Goal: Transaction & Acquisition: Book appointment/travel/reservation

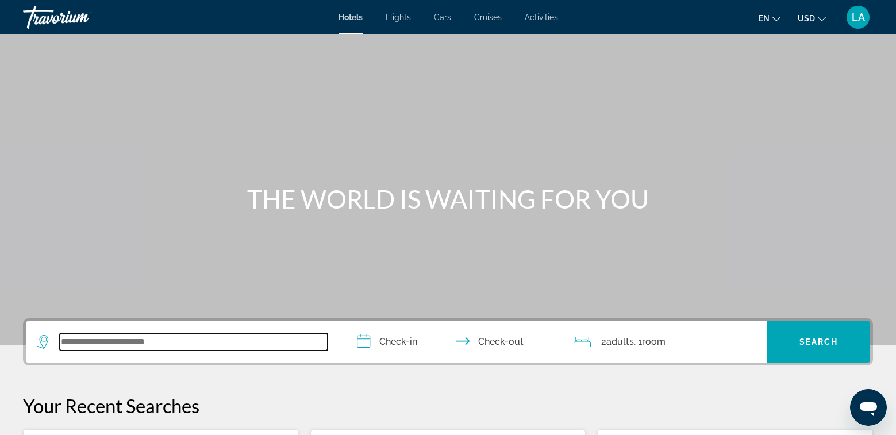
click at [160, 334] on input "Search widget" at bounding box center [194, 341] width 268 height 17
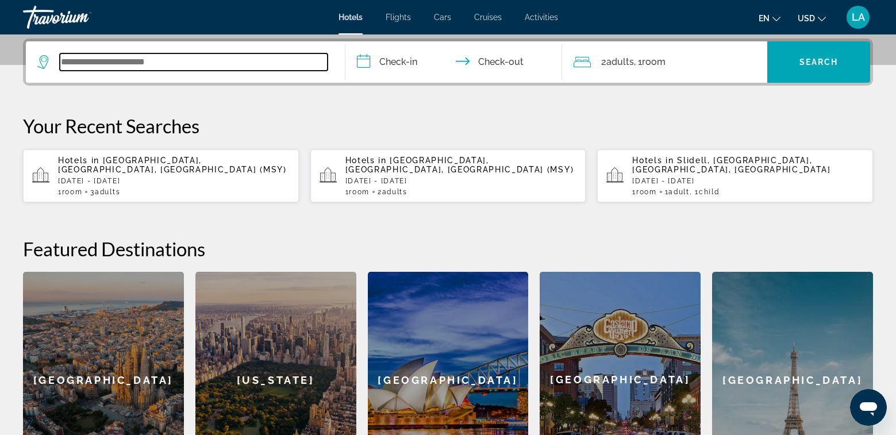
scroll to position [281, 0]
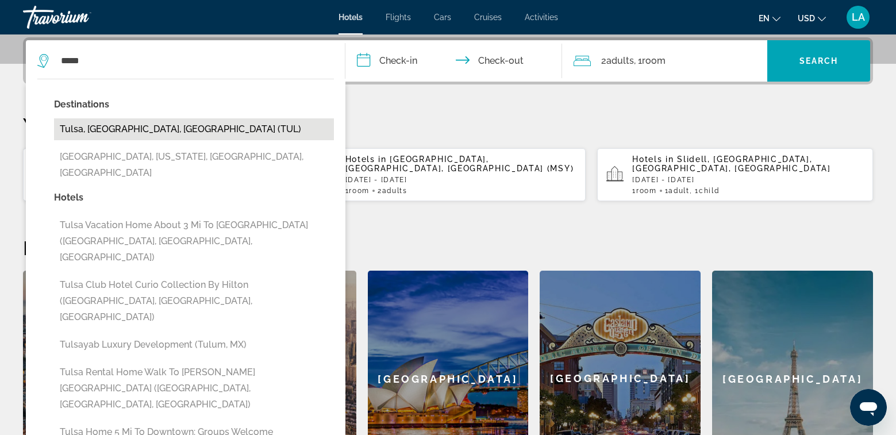
click at [131, 132] on button "Tulsa, [GEOGRAPHIC_DATA], [GEOGRAPHIC_DATA] (TUL)" at bounding box center [194, 129] width 280 height 22
type input "**********"
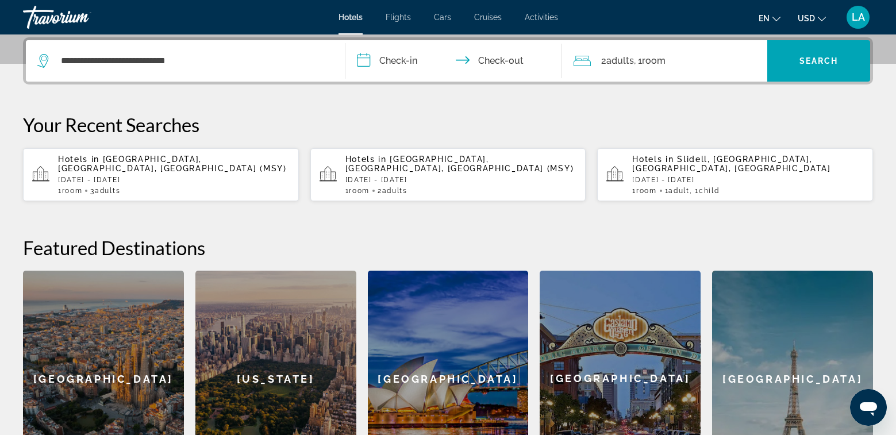
click at [389, 61] on input "**********" at bounding box center [455, 62] width 221 height 45
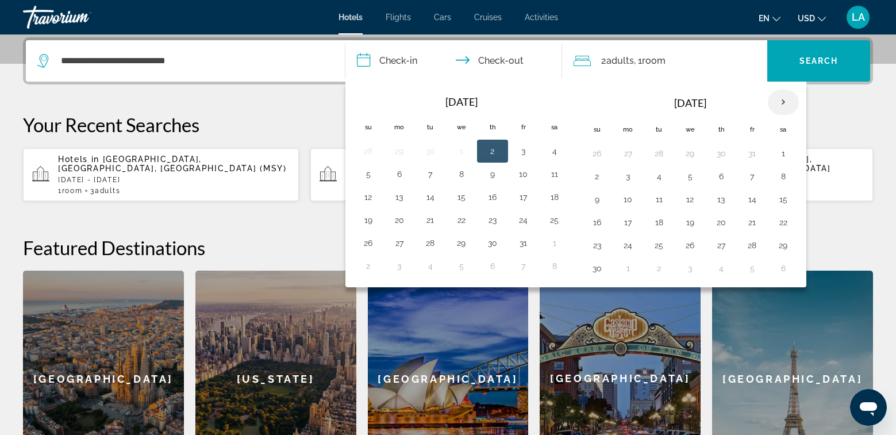
click at [782, 103] on th "Next month" at bounding box center [783, 102] width 31 height 25
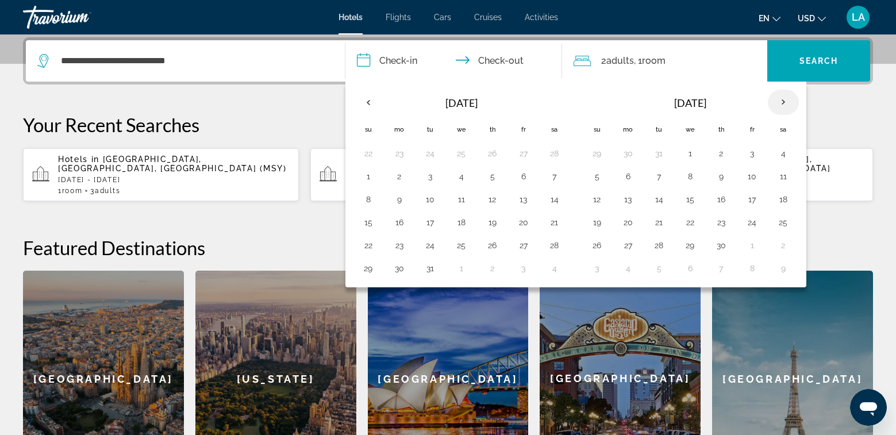
click at [782, 103] on th "Next month" at bounding box center [783, 102] width 31 height 25
click at [724, 199] on button "14" at bounding box center [721, 199] width 18 height 16
click at [596, 225] on button "17" at bounding box center [597, 222] width 18 height 16
type input "**********"
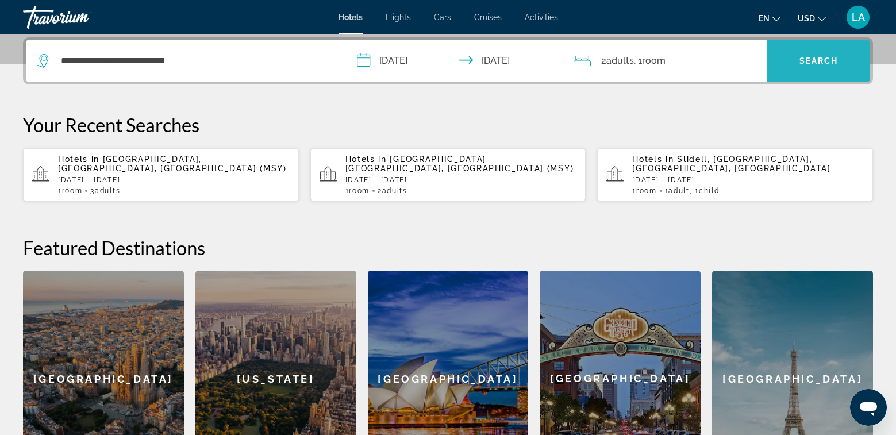
click at [811, 63] on span "Search" at bounding box center [818, 60] width 39 height 9
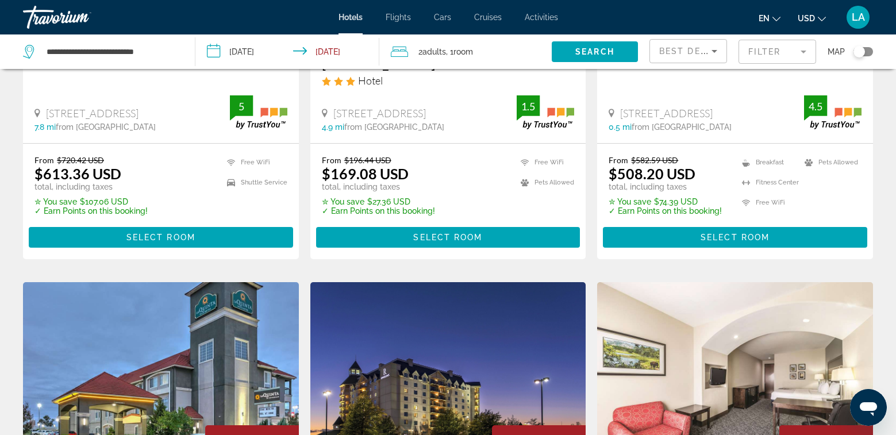
scroll to position [345, 0]
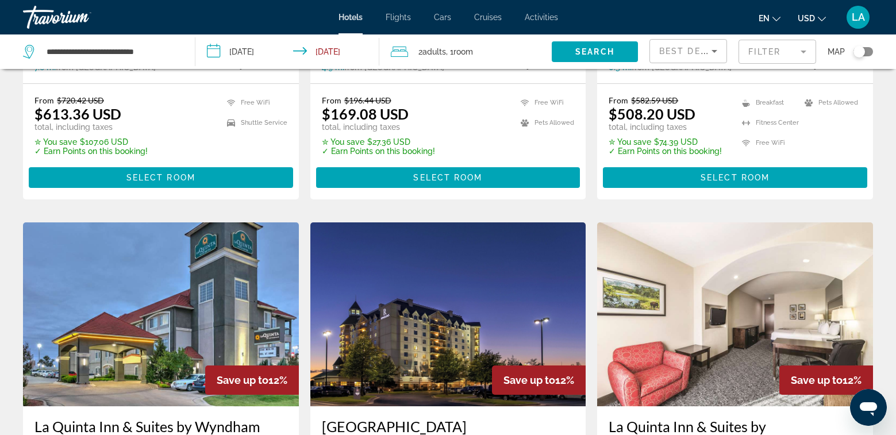
click at [869, 51] on div "Toggle map" at bounding box center [863, 51] width 20 height 9
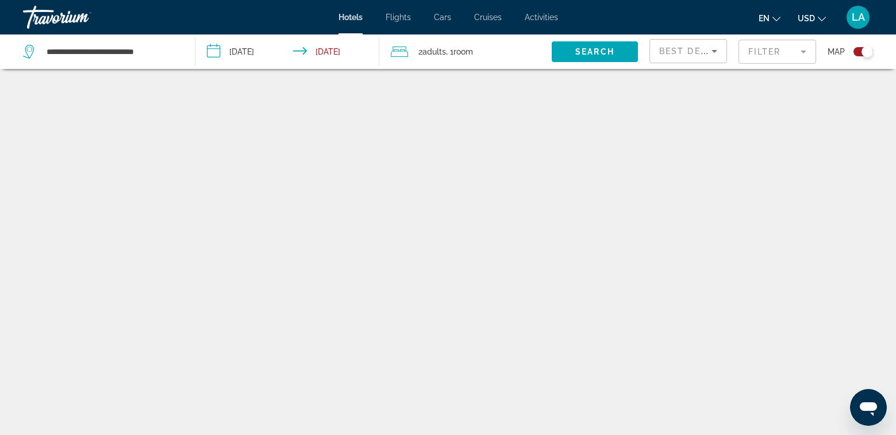
scroll to position [69, 0]
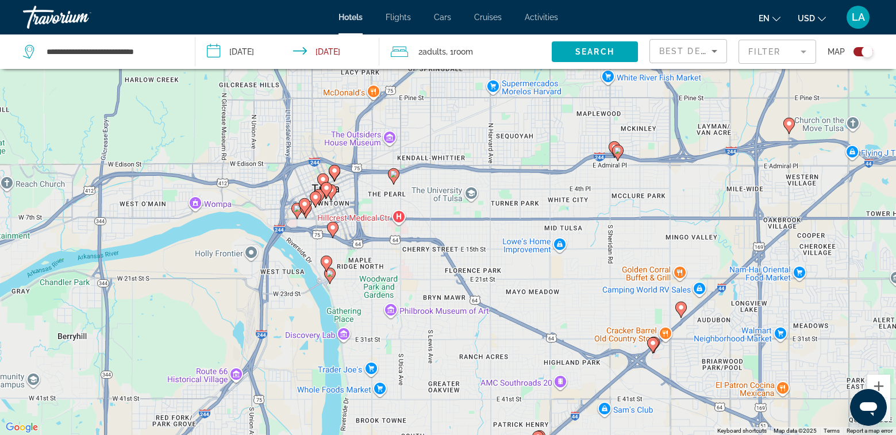
click at [334, 229] on image "Main content" at bounding box center [332, 227] width 7 height 7
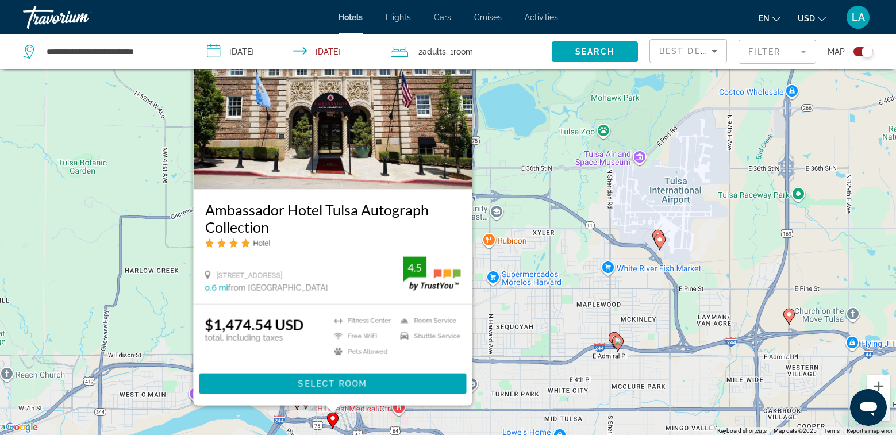
click at [502, 287] on div "To activate drag with keyboard, press Alt + Enter. Once in keyboard drag state,…" at bounding box center [448, 217] width 896 height 435
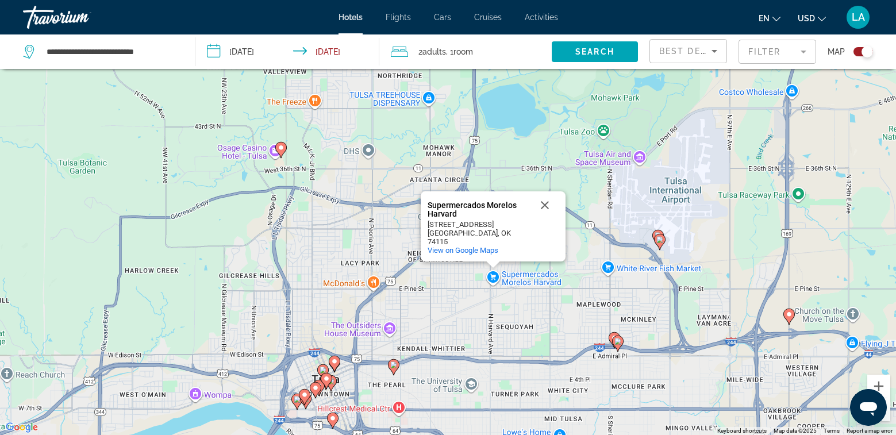
click at [501, 341] on div "To activate drag with keyboard, press Alt + Enter. Once in keyboard drag state,…" at bounding box center [448, 217] width 896 height 435
click at [546, 215] on button "Close" at bounding box center [545, 205] width 28 height 28
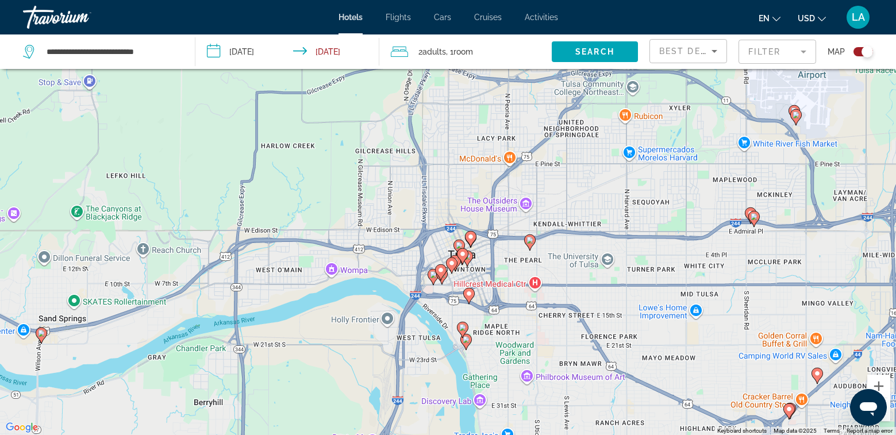
drag, startPoint x: 454, startPoint y: 327, endPoint x: 591, endPoint y: 202, distance: 185.8
click at [591, 202] on div "To activate drag with keyboard, press Alt + Enter. Once in keyboard drag state,…" at bounding box center [448, 217] width 896 height 435
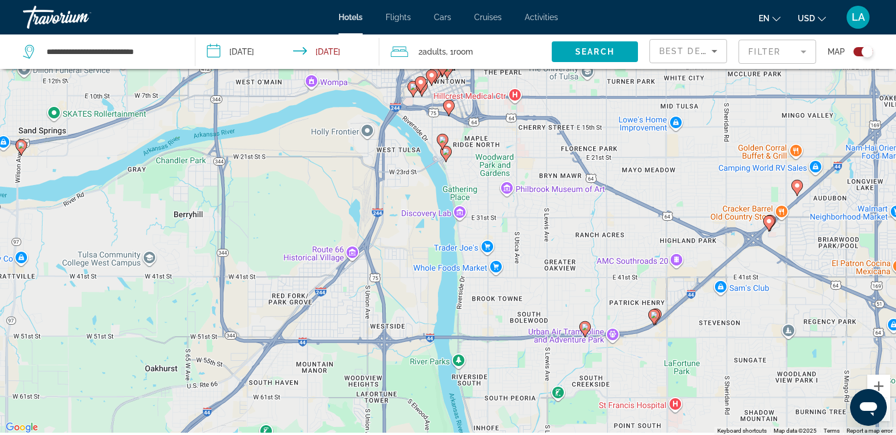
drag, startPoint x: 495, startPoint y: 381, endPoint x: 474, endPoint y: 191, distance: 191.3
click at [474, 191] on div "To activate drag with keyboard, press Alt + Enter. Once in keyboard drag state,…" at bounding box center [448, 217] width 896 height 435
click at [583, 327] on image "Main content" at bounding box center [584, 326] width 7 height 7
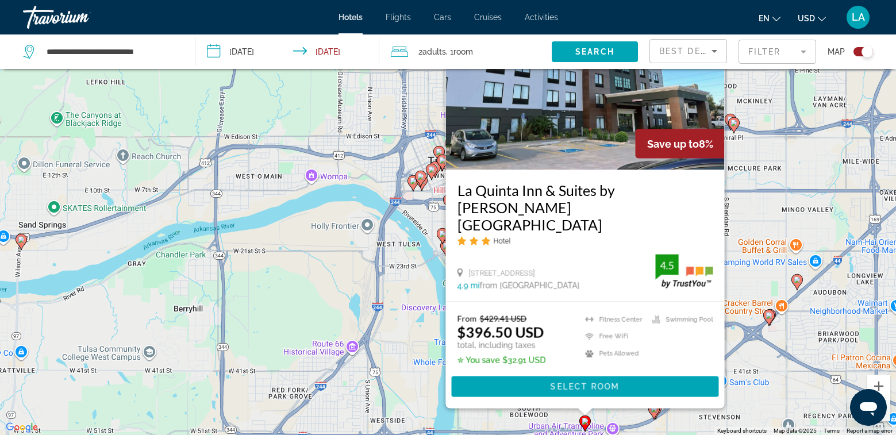
click at [743, 402] on div "To activate drag with keyboard, press Alt + Enter. Once in keyboard drag state,…" at bounding box center [448, 217] width 896 height 435
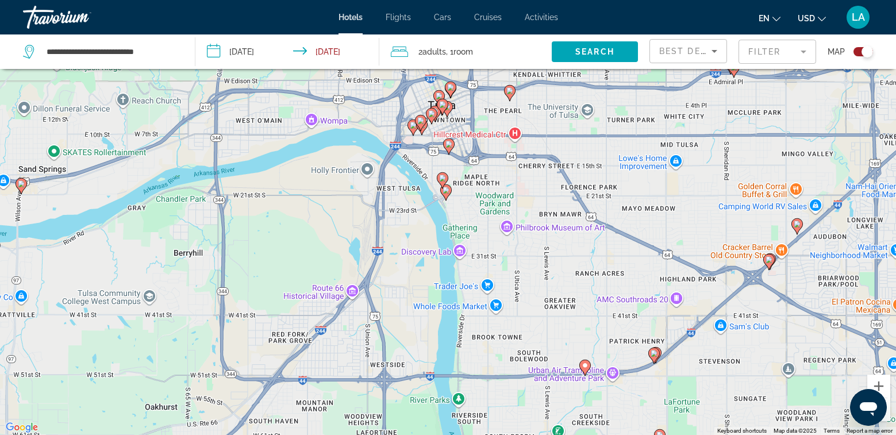
drag, startPoint x: 691, startPoint y: 405, endPoint x: 691, endPoint y: 347, distance: 58.0
click at [691, 347] on div "To activate drag with keyboard, press Alt + Enter. Once in keyboard drag state,…" at bounding box center [448, 217] width 896 height 435
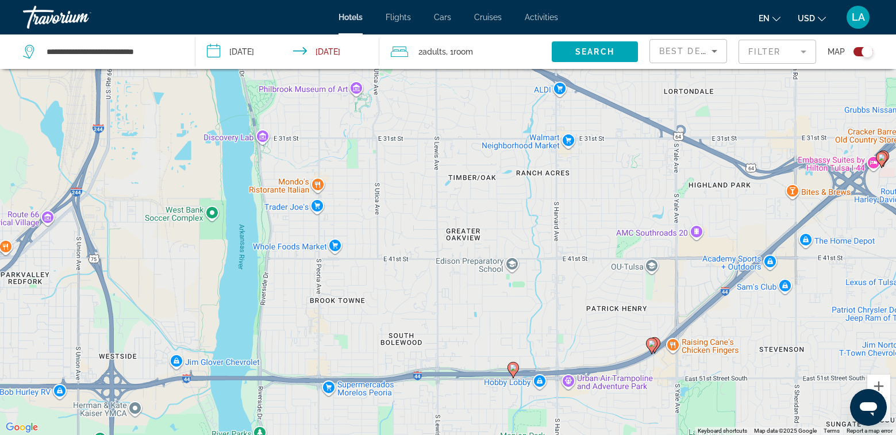
click at [651, 344] on image "Main content" at bounding box center [651, 343] width 7 height 7
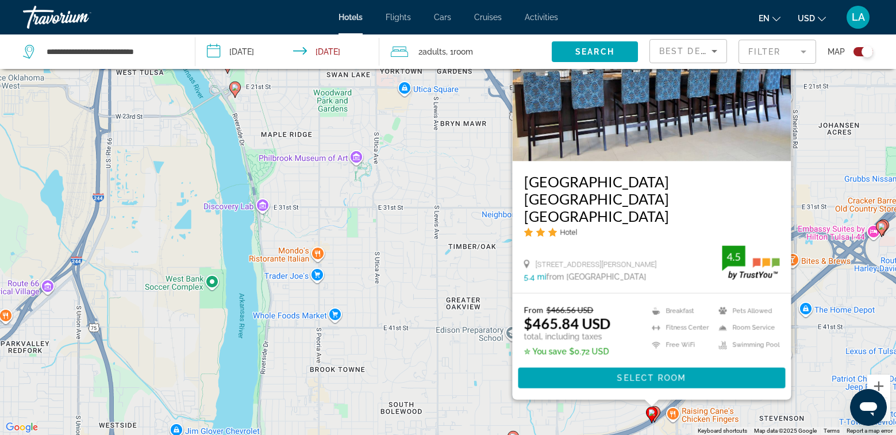
click at [619, 423] on div "To activate drag with keyboard, press Alt + Enter. Once in keyboard drag state,…" at bounding box center [448, 217] width 896 height 435
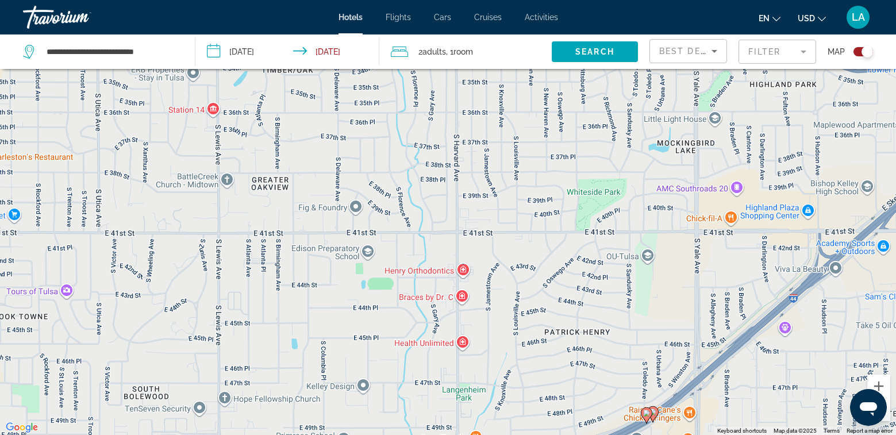
click at [656, 411] on icon "Main content" at bounding box center [652, 413] width 10 height 15
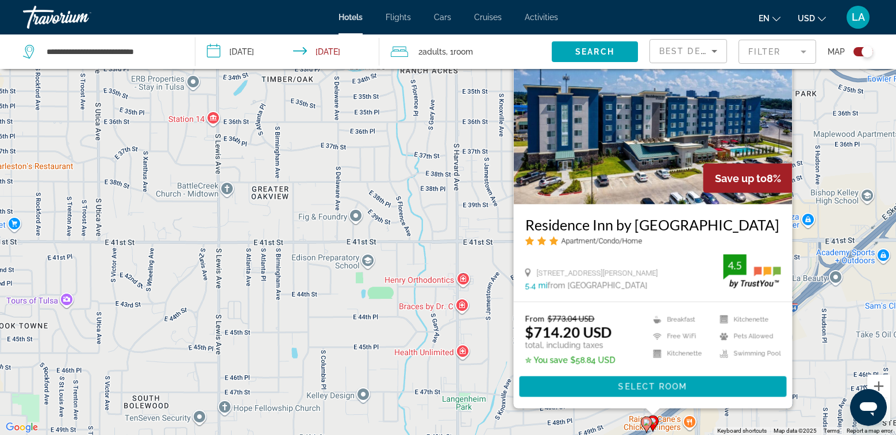
click at [472, 399] on div "To activate drag with keyboard, press Alt + Enter. Once in keyboard drag state,…" at bounding box center [448, 217] width 896 height 435
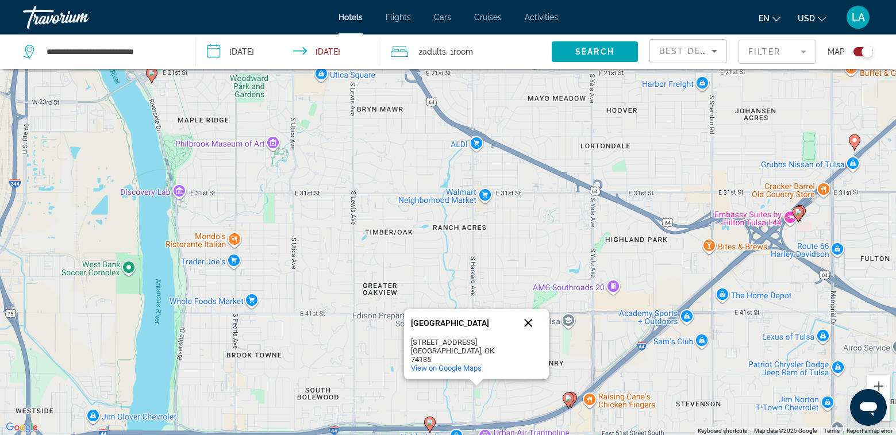
click at [527, 328] on button "Close" at bounding box center [528, 323] width 28 height 28
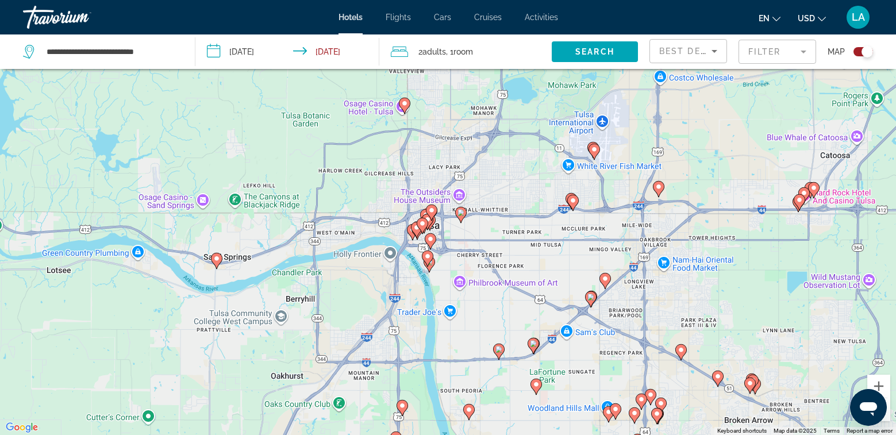
click at [589, 300] on image "Main content" at bounding box center [590, 297] width 7 height 7
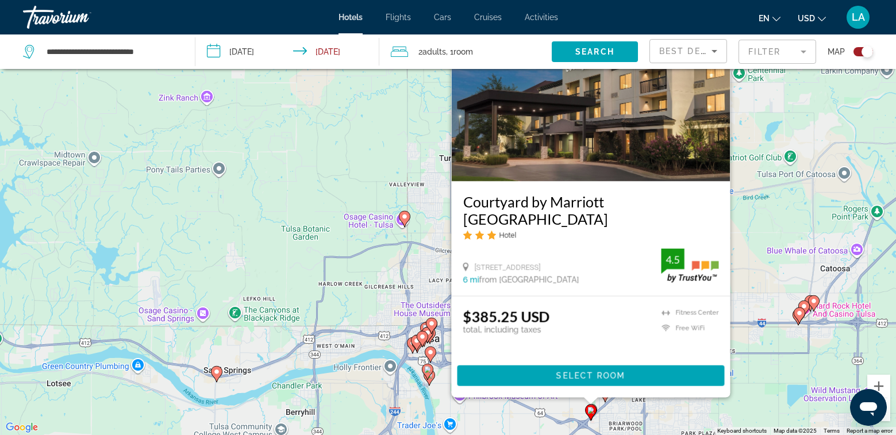
click at [606, 398] on icon "Main content" at bounding box center [604, 393] width 10 height 15
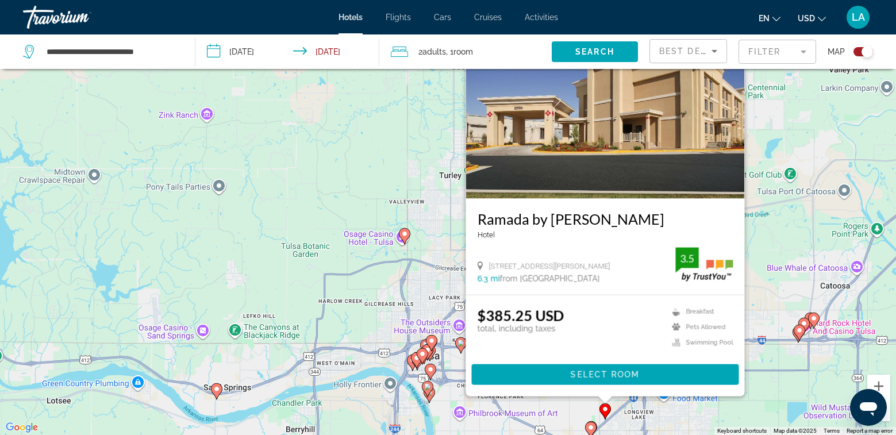
click at [566, 404] on div "To activate drag with keyboard, press Alt + Enter. Once in keyboard drag state,…" at bounding box center [448, 217] width 896 height 435
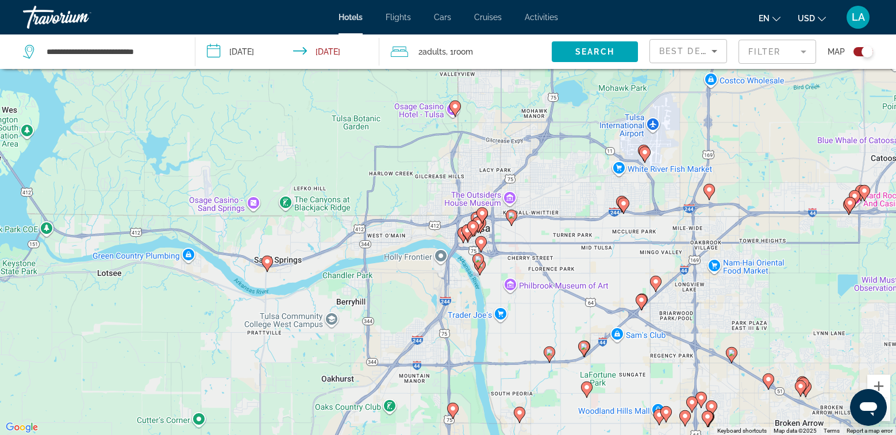
drag, startPoint x: 553, startPoint y: 393, endPoint x: 604, endPoint y: 264, distance: 138.3
click at [604, 264] on div "To activate drag with keyboard, press Alt + Enter. Once in keyboard drag state,…" at bounding box center [448, 217] width 896 height 435
click at [481, 242] on image "Main content" at bounding box center [480, 241] width 7 height 7
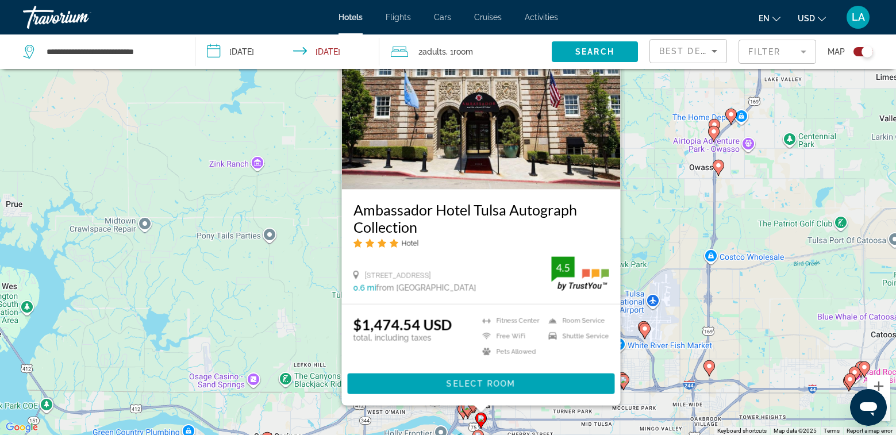
click at [526, 419] on div "To activate drag with keyboard, press Alt + Enter. Once in keyboard drag state,…" at bounding box center [448, 217] width 896 height 435
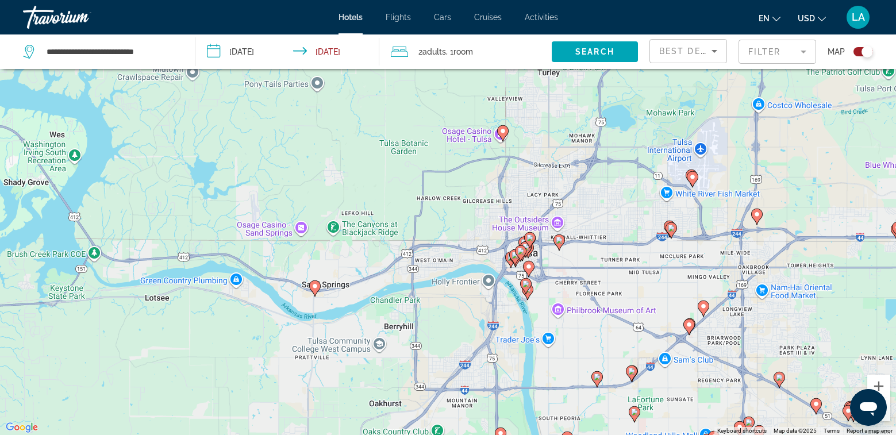
drag, startPoint x: 555, startPoint y: 376, endPoint x: 589, endPoint y: 257, distance: 123.3
click at [589, 257] on div "To activate drag with keyboard, press Alt + Enter. Once in keyboard drag state,…" at bounding box center [448, 217] width 896 height 435
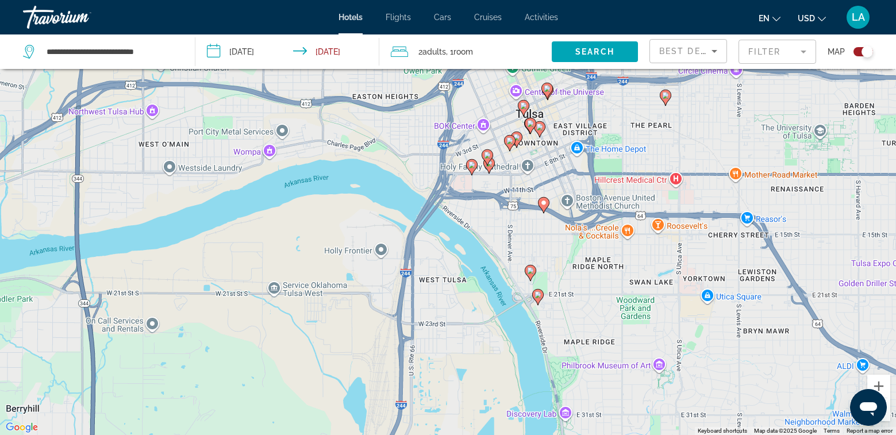
click at [540, 299] on icon "Main content" at bounding box center [537, 296] width 10 height 15
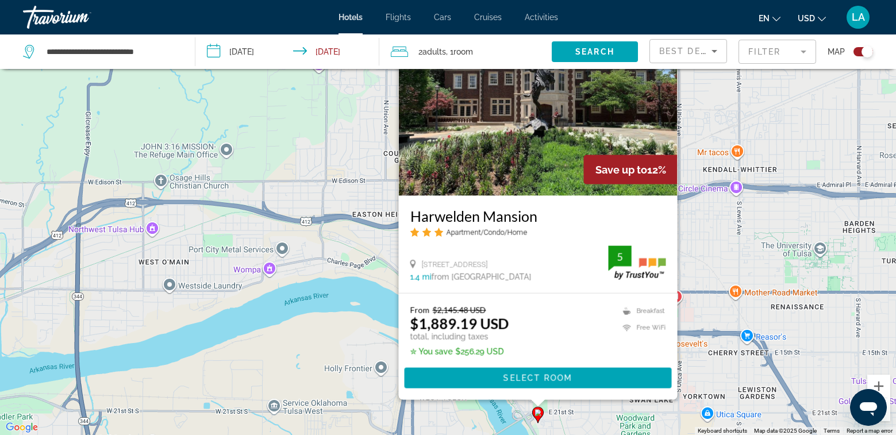
click at [715, 295] on div "To activate drag with keyboard, press Alt + Enter. Once in keyboard drag state,…" at bounding box center [448, 217] width 896 height 435
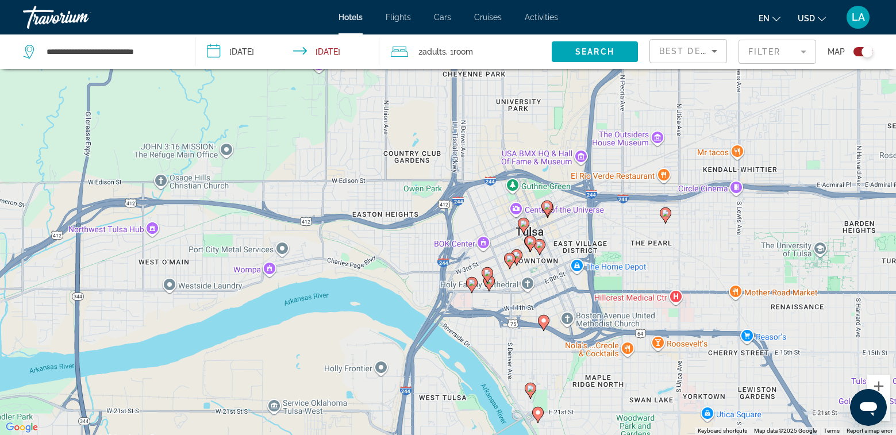
click at [534, 392] on icon "Main content" at bounding box center [530, 390] width 10 height 15
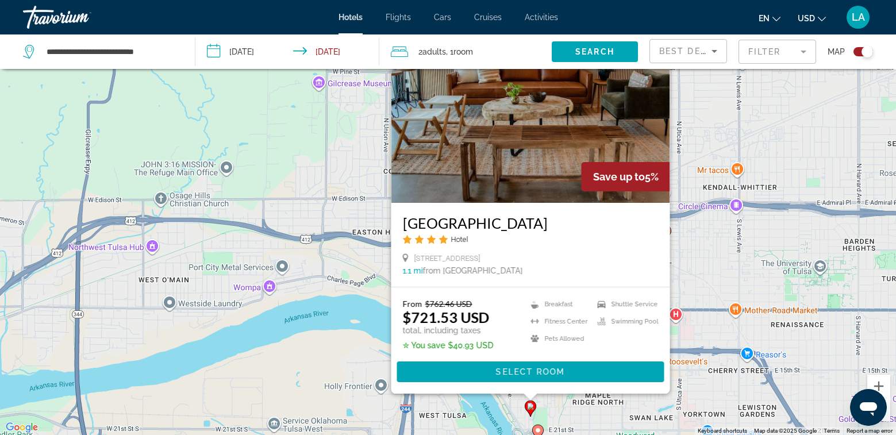
click at [697, 272] on div "To activate drag with keyboard, press Alt + Enter. Once in keyboard drag state,…" at bounding box center [448, 217] width 896 height 435
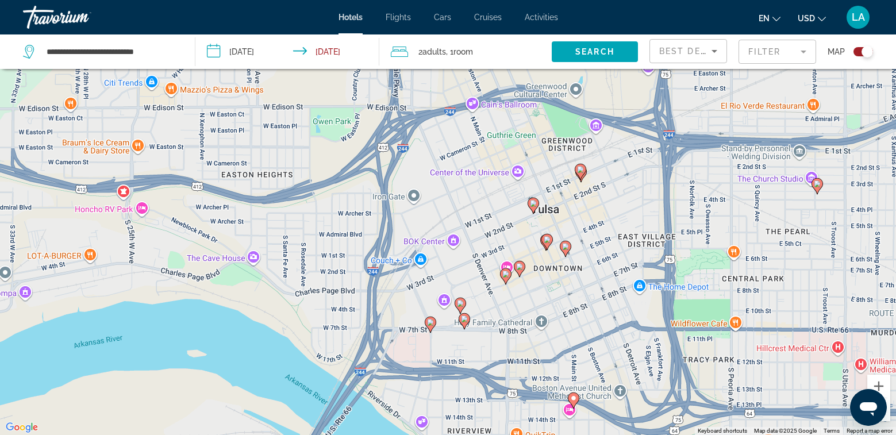
click at [462, 321] on image "Main content" at bounding box center [464, 318] width 7 height 7
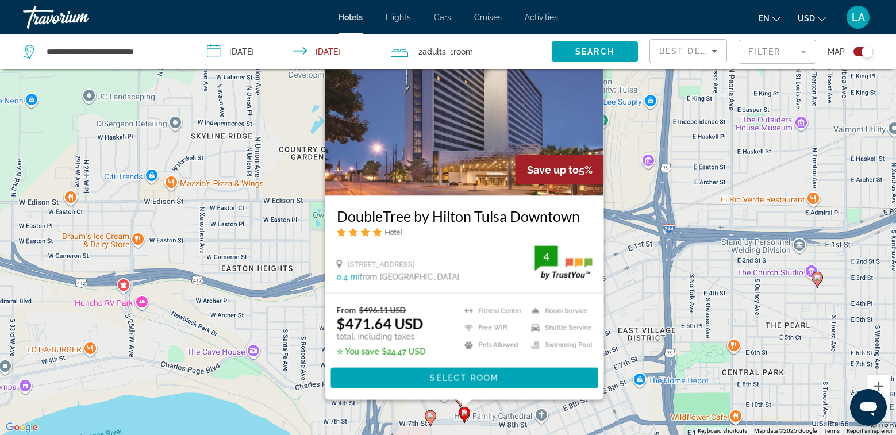
click at [431, 420] on icon "Main content" at bounding box center [430, 417] width 10 height 15
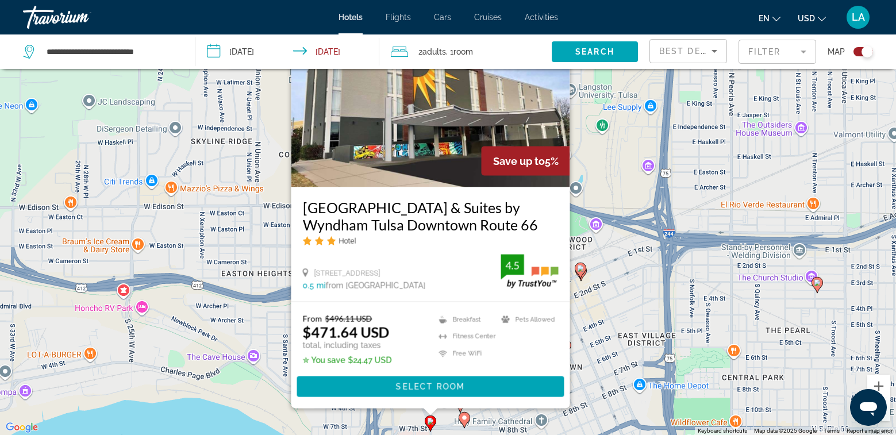
click at [689, 301] on div "To activate drag with keyboard, press Alt + Enter. Once in keyboard drag state,…" at bounding box center [448, 217] width 896 height 435
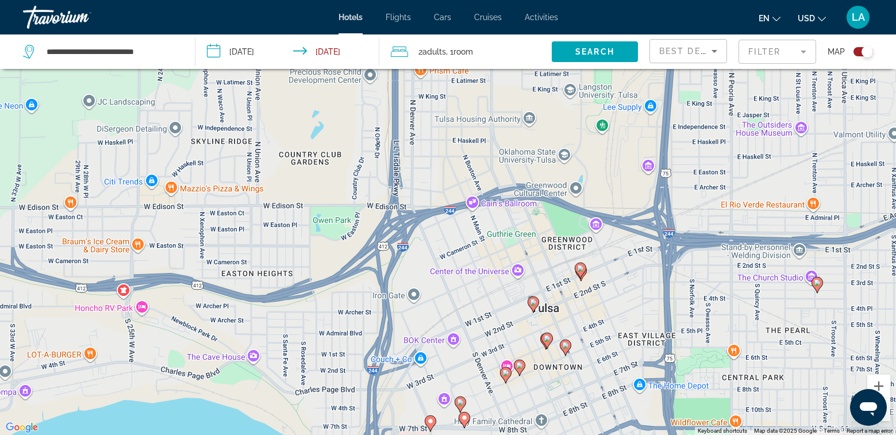
click at [460, 400] on image "Main content" at bounding box center [460, 402] width 7 height 7
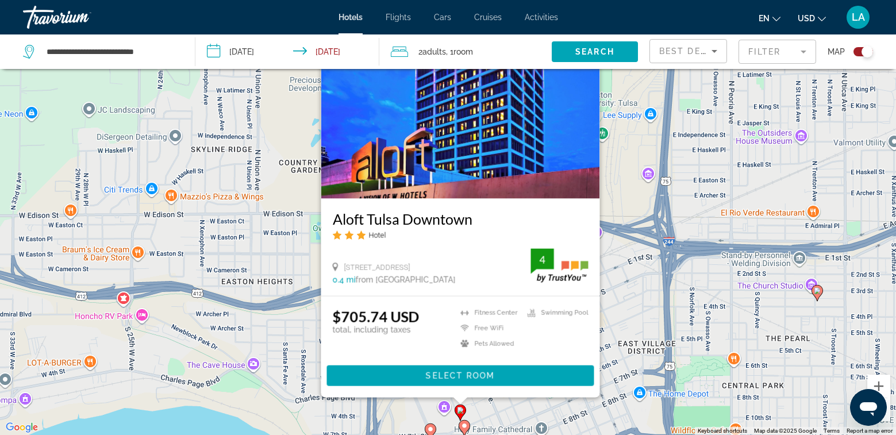
click at [633, 324] on div "To activate drag with keyboard, press Alt + Enter. Once in keyboard drag state,…" at bounding box center [448, 217] width 896 height 435
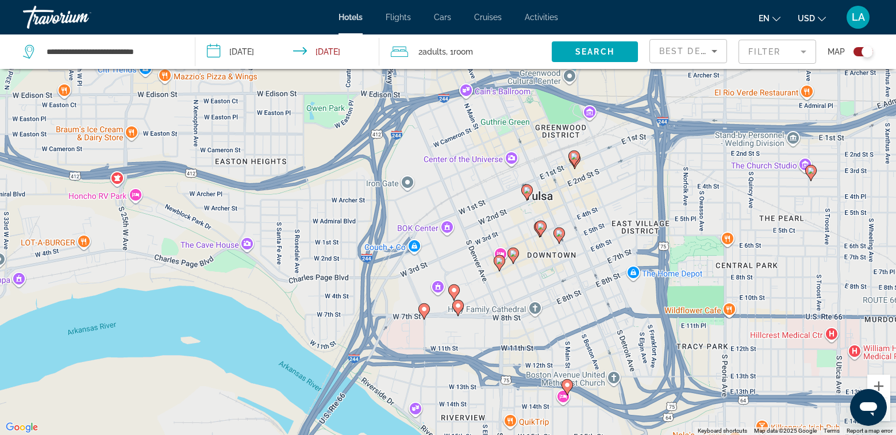
drag, startPoint x: 592, startPoint y: 288, endPoint x: 584, endPoint y: 195, distance: 93.4
click at [581, 189] on div "To activate drag with keyboard, press Alt + Enter. Once in keyboard drag state,…" at bounding box center [448, 217] width 896 height 435
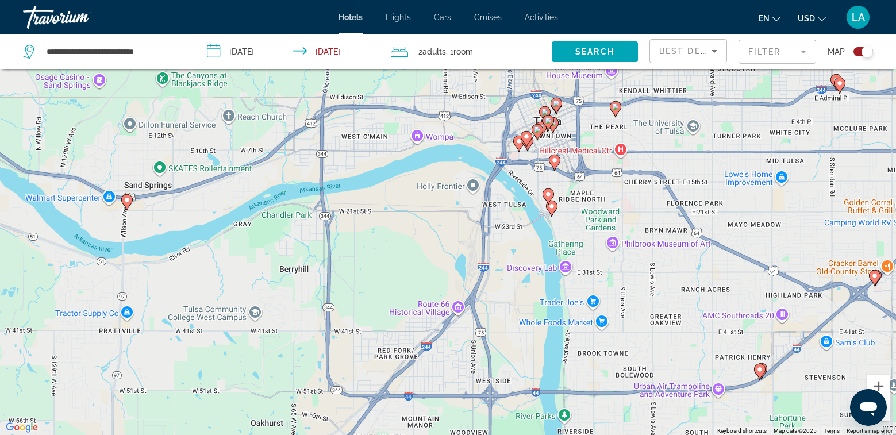
drag, startPoint x: 729, startPoint y: 384, endPoint x: 606, endPoint y: 199, distance: 222.6
click at [609, 201] on div "To activate drag with keyboard, press Alt + Enter. Once in keyboard drag state,…" at bounding box center [448, 217] width 896 height 435
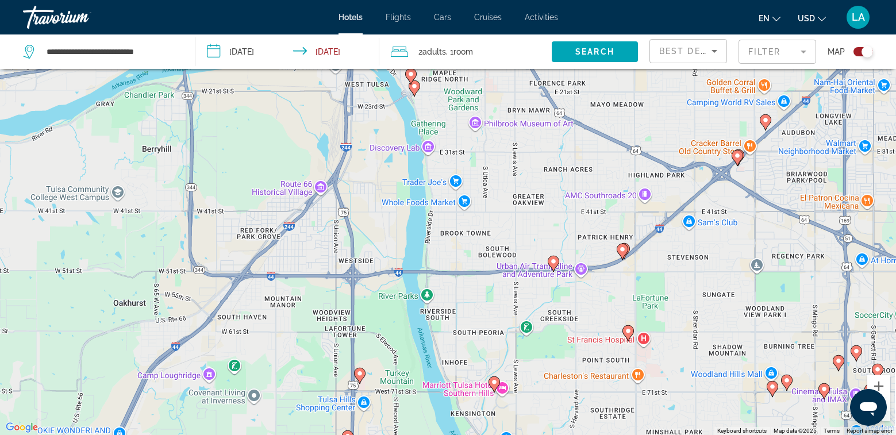
drag, startPoint x: 684, startPoint y: 310, endPoint x: 569, endPoint y: 217, distance: 147.9
click at [566, 211] on div "To activate drag with keyboard, press Alt + Enter. Once in keyboard drag state,…" at bounding box center [448, 217] width 896 height 435
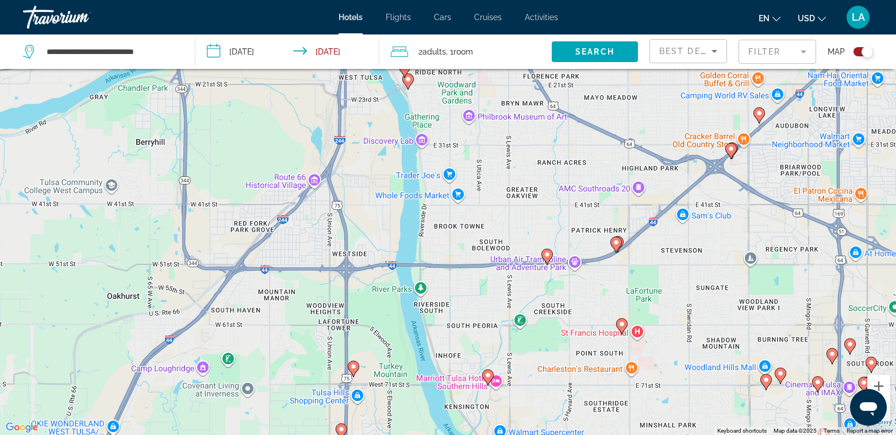
click at [620, 326] on image "Main content" at bounding box center [621, 324] width 7 height 7
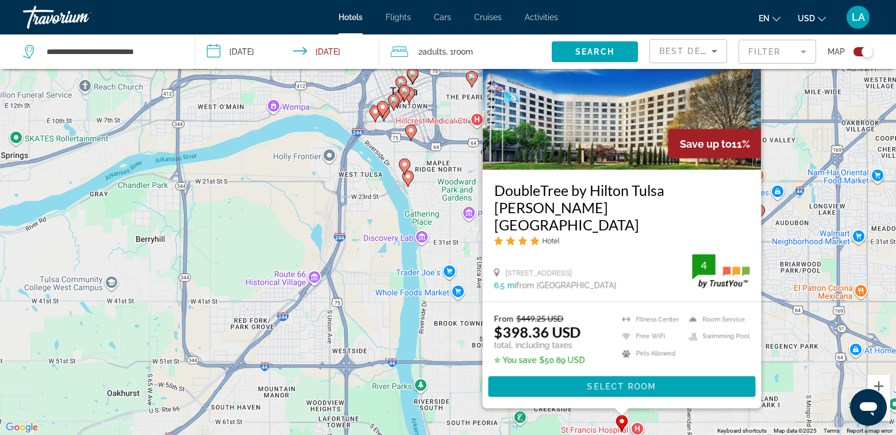
click at [773, 333] on div "To activate drag with keyboard, press Alt + Enter. Once in keyboard drag state,…" at bounding box center [448, 217] width 896 height 435
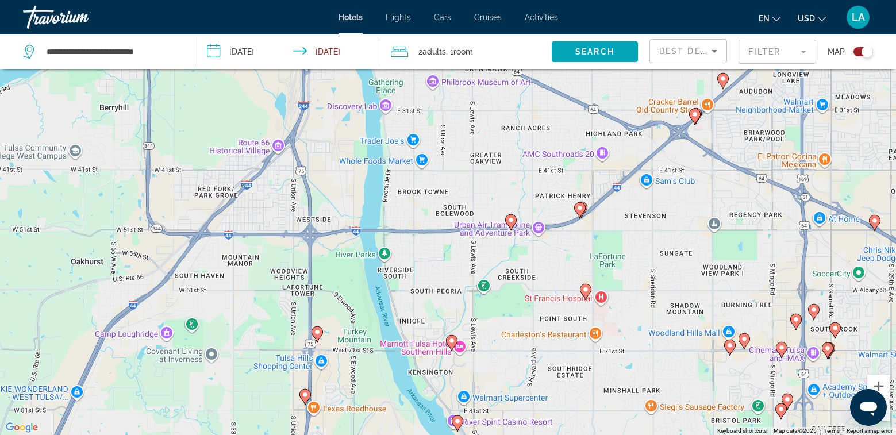
drag, startPoint x: 713, startPoint y: 402, endPoint x: 656, endPoint y: 219, distance: 191.5
click at [656, 219] on div "To activate drag with keyboard, press Alt + Enter. Once in keyboard drag state,…" at bounding box center [448, 217] width 896 height 435
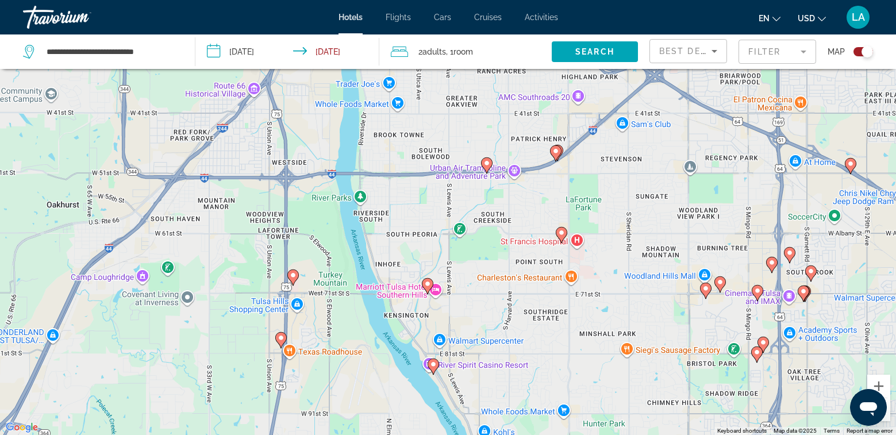
click at [423, 290] on gmp-advanced-marker "Main content" at bounding box center [427, 285] width 11 height 17
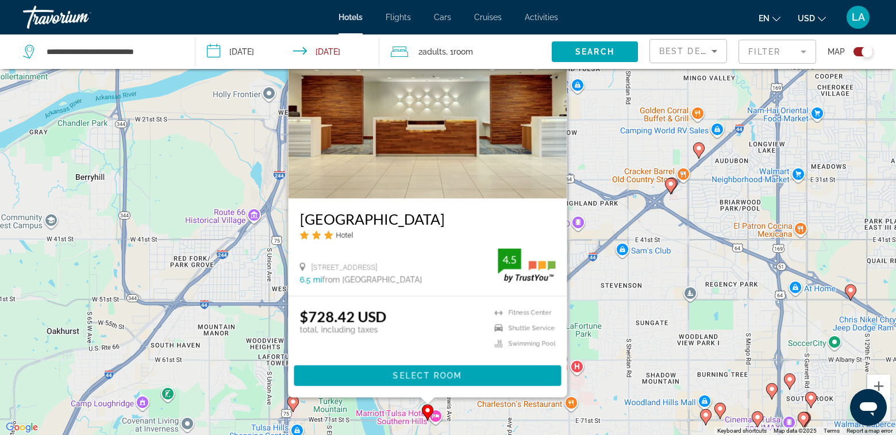
click at [615, 357] on div "To activate drag with keyboard, press Alt + Enter. Once in keyboard drag state,…" at bounding box center [448, 217] width 896 height 435
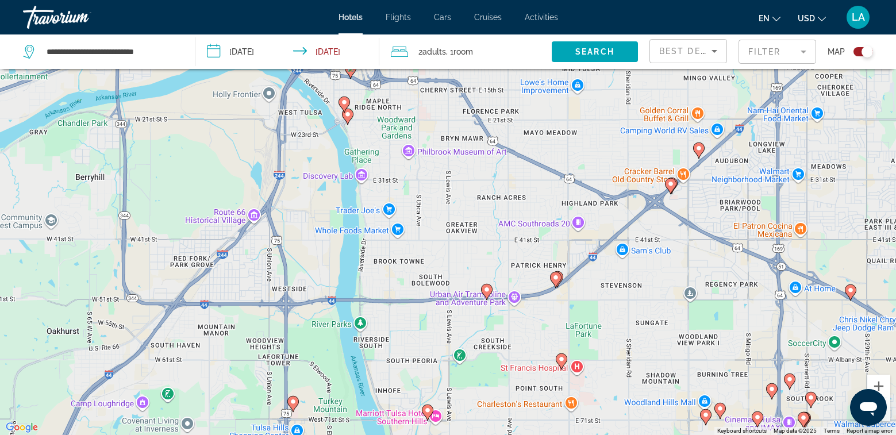
click at [703, 412] on image "Main content" at bounding box center [705, 414] width 7 height 7
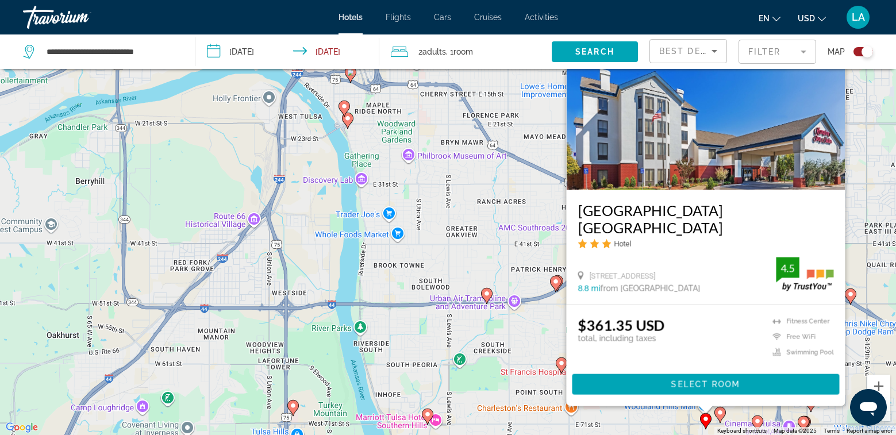
click at [721, 414] on image "Main content" at bounding box center [719, 412] width 7 height 7
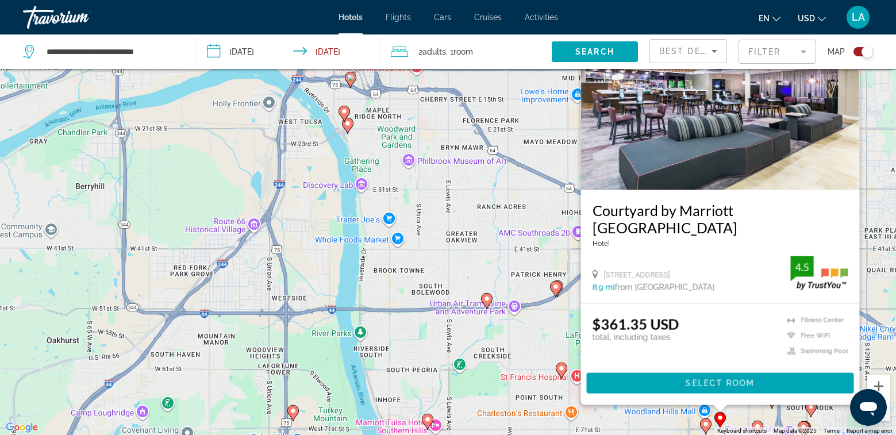
click at [609, 420] on div "To activate drag with keyboard, press Alt + Enter. Once in keyboard drag state,…" at bounding box center [448, 217] width 896 height 435
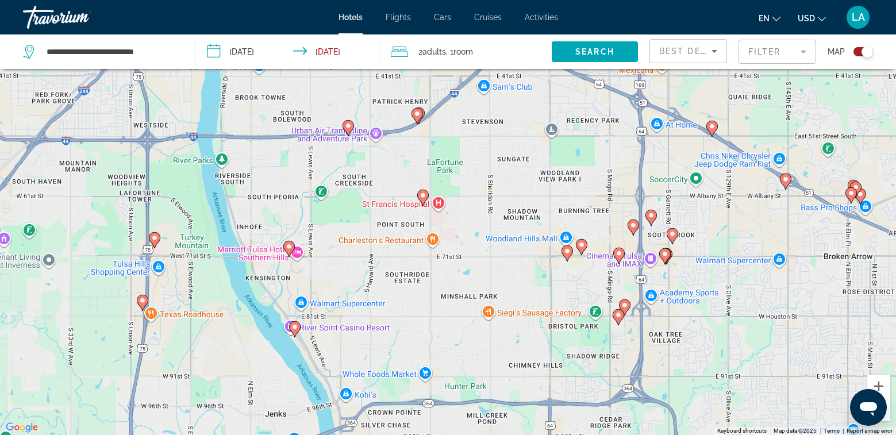
drag, startPoint x: 592, startPoint y: 324, endPoint x: 495, endPoint y: 202, distance: 155.8
click at [495, 202] on div "To activate drag with keyboard, press Alt + Enter. Once in keyboard drag state,…" at bounding box center [448, 217] width 896 height 435
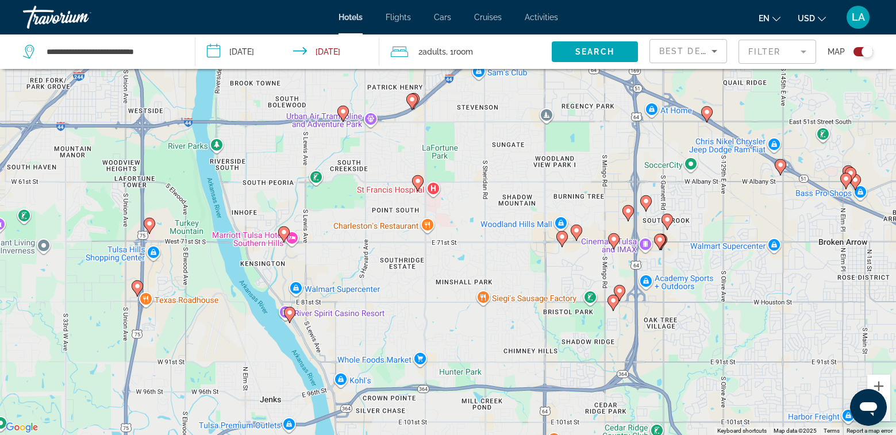
click at [612, 240] on image "Main content" at bounding box center [613, 239] width 7 height 7
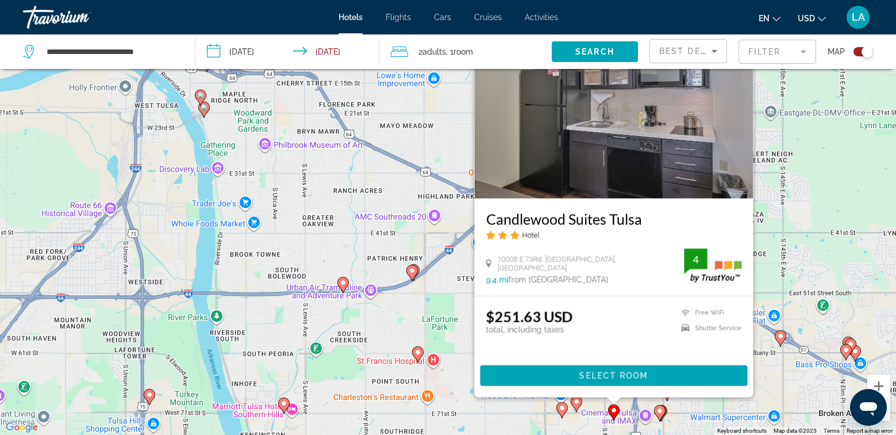
click at [597, 403] on div "To activate drag with keyboard, press Alt + Enter. Once in keyboard drag state,…" at bounding box center [448, 217] width 896 height 435
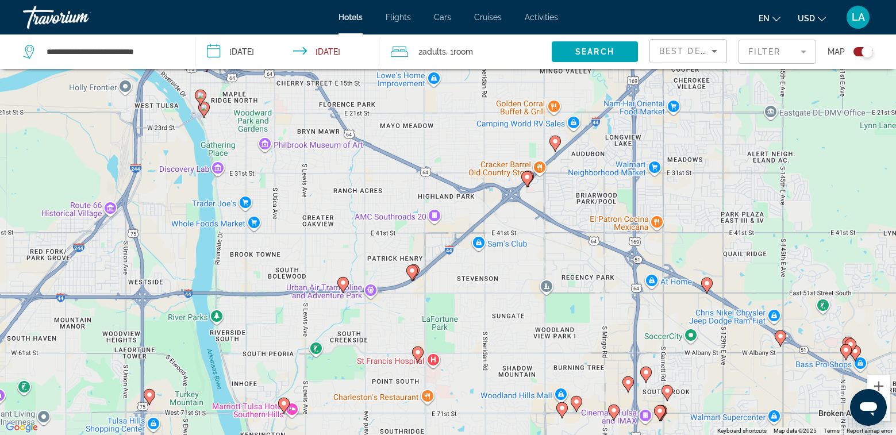
click at [627, 385] on icon "Main content" at bounding box center [627, 383] width 10 height 15
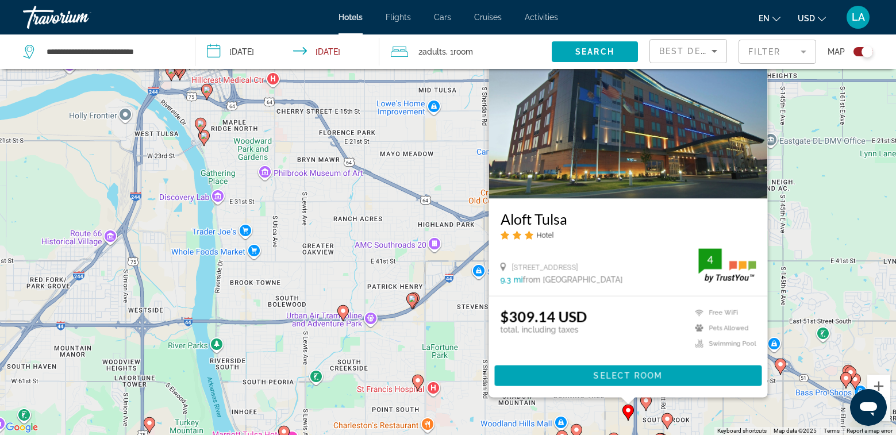
click at [646, 401] on image "Main content" at bounding box center [645, 400] width 7 height 7
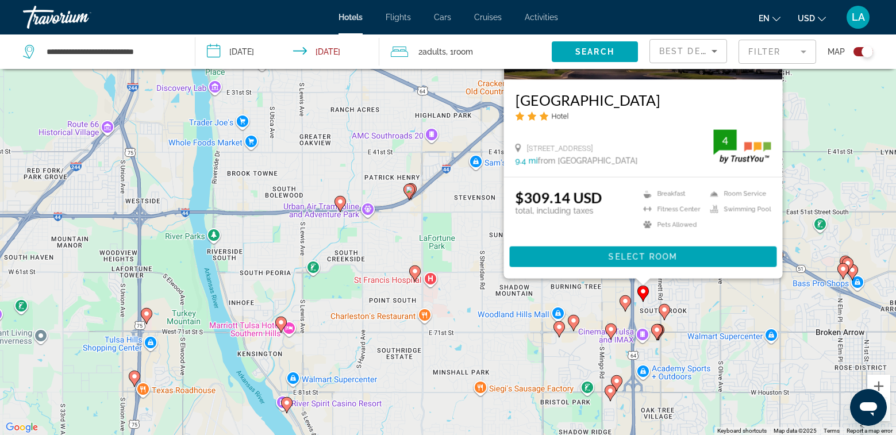
drag, startPoint x: 687, startPoint y: 417, endPoint x: 681, endPoint y: 222, distance: 194.9
click at [681, 222] on div "To activate drag with keyboard, press Alt + Enter. Once in keyboard drag state,…" at bounding box center [448, 217] width 896 height 435
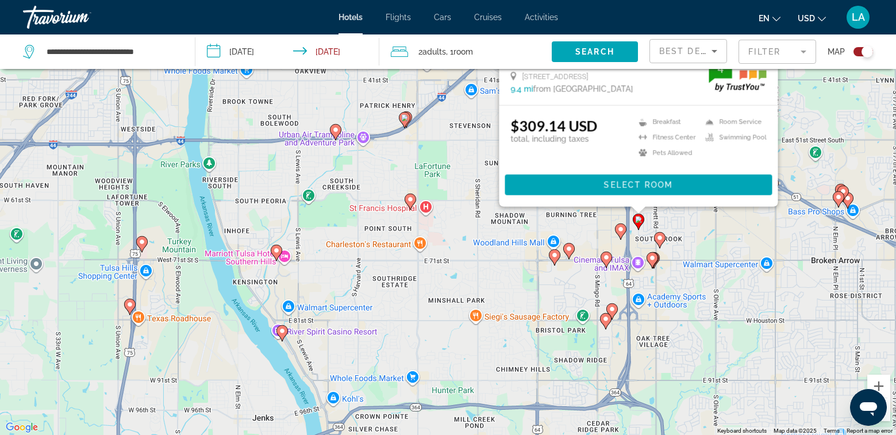
click at [660, 240] on image "Main content" at bounding box center [659, 237] width 7 height 7
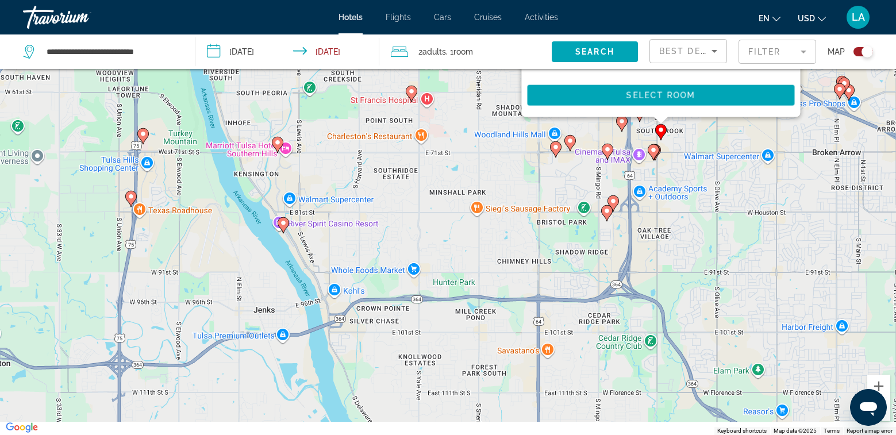
drag, startPoint x: 714, startPoint y: 418, endPoint x: 715, endPoint y: 133, distance: 285.0
click at [715, 133] on div "To activate drag with keyboard, press Alt + Enter. Once in keyboard drag state,…" at bounding box center [448, 217] width 896 height 435
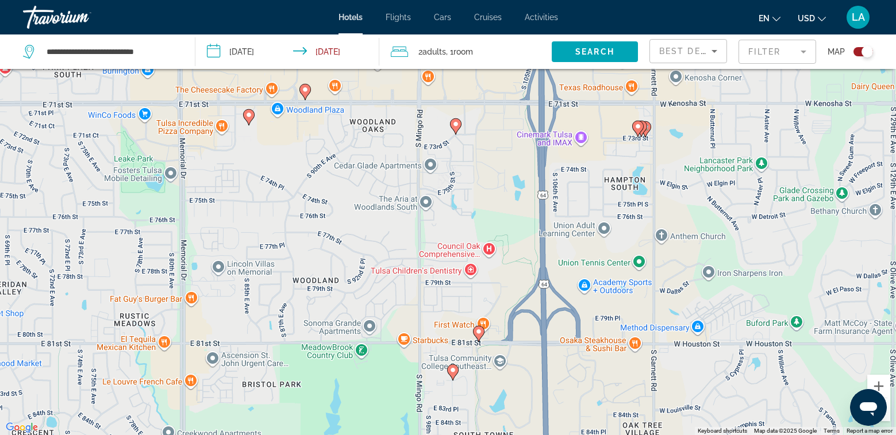
click at [459, 125] on icon "Main content" at bounding box center [455, 125] width 10 height 15
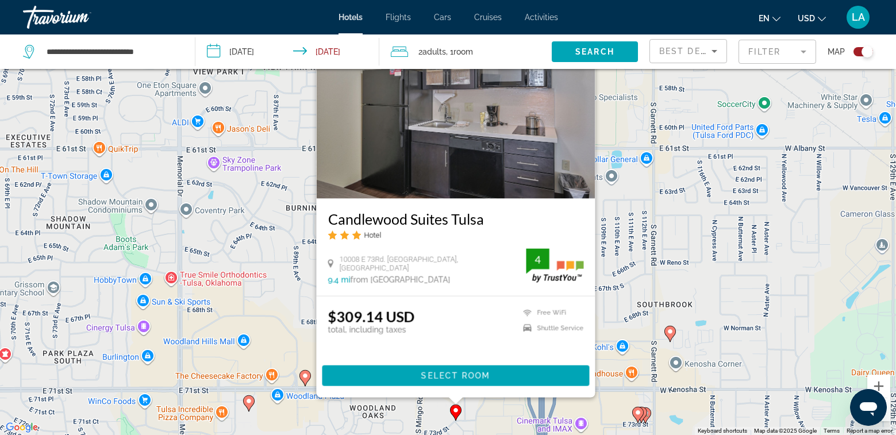
click at [648, 412] on image "Main content" at bounding box center [645, 413] width 7 height 7
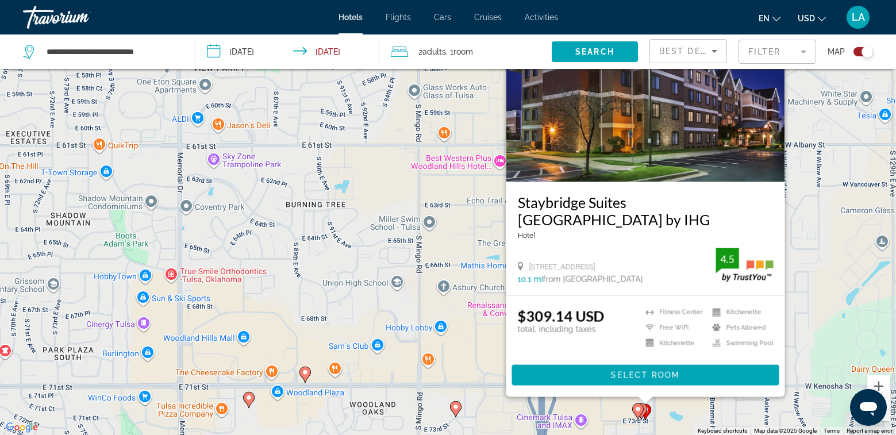
click at [645, 410] on icon "Main content" at bounding box center [640, 410] width 10 height 15
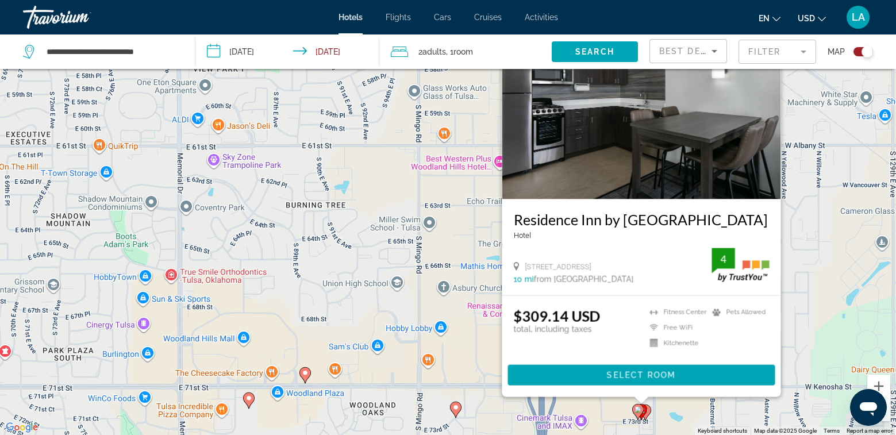
click at [637, 410] on image "Main content" at bounding box center [637, 409] width 7 height 7
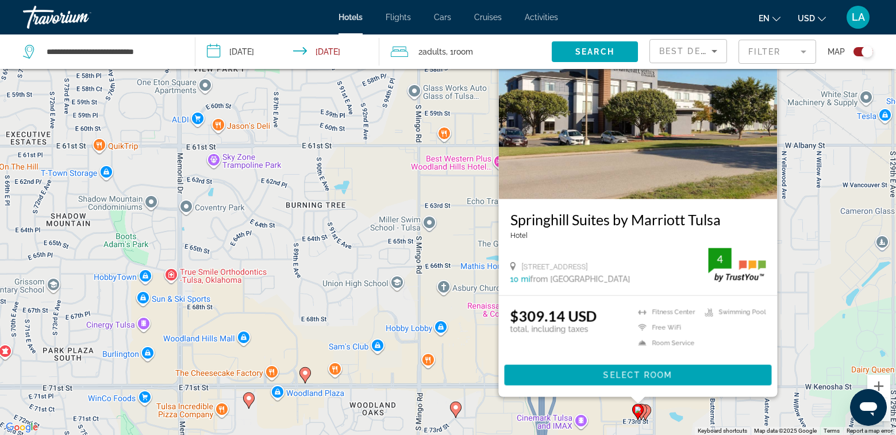
click at [618, 412] on div "To activate drag with keyboard, press Alt + Enter. Once in keyboard drag state,…" at bounding box center [448, 217] width 896 height 435
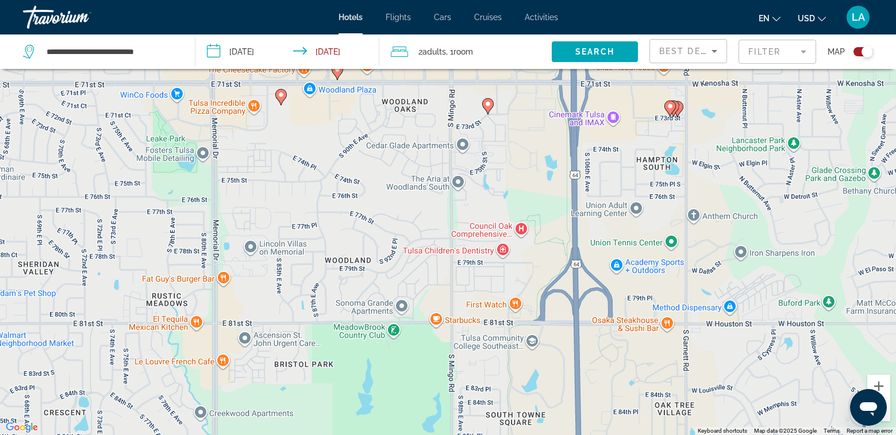
drag, startPoint x: 666, startPoint y: 404, endPoint x: 701, endPoint y: 107, distance: 298.4
click at [700, 95] on div "To activate drag with keyboard, press Alt + Enter. Once in keyboard drag state,…" at bounding box center [448, 217] width 896 height 435
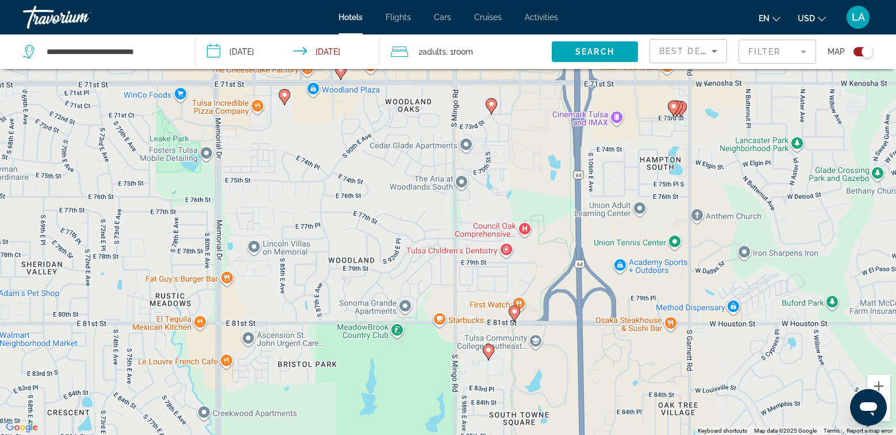
click at [512, 313] on image "Main content" at bounding box center [514, 311] width 7 height 7
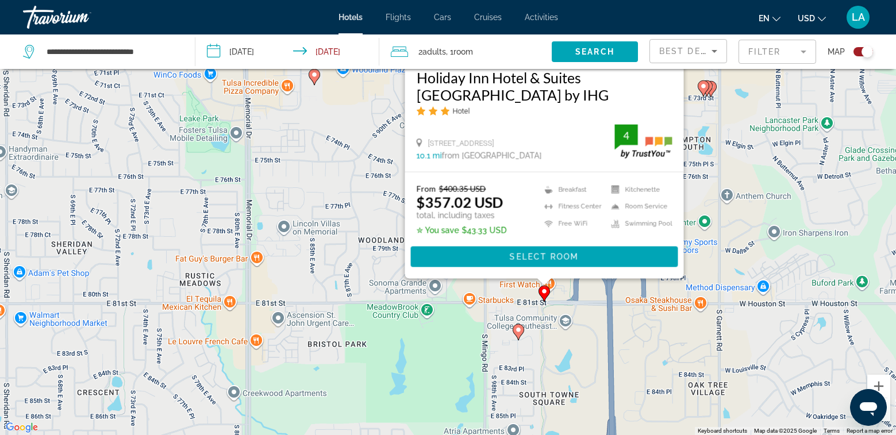
drag, startPoint x: 714, startPoint y: 382, endPoint x: 747, endPoint y: 232, distance: 153.5
click at [747, 232] on div "To activate drag with keyboard, press Alt + Enter. Once in keyboard drag state,…" at bounding box center [448, 217] width 896 height 435
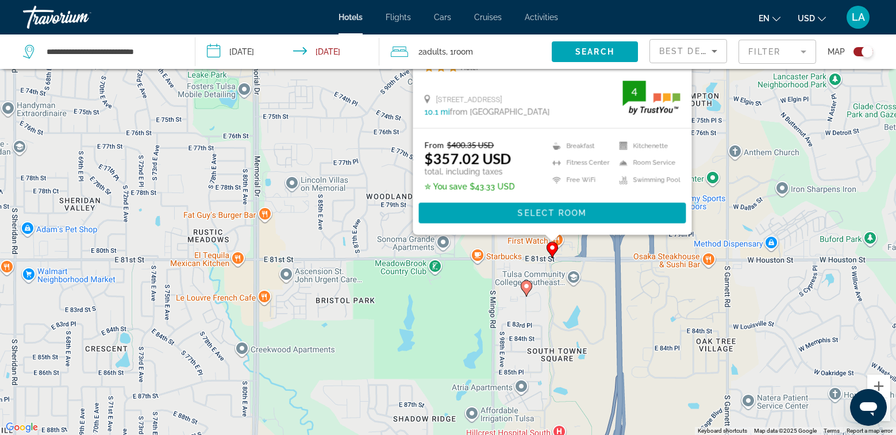
click at [527, 285] on image "Main content" at bounding box center [526, 286] width 7 height 7
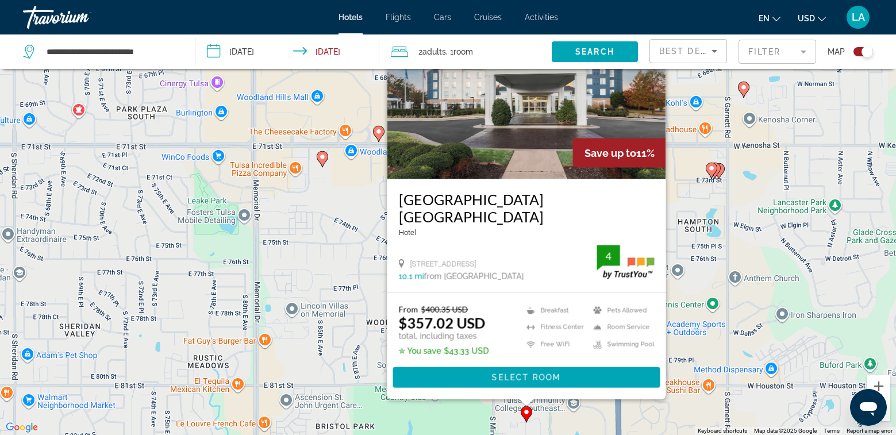
click at [709, 346] on div "To activate drag with keyboard, press Alt + Enter. Once in keyboard drag state,…" at bounding box center [448, 217] width 896 height 435
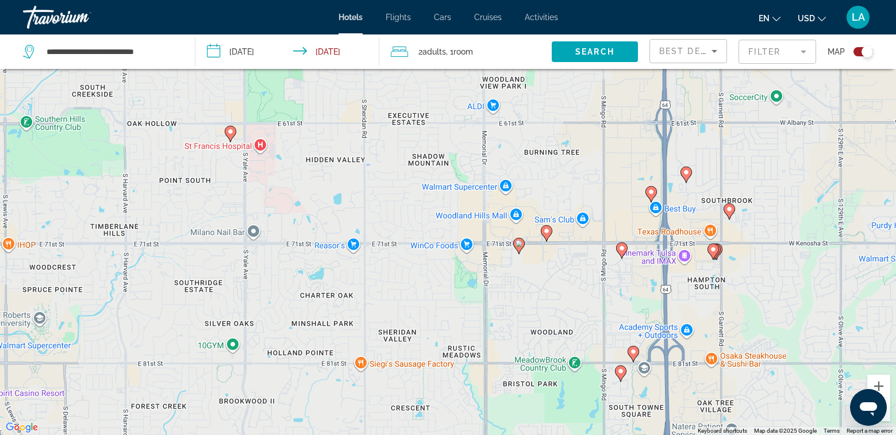
click at [547, 238] on icon "Main content" at bounding box center [546, 232] width 10 height 15
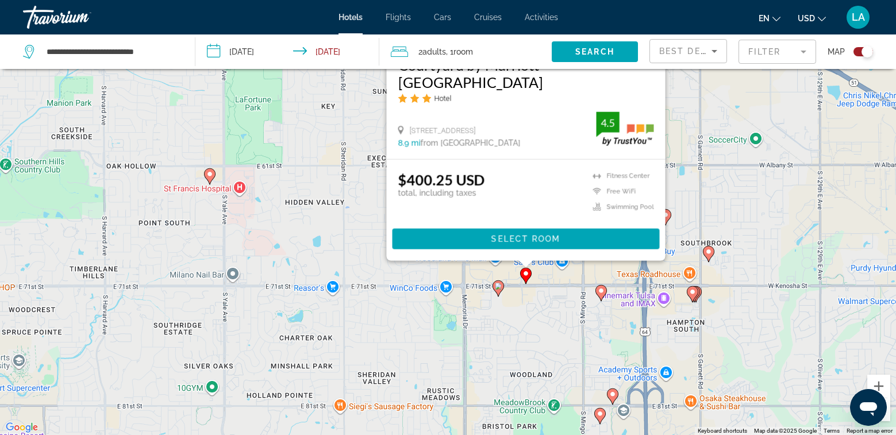
drag, startPoint x: 511, startPoint y: 420, endPoint x: 489, endPoint y: 272, distance: 149.8
click at [489, 272] on div "To activate drag with keyboard, press Alt + Enter. Once in keyboard drag state,…" at bounding box center [448, 217] width 896 height 435
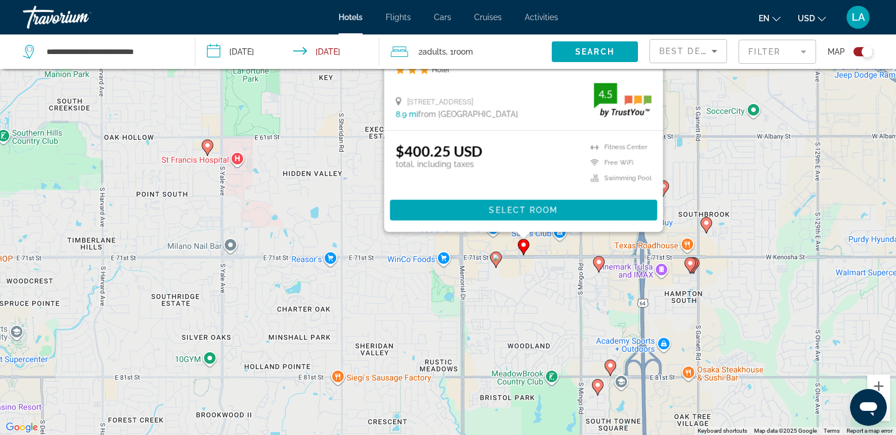
click at [495, 257] on image "Main content" at bounding box center [495, 257] width 7 height 7
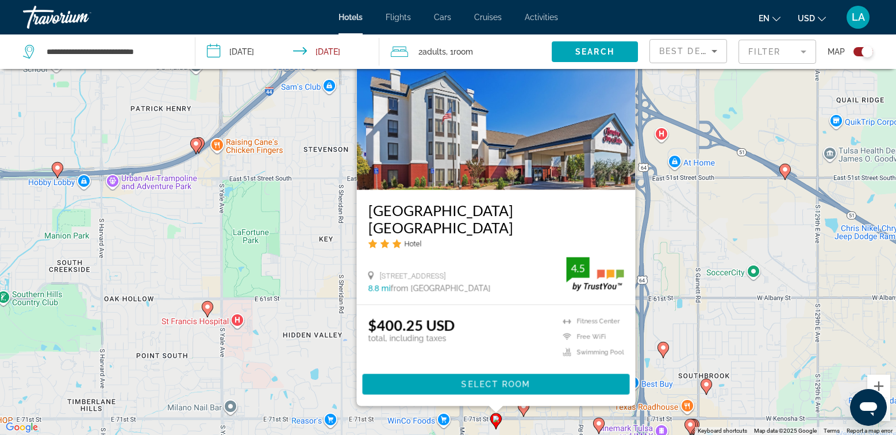
click at [725, 241] on div "To activate drag with keyboard, press Alt + Enter. Once in keyboard drag state,…" at bounding box center [448, 217] width 896 height 435
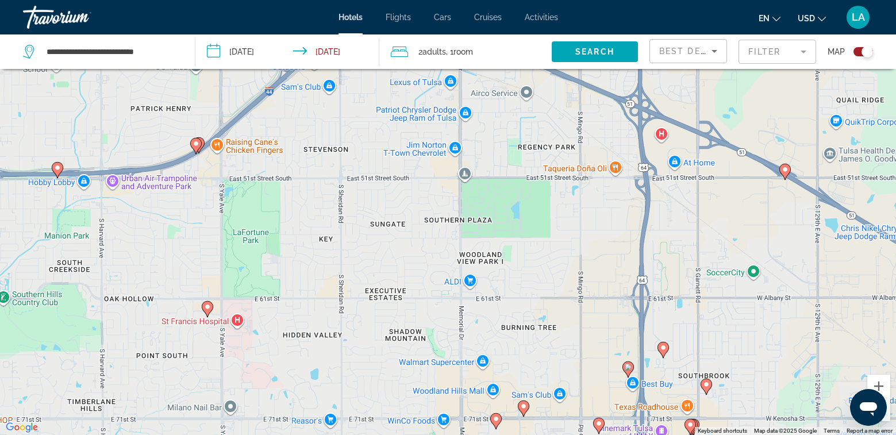
click at [785, 174] on icon "Main content" at bounding box center [784, 171] width 10 height 15
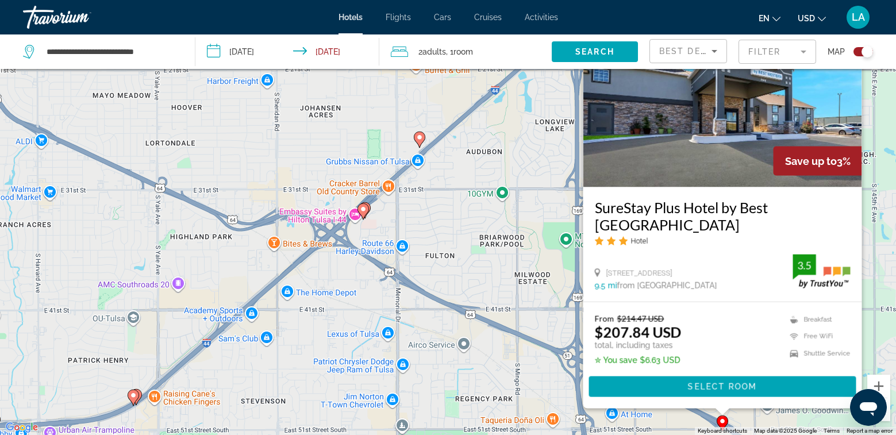
click at [501, 363] on div "To activate drag with keyboard, press Alt + Enter. Once in keyboard drag state,…" at bounding box center [448, 217] width 896 height 435
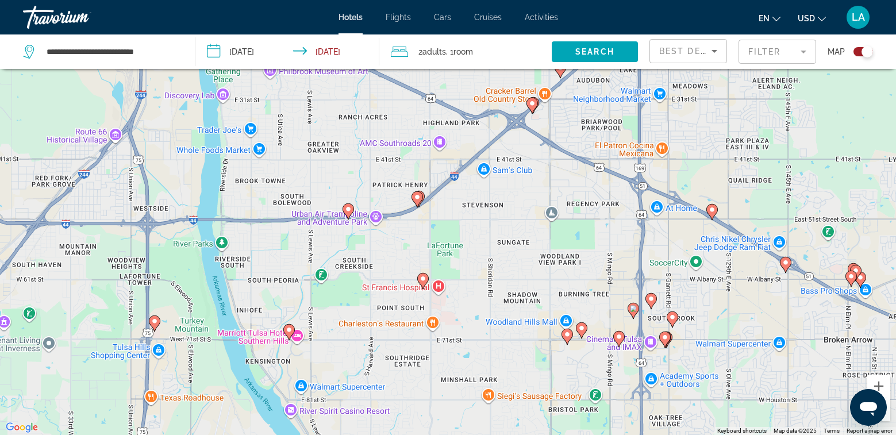
drag, startPoint x: 691, startPoint y: 395, endPoint x: 683, endPoint y: 222, distance: 173.7
click at [683, 222] on div "To activate drag with keyboard, press Alt + Enter. Once in keyboard drag state,…" at bounding box center [448, 217] width 896 height 435
click at [422, 280] on image "Main content" at bounding box center [422, 278] width 7 height 7
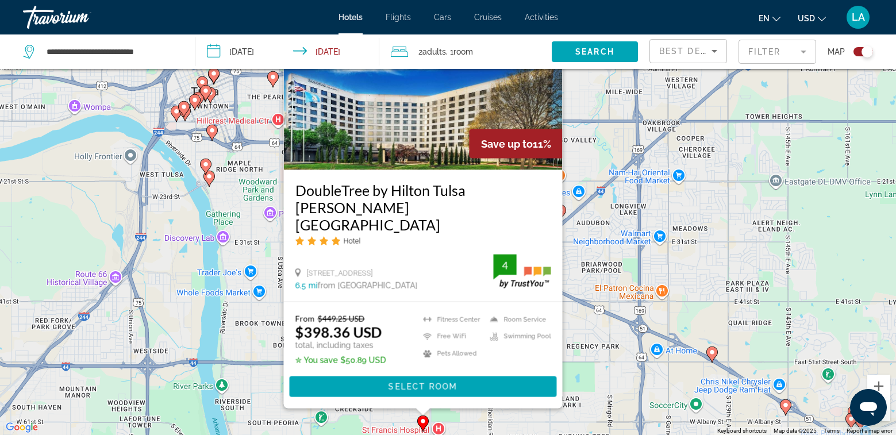
click at [511, 418] on div "To activate drag with keyboard, press Alt + Enter. Once in keyboard drag state,…" at bounding box center [448, 217] width 896 height 435
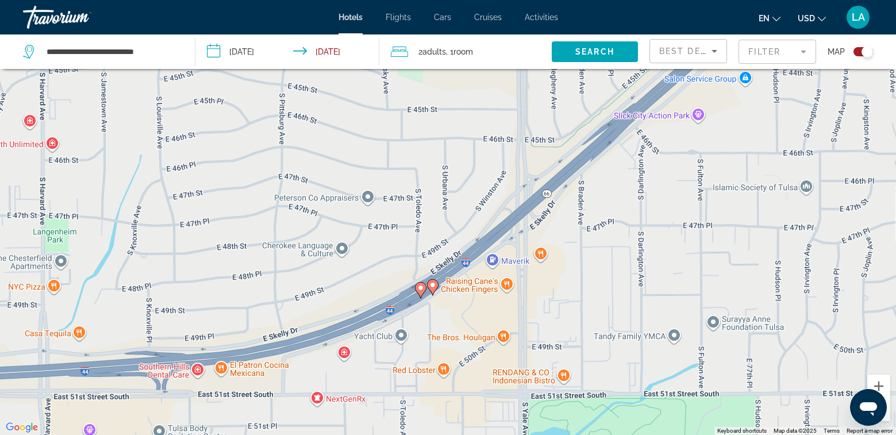
click at [434, 288] on image "Main content" at bounding box center [432, 285] width 7 height 7
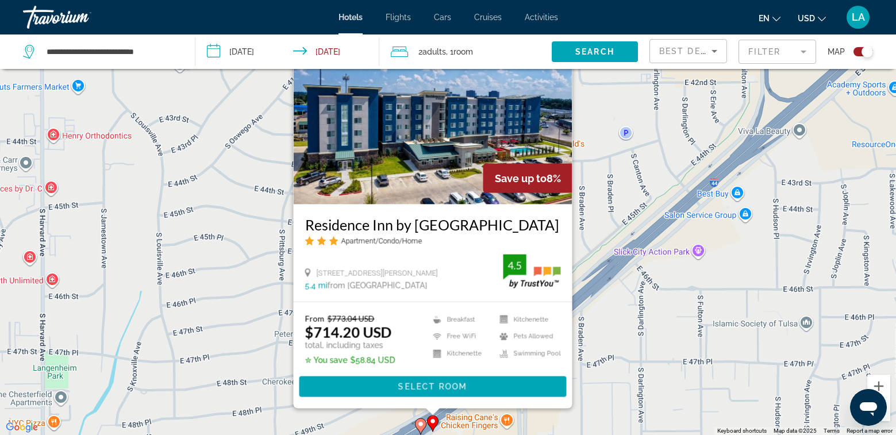
click at [419, 421] on g "Main content" at bounding box center [420, 426] width 11 height 16
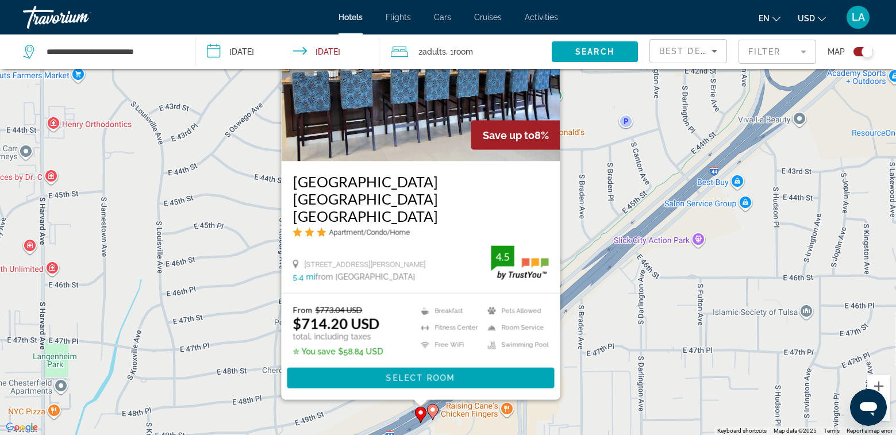
click at [621, 384] on div "To activate drag with keyboard, press Alt + Enter. Once in keyboard drag state,…" at bounding box center [448, 217] width 896 height 435
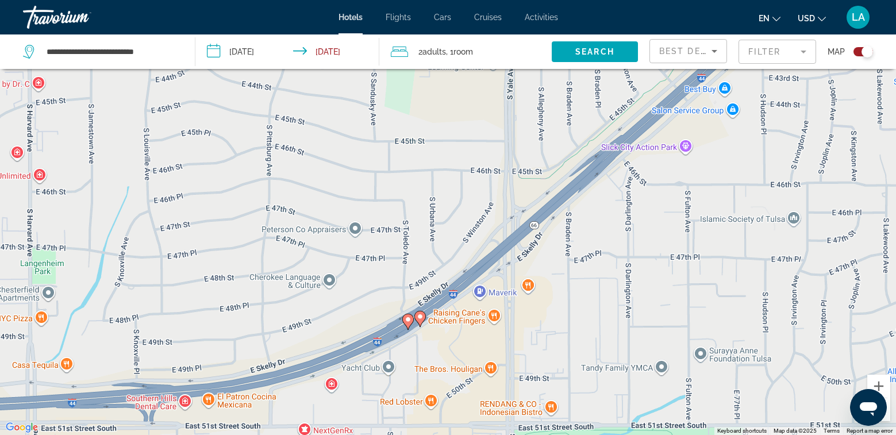
drag, startPoint x: 607, startPoint y: 382, endPoint x: 588, endPoint y: 275, distance: 109.2
click at [588, 275] on div "To activate drag with keyboard, press Alt + Enter. Once in keyboard drag state,…" at bounding box center [448, 217] width 896 height 435
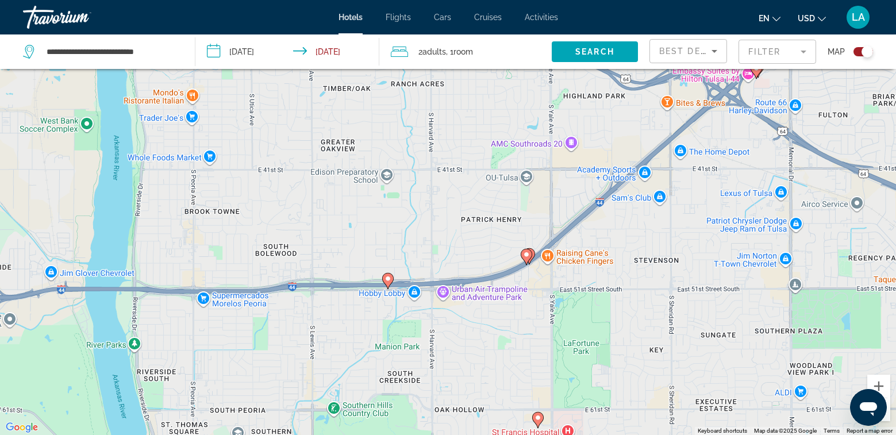
drag, startPoint x: 641, startPoint y: 343, endPoint x: 581, endPoint y: 255, distance: 106.4
click at [581, 255] on div "To activate drag with keyboard, press Alt + Enter. Once in keyboard drag state,…" at bounding box center [448, 217] width 896 height 435
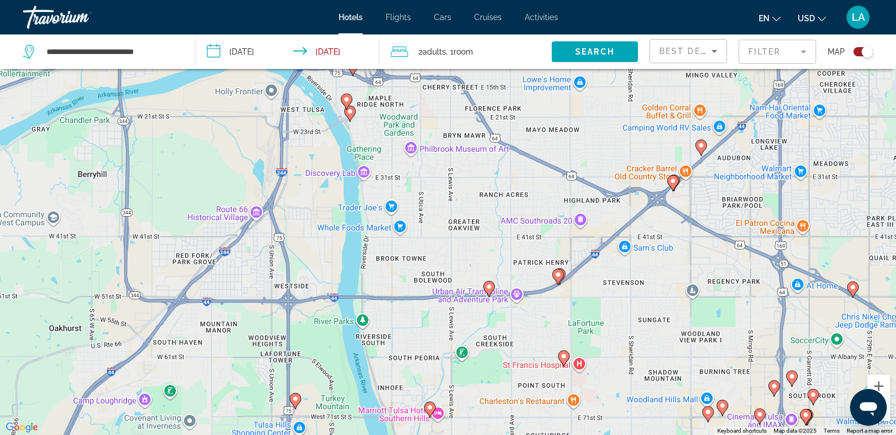
click at [564, 356] on image "Main content" at bounding box center [563, 356] width 7 height 7
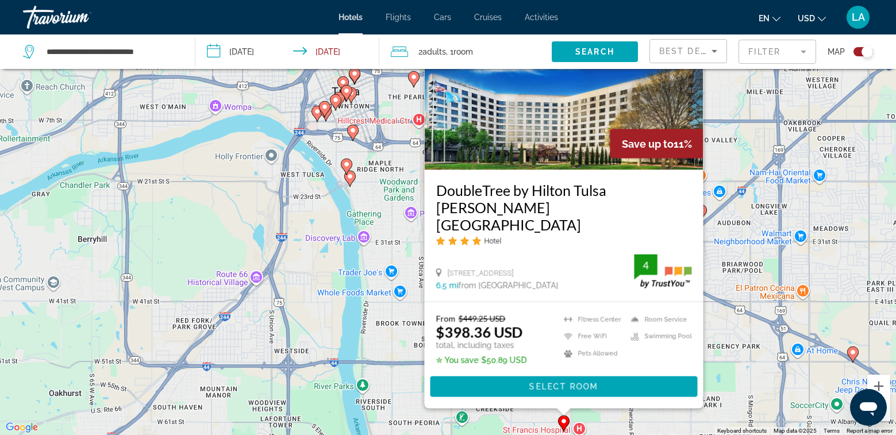
click at [717, 326] on div "To activate drag with keyboard, press Alt + Enter. Once in keyboard drag state,…" at bounding box center [448, 217] width 896 height 435
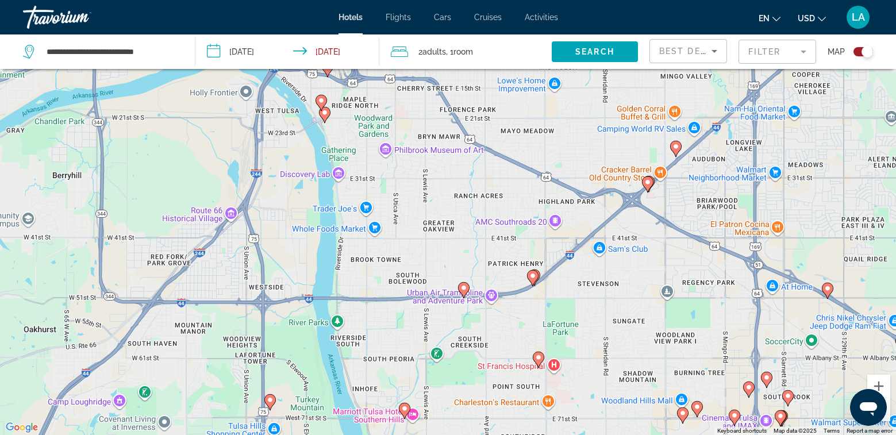
drag, startPoint x: 673, startPoint y: 320, endPoint x: 621, endPoint y: 183, distance: 146.2
click at [621, 183] on div "To activate drag with keyboard, press Alt + Enter. Once in keyboard drag state,…" at bounding box center [448, 217] width 896 height 435
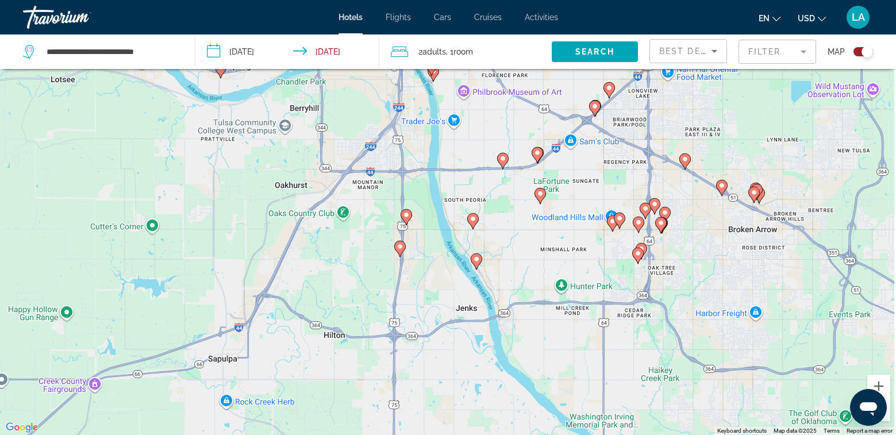
drag, startPoint x: 627, startPoint y: 325, endPoint x: 600, endPoint y: 279, distance: 53.8
click at [597, 277] on div "To activate drag with keyboard, press Alt + Enter. Once in keyboard drag state,…" at bounding box center [448, 217] width 896 height 435
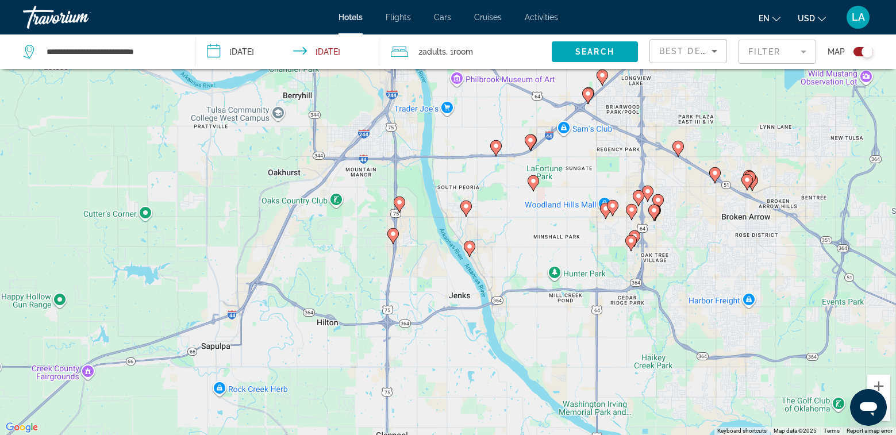
click at [399, 207] on icon "Main content" at bounding box center [399, 203] width 10 height 15
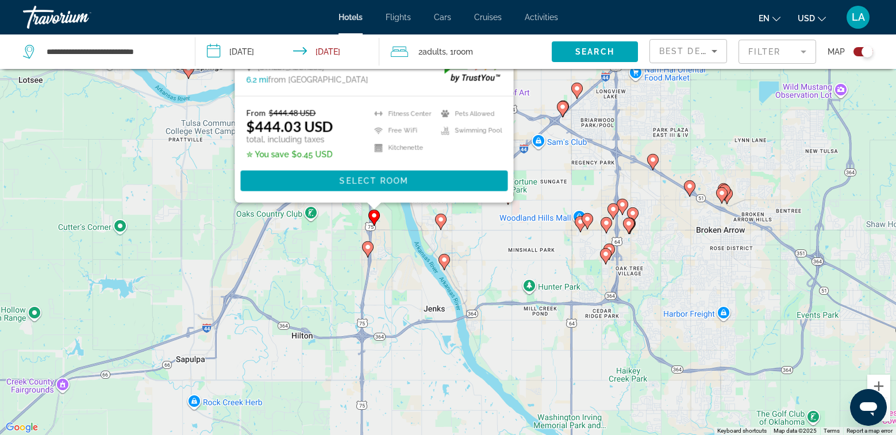
drag, startPoint x: 360, startPoint y: 410, endPoint x: 336, endPoint y: 213, distance: 198.0
click at [336, 213] on div "To activate drag with keyboard, press Alt + Enter. Once in keyboard drag state,…" at bounding box center [448, 217] width 896 height 435
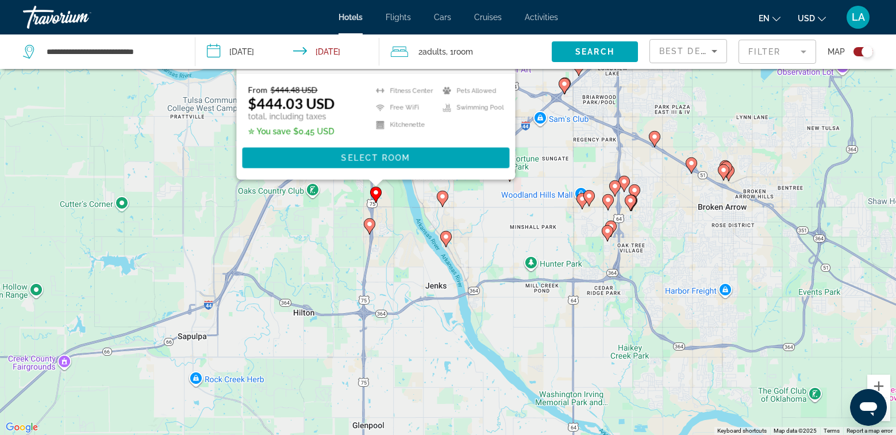
click at [371, 226] on image "Main content" at bounding box center [369, 224] width 7 height 7
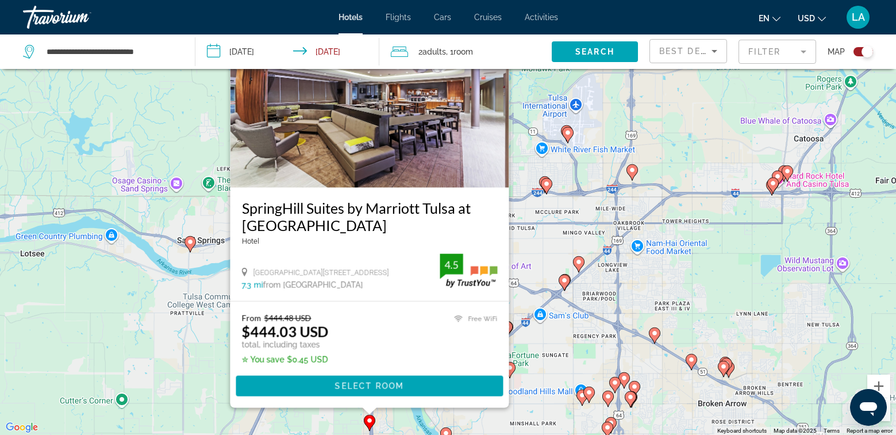
click at [327, 419] on div "To activate drag with keyboard, press Alt + Enter. Once in keyboard drag state,…" at bounding box center [448, 217] width 896 height 435
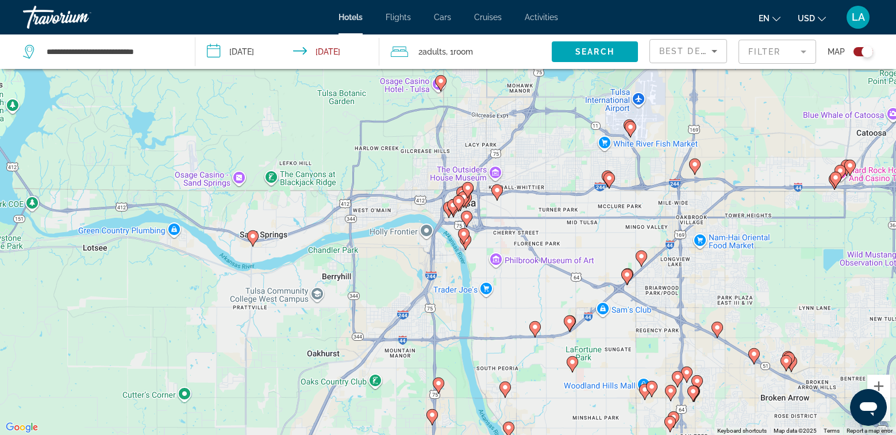
drag, startPoint x: 732, startPoint y: 242, endPoint x: 815, endPoint y: 210, distance: 88.8
click at [815, 210] on div "To activate drag with keyboard, press Alt + Enter. Once in keyboard drag state,…" at bounding box center [448, 217] width 896 height 435
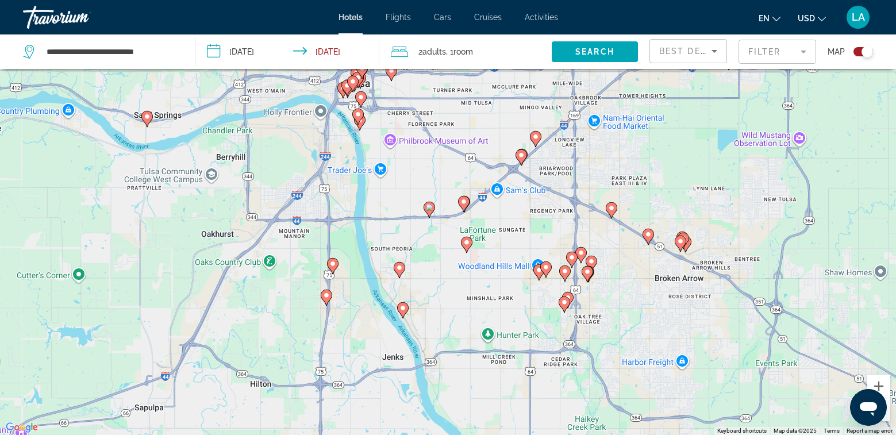
drag, startPoint x: 741, startPoint y: 292, endPoint x: 635, endPoint y: 176, distance: 156.6
click at [635, 176] on div "To activate drag with keyboard, press Alt + Enter. Once in keyboard drag state,…" at bounding box center [448, 217] width 896 height 435
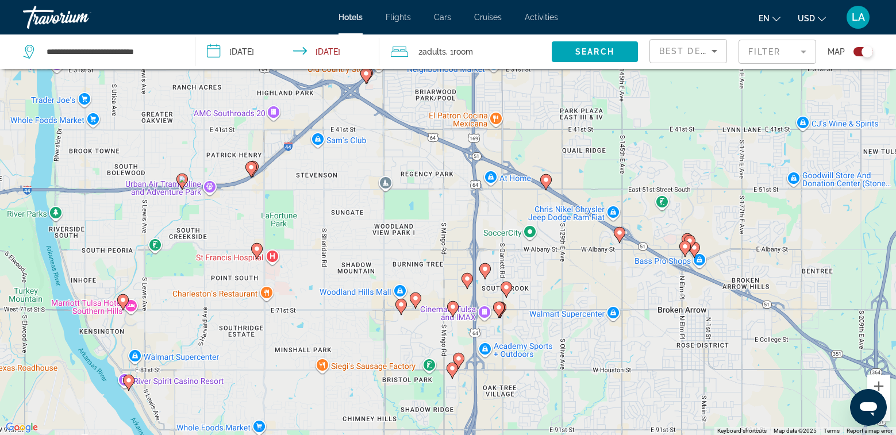
click at [546, 183] on icon "Main content" at bounding box center [545, 181] width 10 height 15
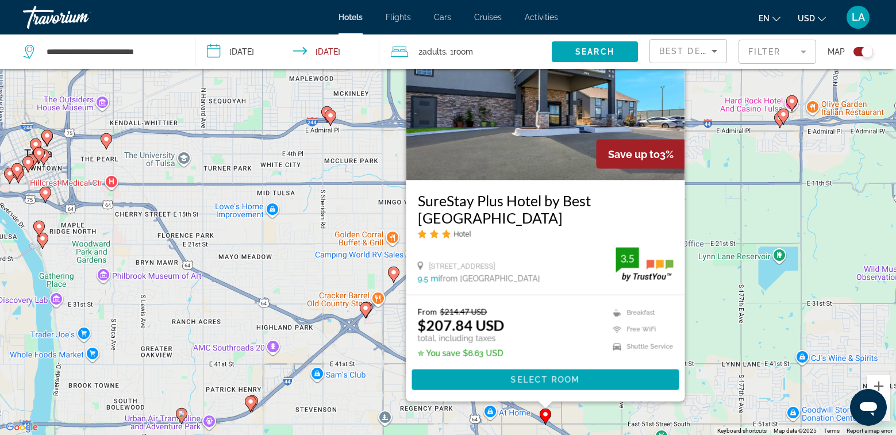
drag, startPoint x: 725, startPoint y: 351, endPoint x: 698, endPoint y: 127, distance: 225.7
click at [699, 128] on div "To activate drag with keyboard, press Alt + Enter. Once in keyboard drag state,…" at bounding box center [448, 217] width 896 height 435
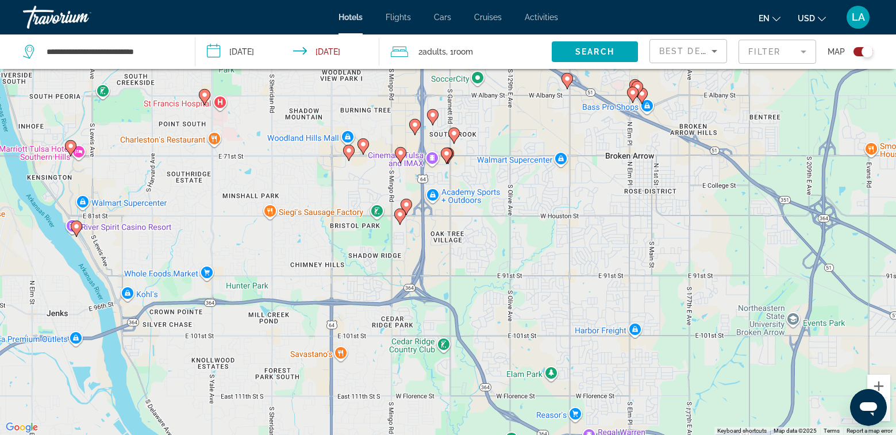
drag, startPoint x: 569, startPoint y: 146, endPoint x: 568, endPoint y: 163, distance: 17.3
click at [569, 161] on div "To activate drag with keyboard, press Alt + Enter. Once in keyboard drag state,…" at bounding box center [448, 217] width 896 height 435
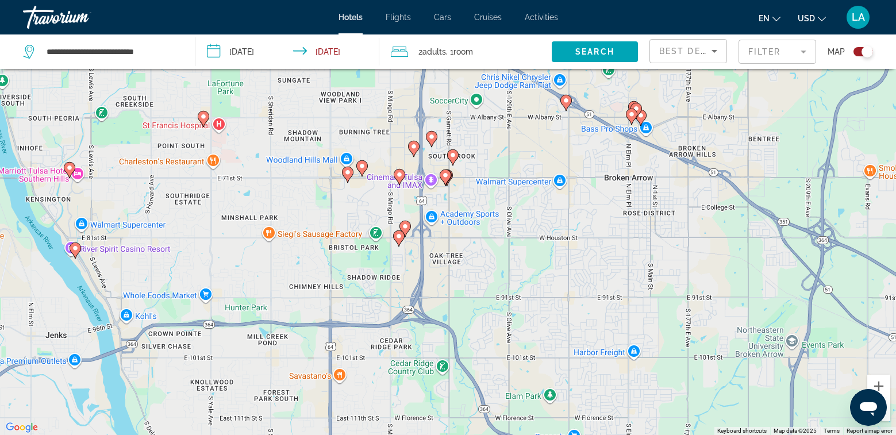
click at [566, 107] on icon "Main content" at bounding box center [565, 102] width 10 height 15
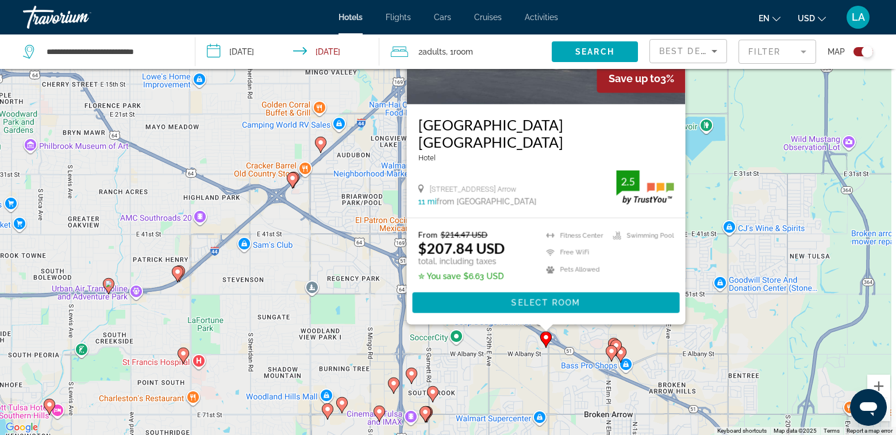
drag, startPoint x: 728, startPoint y: 331, endPoint x: 693, endPoint y: 214, distance: 122.7
click at [693, 214] on div "To activate drag with keyboard, press Alt + Enter. Once in keyboard drag state,…" at bounding box center [448, 217] width 896 height 435
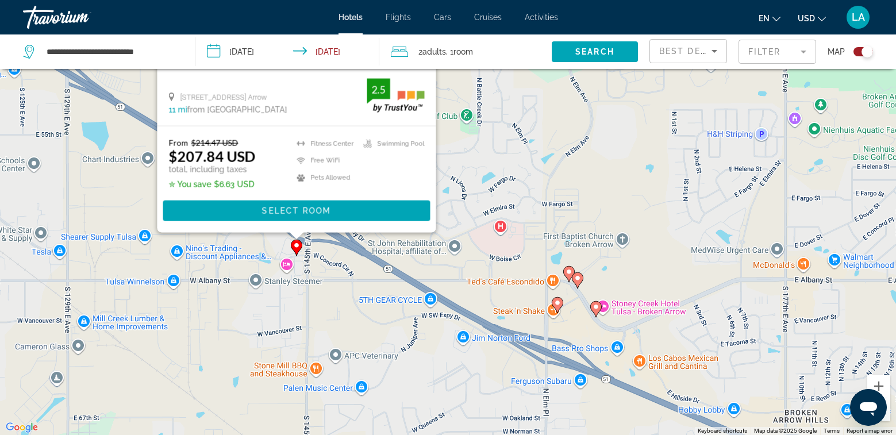
click at [595, 312] on icon "Main content" at bounding box center [595, 308] width 10 height 15
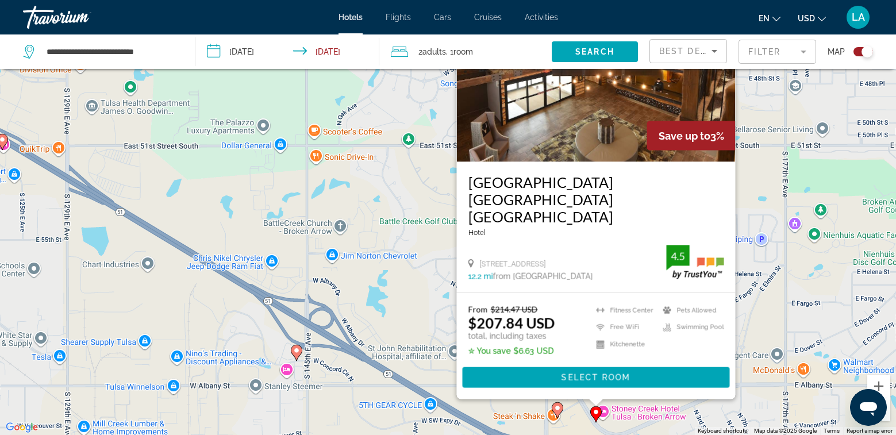
click at [560, 409] on image "Main content" at bounding box center [557, 407] width 7 height 7
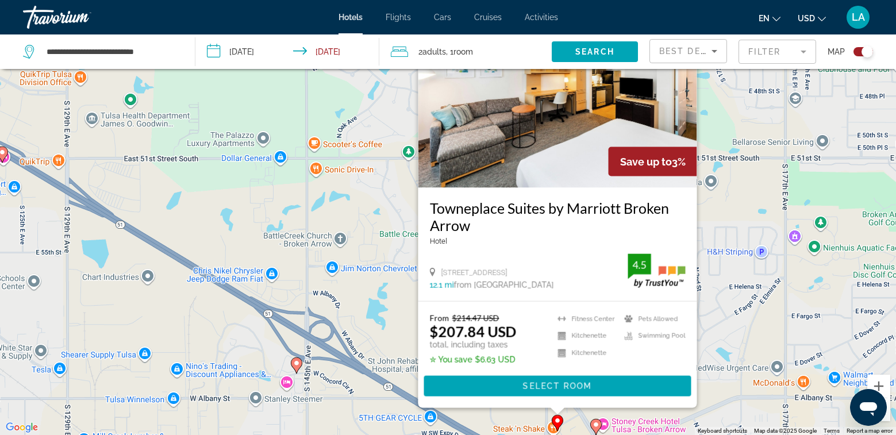
click at [715, 383] on div "To activate drag with keyboard, press Alt + Enter. Once in keyboard drag state,…" at bounding box center [448, 217] width 896 height 435
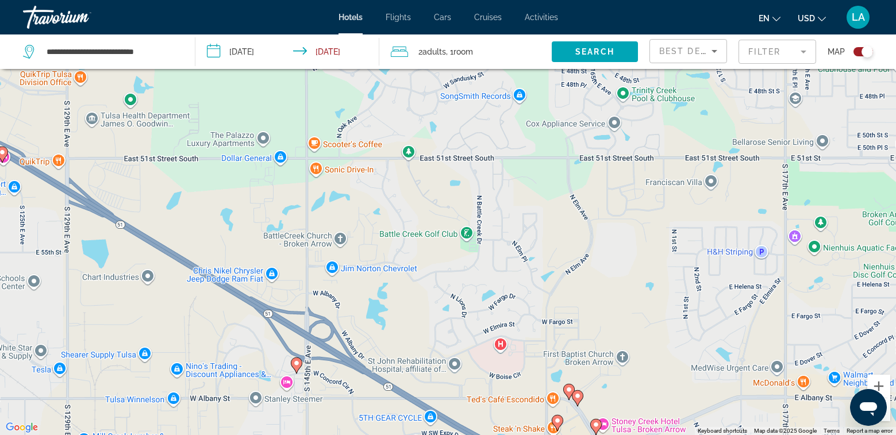
click at [580, 400] on icon "Main content" at bounding box center [577, 397] width 10 height 15
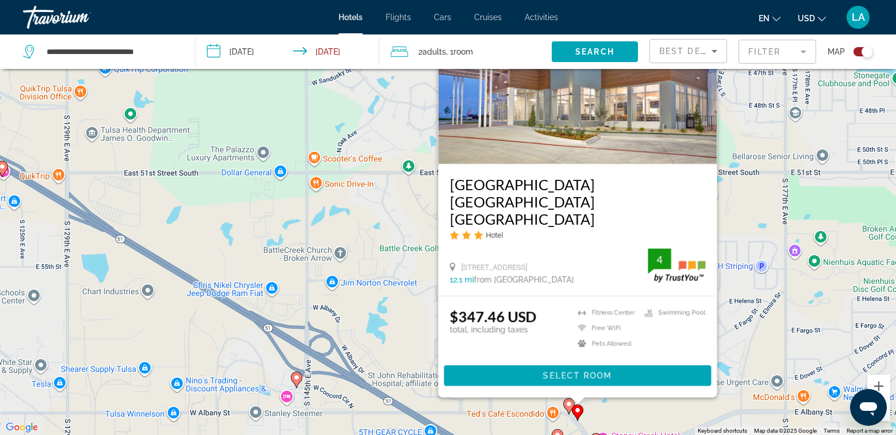
click at [568, 404] on image "Main content" at bounding box center [568, 403] width 7 height 7
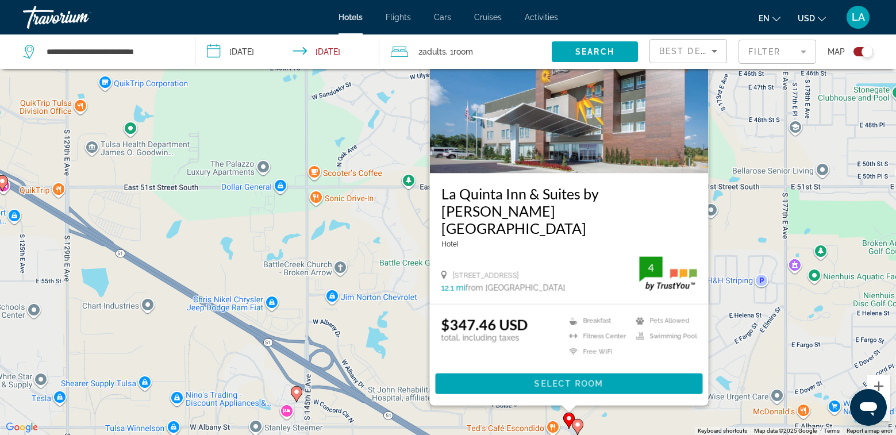
click at [718, 415] on div "To activate drag with keyboard, press Alt + Enter. Once in keyboard drag state,…" at bounding box center [448, 217] width 896 height 435
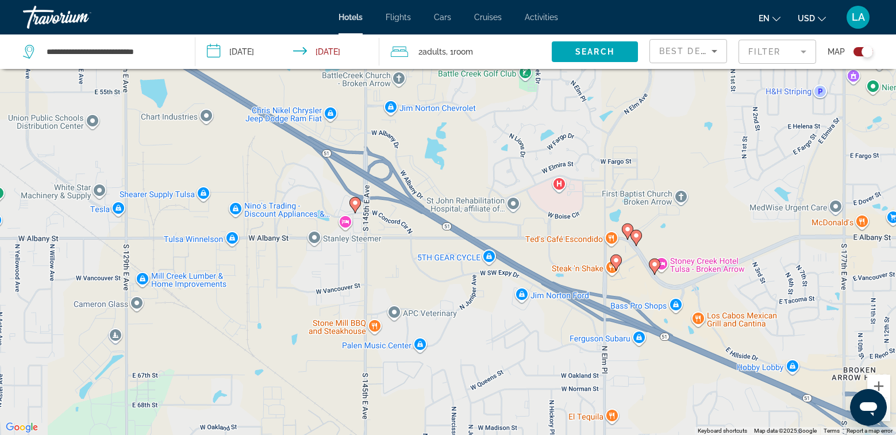
drag, startPoint x: 676, startPoint y: 398, endPoint x: 735, endPoint y: 207, distance: 199.7
click at [735, 207] on div "To activate drag with keyboard, press Alt + Enter. Once in keyboard drag state,…" at bounding box center [448, 217] width 896 height 435
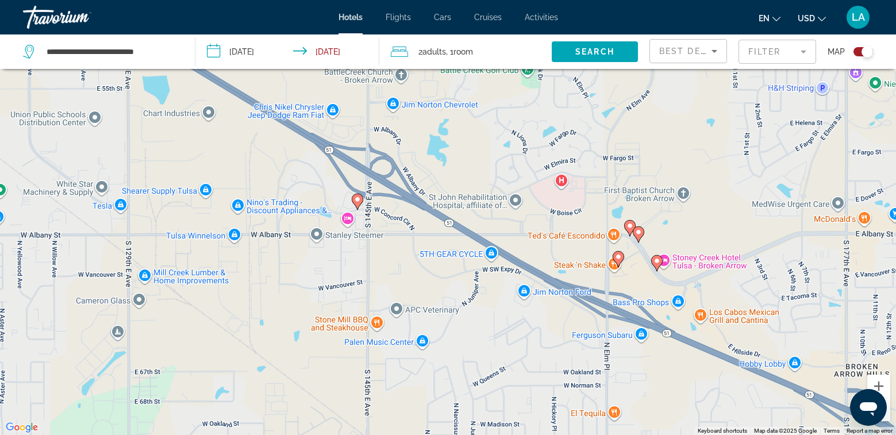
click at [356, 202] on image "Main content" at bounding box center [357, 199] width 7 height 7
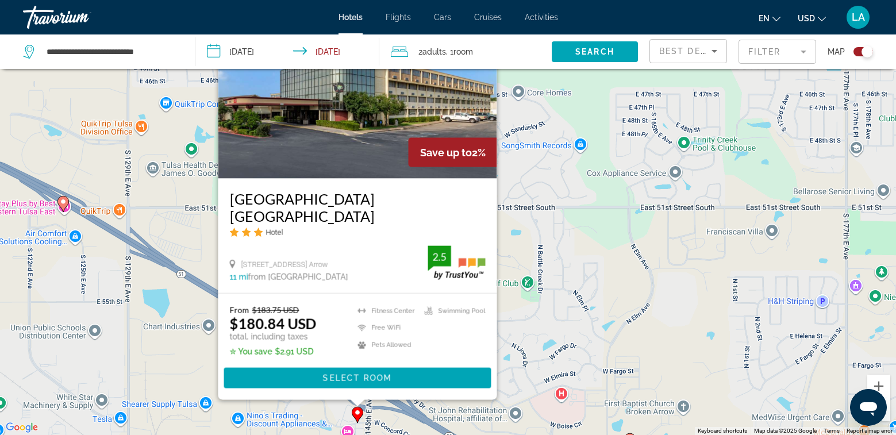
click at [559, 252] on div "To activate drag with keyboard, press Alt + Enter. Once in keyboard drag state,…" at bounding box center [448, 217] width 896 height 435
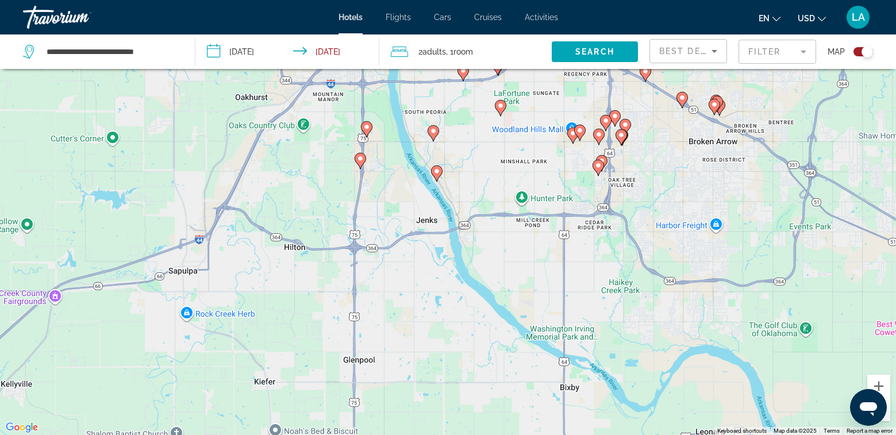
drag, startPoint x: 606, startPoint y: 379, endPoint x: 678, endPoint y: 170, distance: 220.9
click at [678, 170] on div "To activate drag with keyboard, press Alt + Enter. Once in keyboard drag state,…" at bounding box center [448, 217] width 896 height 435
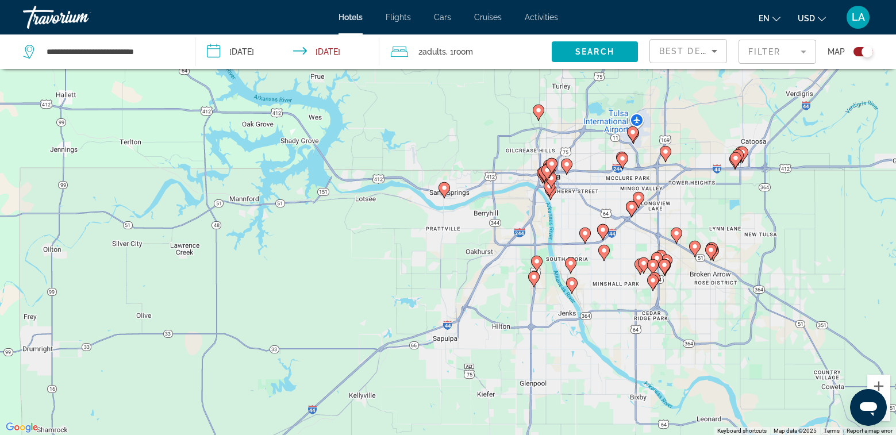
drag, startPoint x: 622, startPoint y: 303, endPoint x: 639, endPoint y: 341, distance: 42.2
click at [639, 341] on div "To activate drag with keyboard, press Alt + Enter. Once in keyboard drag state,…" at bounding box center [448, 217] width 896 height 435
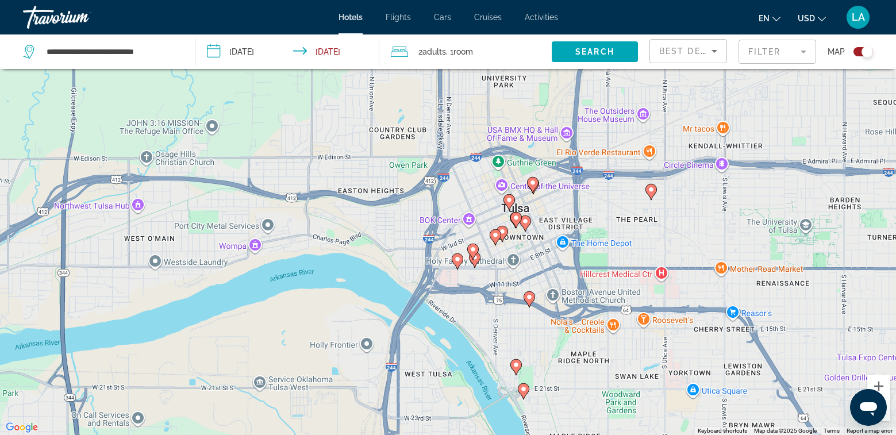
drag, startPoint x: 530, startPoint y: 196, endPoint x: 545, endPoint y: 266, distance: 71.0
click at [545, 266] on div "To activate drag with keyboard, press Alt + Enter. Once in keyboard drag state,…" at bounding box center [448, 217] width 896 height 435
click at [650, 190] on image "Main content" at bounding box center [650, 189] width 7 height 7
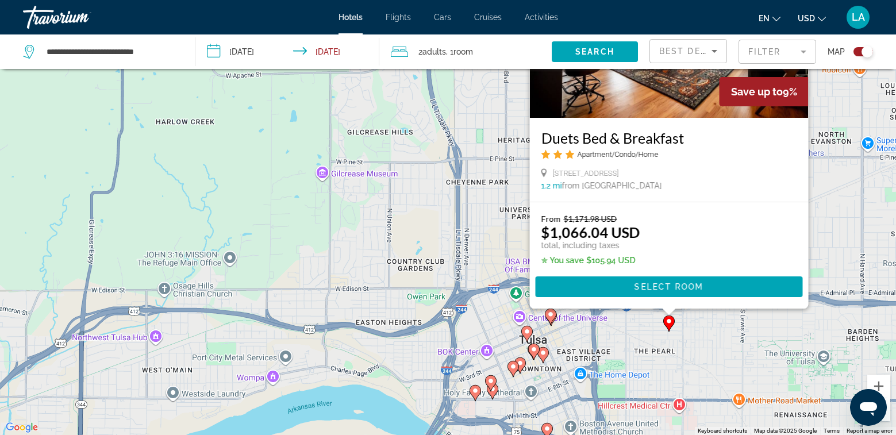
drag, startPoint x: 824, startPoint y: 276, endPoint x: 851, endPoint y: 167, distance: 112.9
click at [851, 167] on div "To activate drag with keyboard, press Alt + Enter. Once in keyboard drag state,…" at bounding box center [448, 217] width 896 height 435
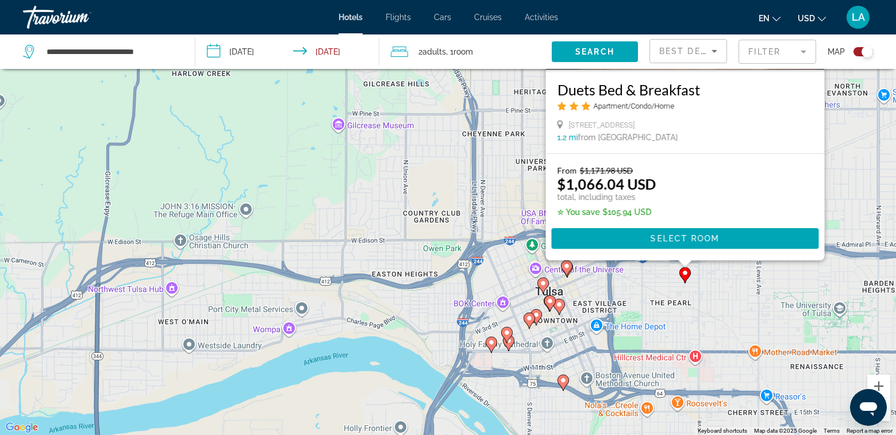
click at [851, 175] on div "To activate drag with keyboard, press Alt + Enter. Once in keyboard drag state,…" at bounding box center [448, 217] width 896 height 435
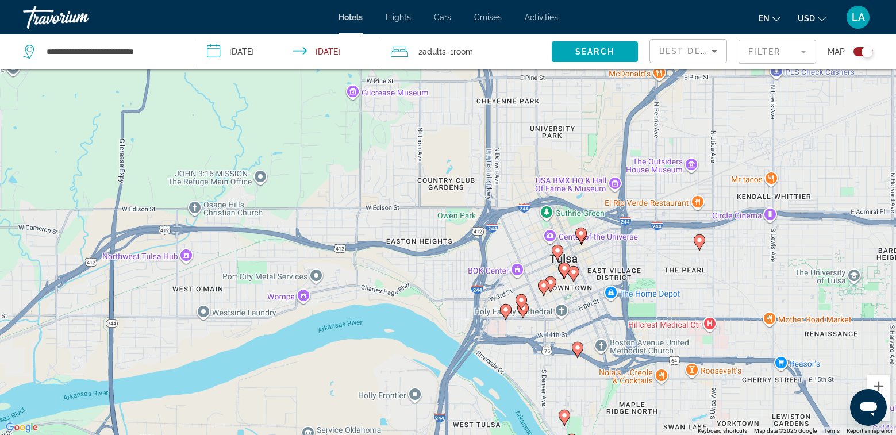
drag, startPoint x: 657, startPoint y: 292, endPoint x: 641, endPoint y: 304, distance: 20.1
click at [663, 268] on div "To activate drag with keyboard, press Alt + Enter. Once in keyboard drag state,…" at bounding box center [448, 217] width 896 height 435
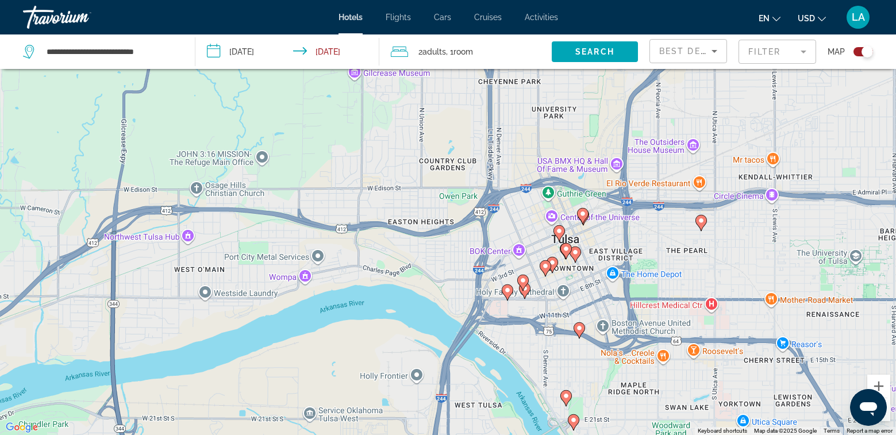
click at [578, 330] on image "Main content" at bounding box center [579, 328] width 7 height 7
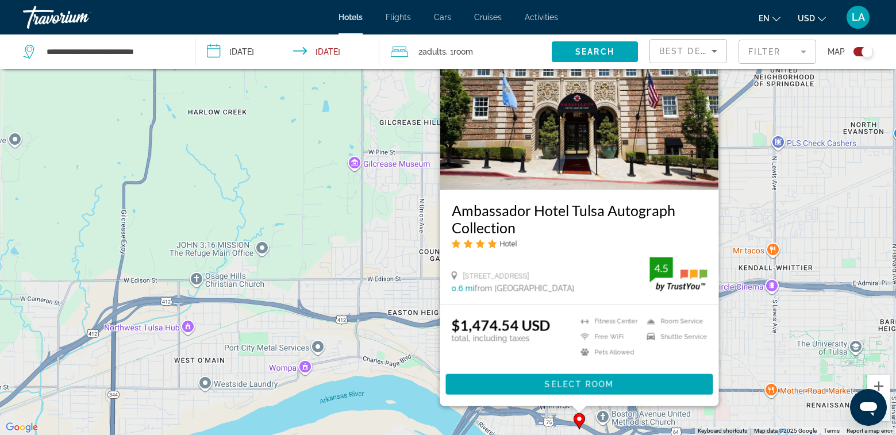
click at [738, 351] on div "To activate drag with keyboard, press Alt + Enter. Once in keyboard drag state,…" at bounding box center [448, 217] width 896 height 435
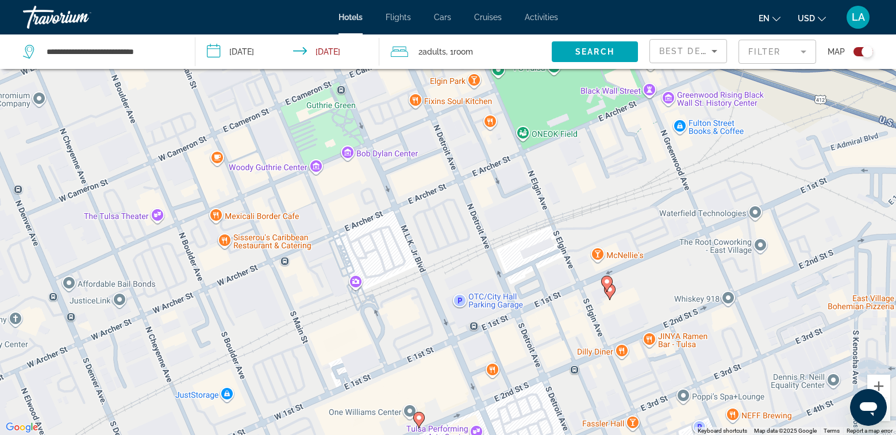
click at [610, 295] on icon "Main content" at bounding box center [609, 291] width 10 height 15
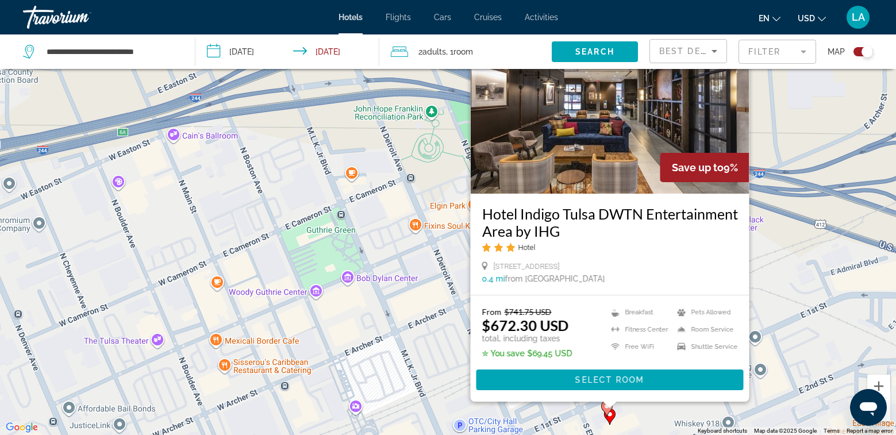
click at [606, 408] on image "Main content" at bounding box center [606, 406] width 7 height 7
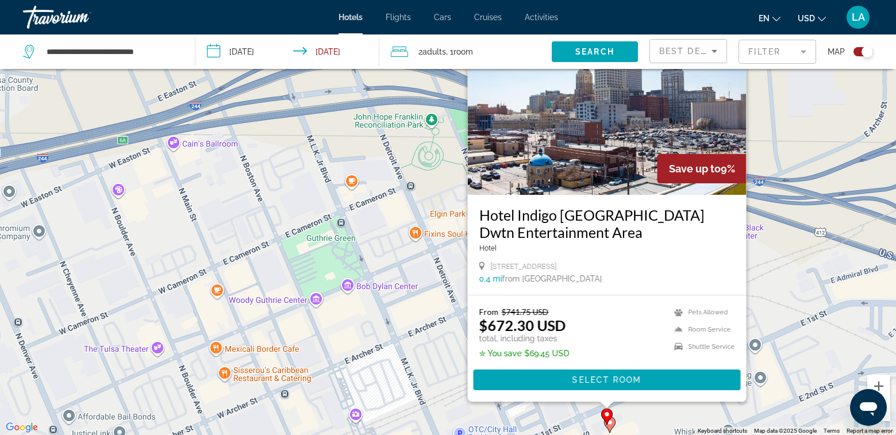
click at [777, 282] on div "To activate drag with keyboard, press Alt + Enter. Once in keyboard drag state,…" at bounding box center [448, 217] width 896 height 435
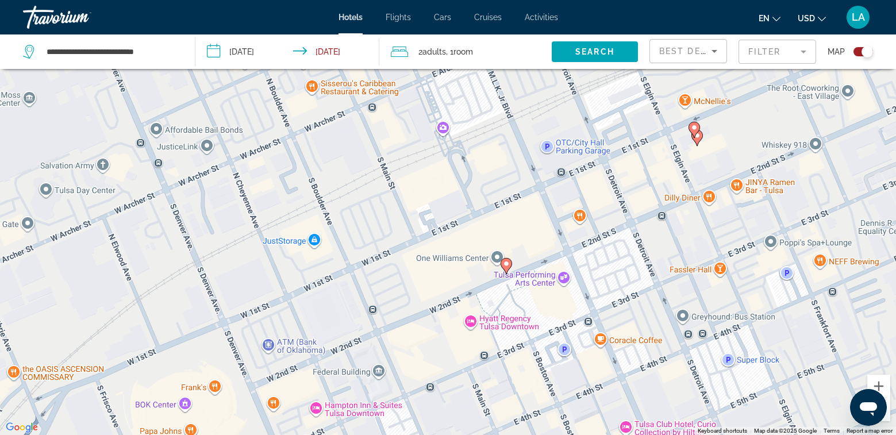
drag, startPoint x: 668, startPoint y: 355, endPoint x: 755, endPoint y: 74, distance: 294.6
click at [755, 74] on div "To activate drag with keyboard, press Alt + Enter. Once in keyboard drag state,…" at bounding box center [448, 217] width 896 height 435
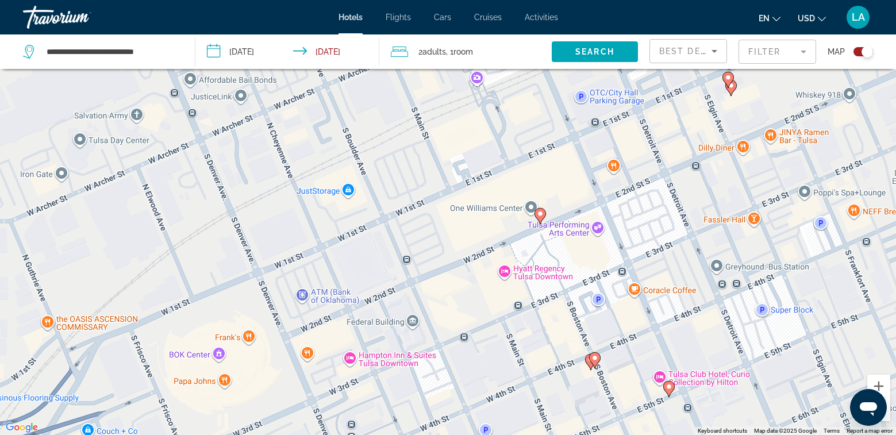
drag, startPoint x: 643, startPoint y: 294, endPoint x: 683, endPoint y: 244, distance: 63.0
click at [683, 244] on div "To activate drag with keyboard, press Alt + Enter. Once in keyboard drag state,…" at bounding box center [448, 217] width 896 height 435
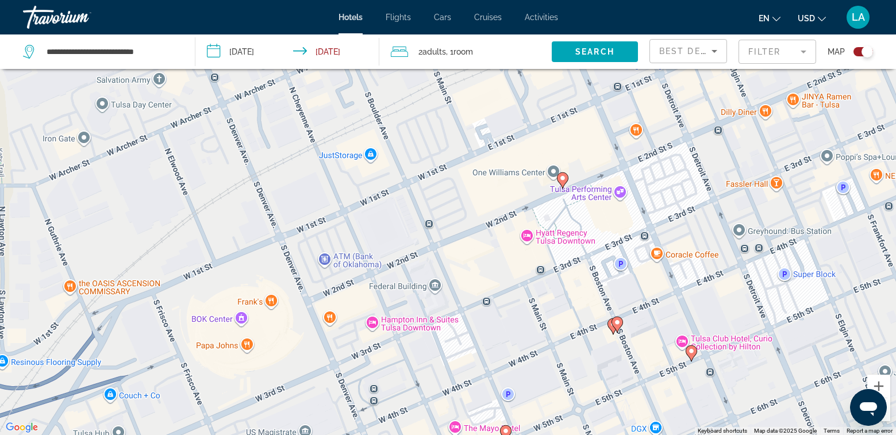
click at [562, 182] on icon "Main content" at bounding box center [562, 179] width 10 height 15
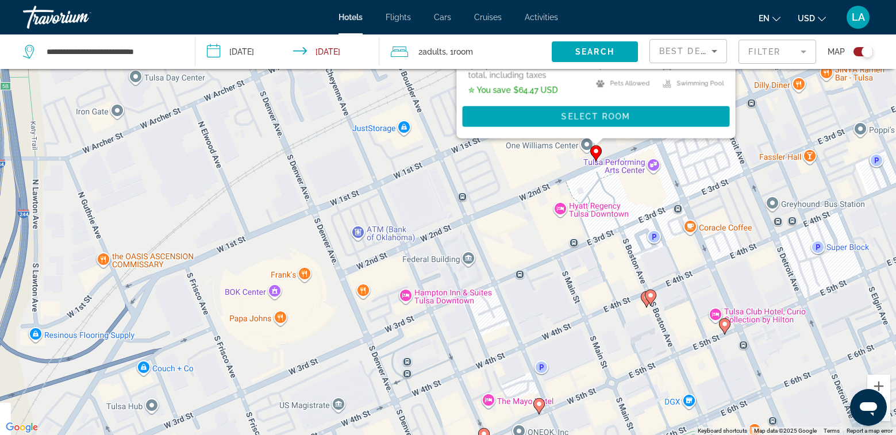
drag, startPoint x: 737, startPoint y: 381, endPoint x: 771, endPoint y: 116, distance: 267.1
click at [771, 116] on div "To activate drag with keyboard, press Alt + Enter. Once in keyboard drag state,…" at bounding box center [448, 217] width 896 height 435
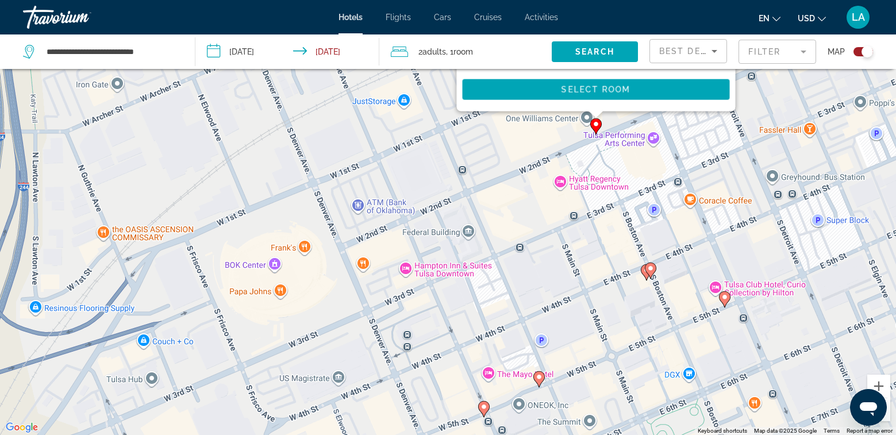
click at [650, 269] on image "Main content" at bounding box center [650, 268] width 7 height 7
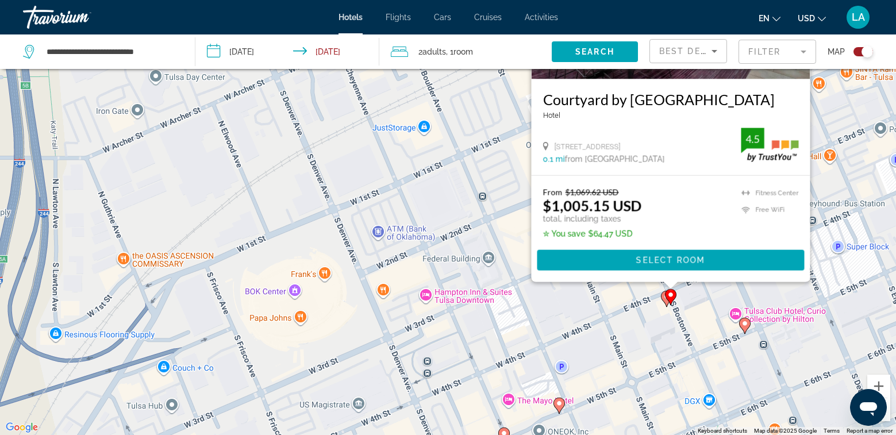
drag, startPoint x: 817, startPoint y: 326, endPoint x: 839, endPoint y: 174, distance: 153.8
click at [839, 174] on div "To activate drag with keyboard, press Alt + Enter. Once in keyboard drag state,…" at bounding box center [448, 217] width 896 height 435
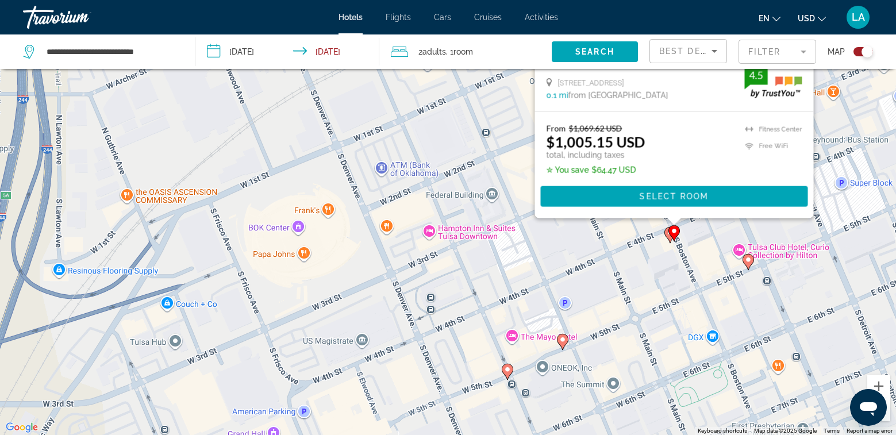
click at [666, 237] on icon "Main content" at bounding box center [669, 234] width 11 height 16
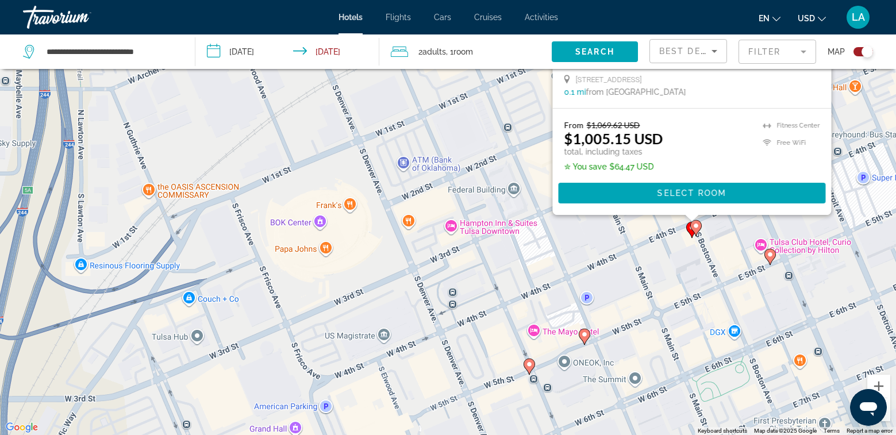
drag, startPoint x: 460, startPoint y: 324, endPoint x: 488, endPoint y: 69, distance: 256.6
click at [488, 69] on div "To activate drag with keyboard, press Alt + Enter. Once in keyboard drag state,…" at bounding box center [448, 217] width 896 height 435
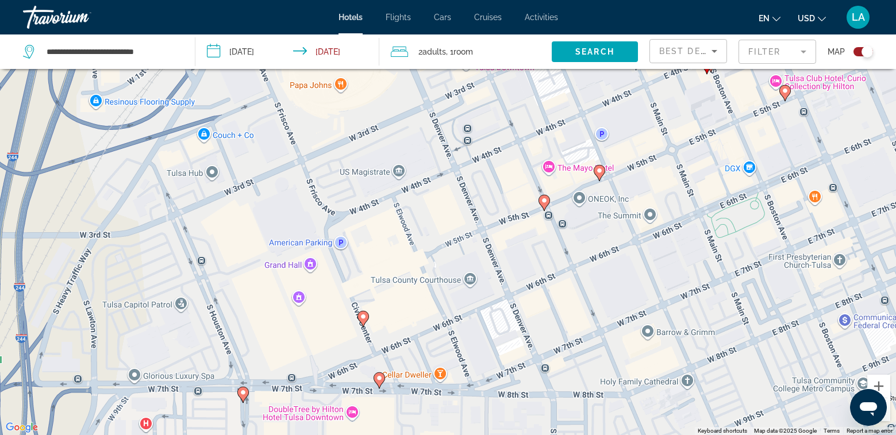
click at [598, 172] on image "Main content" at bounding box center [599, 170] width 7 height 7
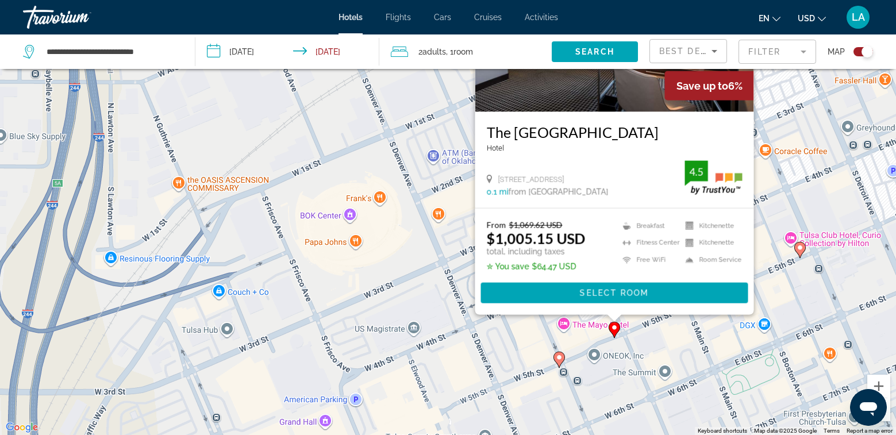
drag, startPoint x: 415, startPoint y: 324, endPoint x: 449, endPoint y: 168, distance: 160.0
click at [446, 168] on div "To activate drag with keyboard, press Alt + Enter. Once in keyboard drag state,…" at bounding box center [448, 217] width 896 height 435
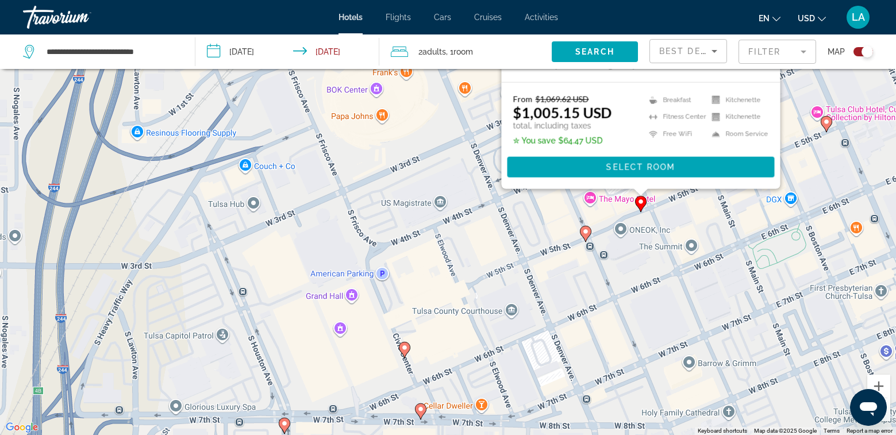
click at [584, 235] on icon "Main content" at bounding box center [585, 233] width 10 height 15
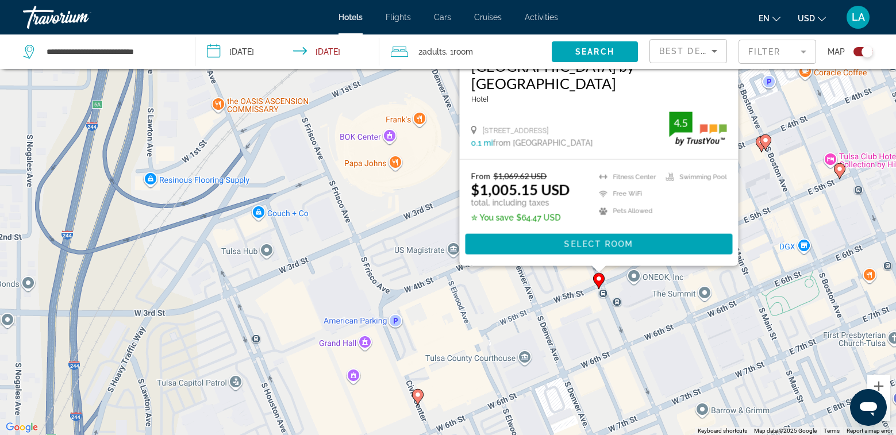
drag, startPoint x: 398, startPoint y: 342, endPoint x: 423, endPoint y: 121, distance: 222.6
click at [420, 119] on div "To activate drag with keyboard, press Alt + Enter. Once in keyboard drag state,…" at bounding box center [448, 217] width 896 height 435
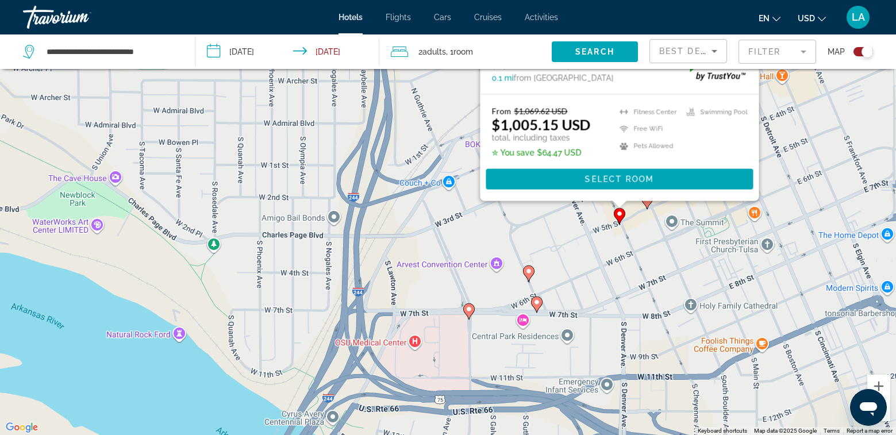
click at [527, 277] on icon "Main content" at bounding box center [528, 272] width 10 height 15
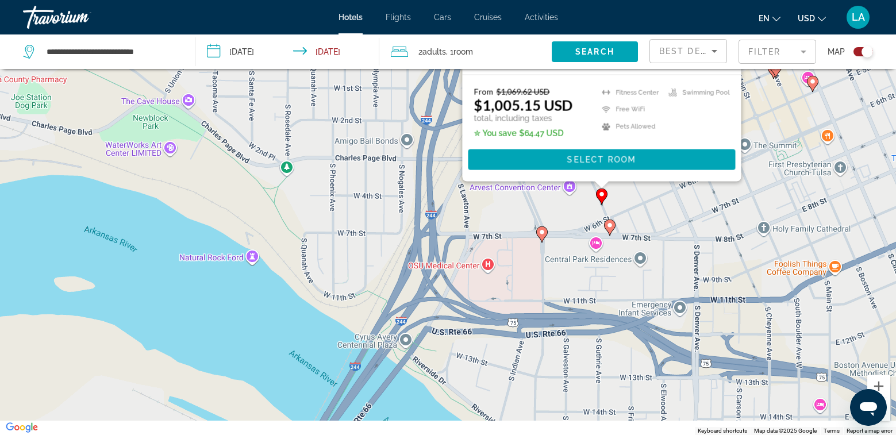
drag, startPoint x: 692, startPoint y: 404, endPoint x: 728, endPoint y: 194, distance: 212.7
click at [766, 182] on div "To activate drag with keyboard, press Alt + Enter. Once in keyboard drag state,…" at bounding box center [448, 217] width 896 height 435
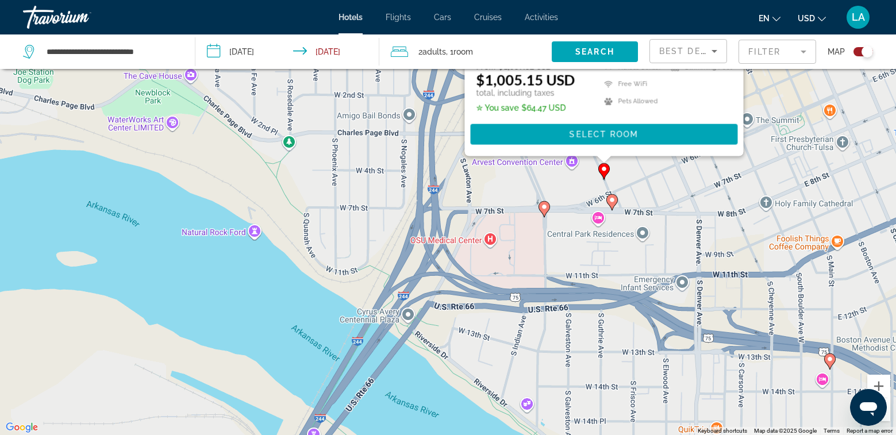
click at [611, 207] on icon "Main content" at bounding box center [611, 201] width 10 height 15
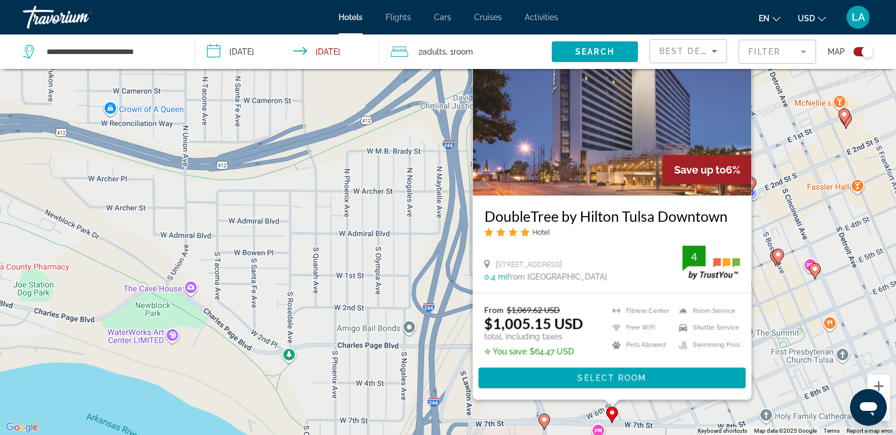
click at [543, 418] on image "Main content" at bounding box center [544, 419] width 7 height 7
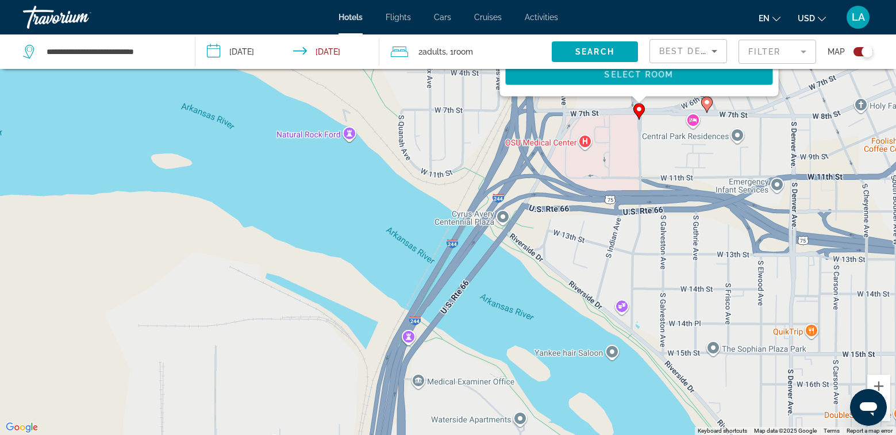
drag, startPoint x: 741, startPoint y: 384, endPoint x: 839, endPoint y: 68, distance: 330.9
click at [839, 68] on div "**********" at bounding box center [448, 252] width 896 height 504
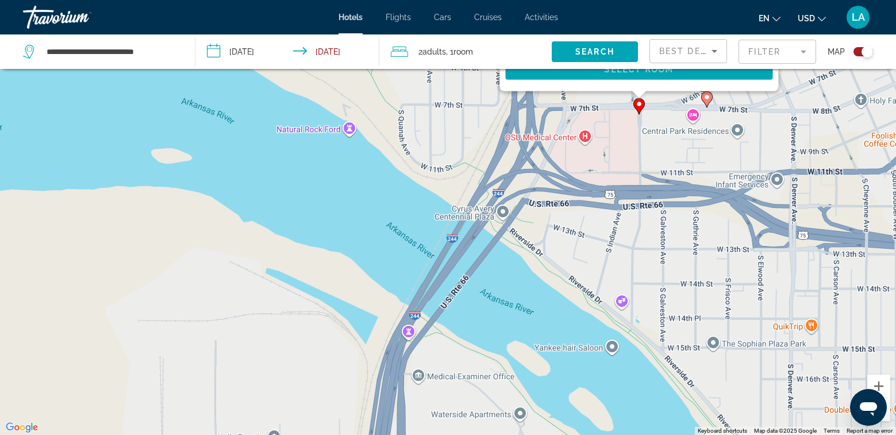
click at [721, 164] on div "To activate drag with keyboard, press Alt + Enter. Once in keyboard drag state,…" at bounding box center [448, 217] width 896 height 435
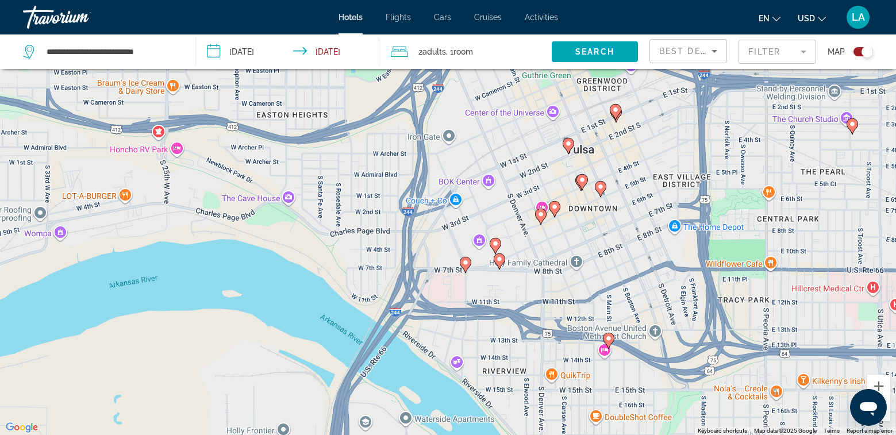
drag, startPoint x: 733, startPoint y: 200, endPoint x: 560, endPoint y: 303, distance: 201.7
click at [560, 303] on div "To activate drag with keyboard, press Alt + Enter. Once in keyboard drag state,…" at bounding box center [448, 217] width 896 height 435
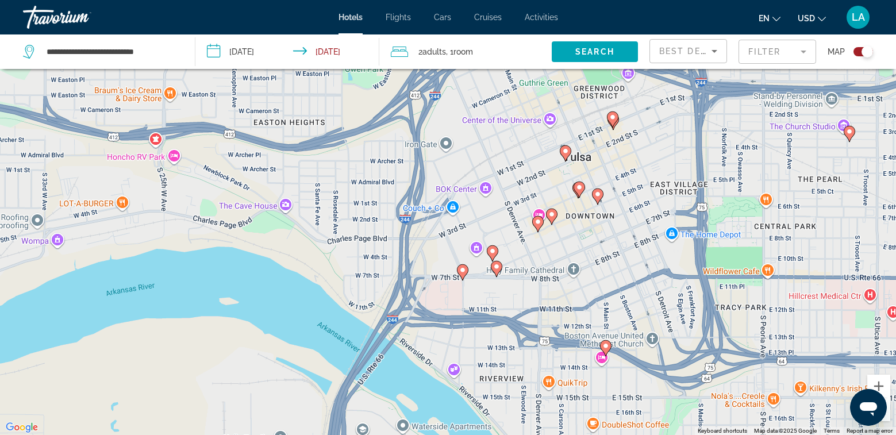
click at [601, 346] on icon "Main content" at bounding box center [605, 347] width 10 height 15
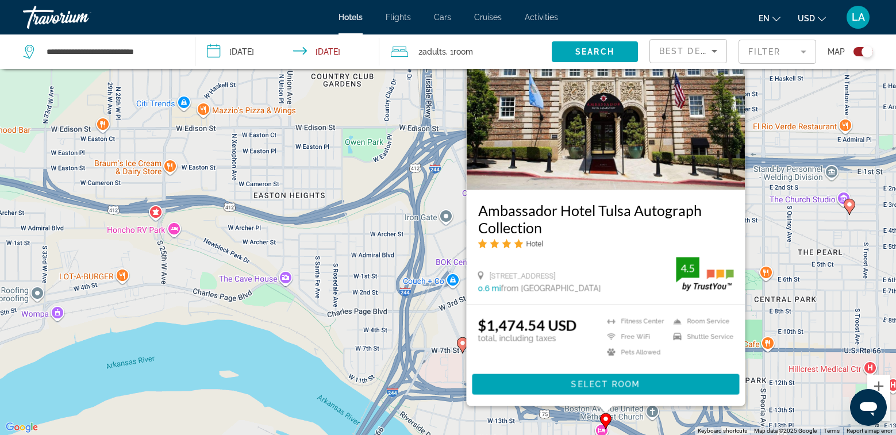
click at [773, 219] on div "To activate drag with keyboard, press Alt + Enter. Once in keyboard drag state,…" at bounding box center [448, 217] width 896 height 435
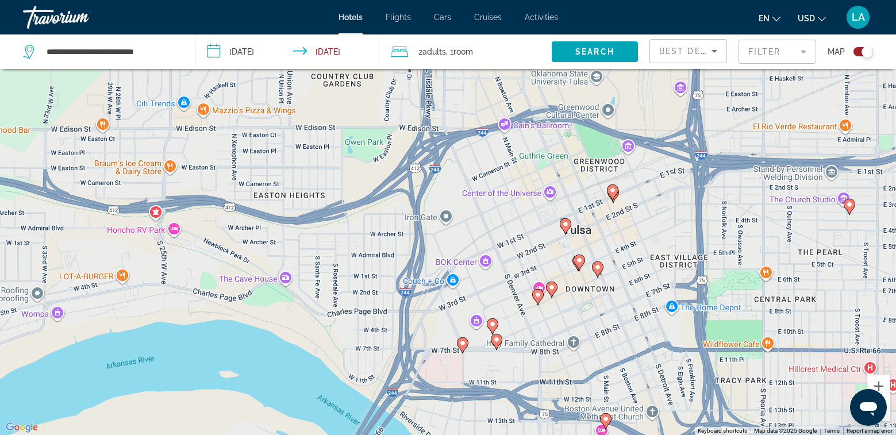
click at [850, 210] on icon "Main content" at bounding box center [848, 206] width 10 height 15
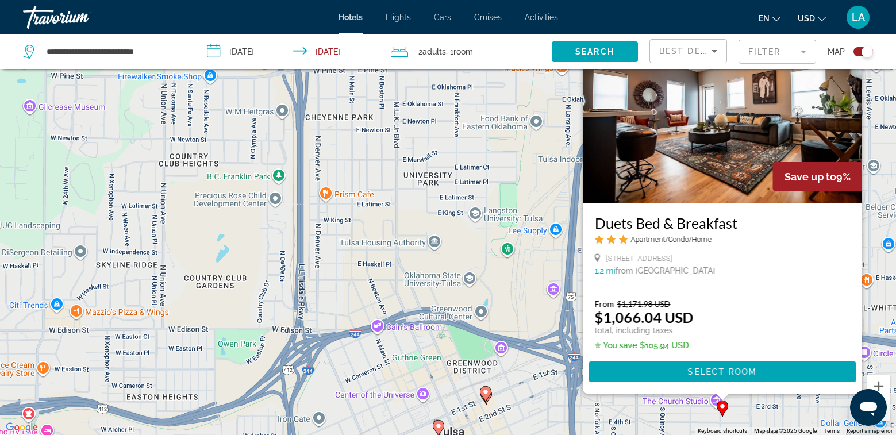
click at [674, 401] on div "To activate drag with keyboard, press Alt + Enter. Once in keyboard drag state,…" at bounding box center [448, 217] width 896 height 435
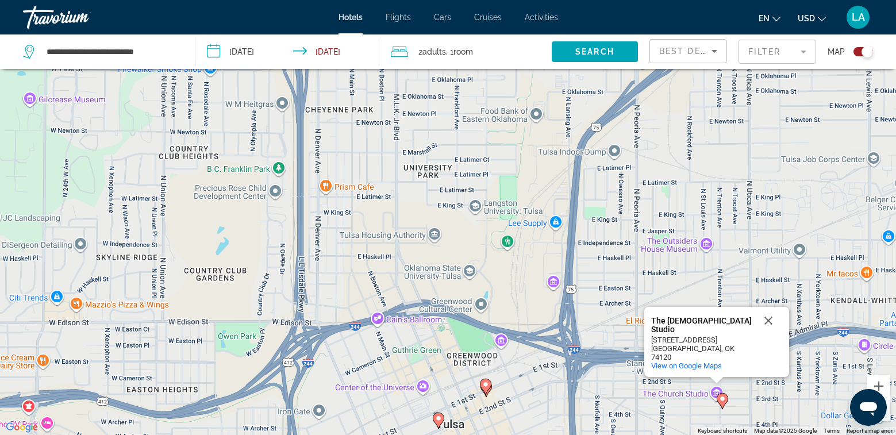
click at [620, 395] on div "To activate drag with keyboard, press Alt + Enter. Once in keyboard drag state,…" at bounding box center [448, 217] width 896 height 435
click at [770, 329] on button "Close" at bounding box center [768, 321] width 28 height 28
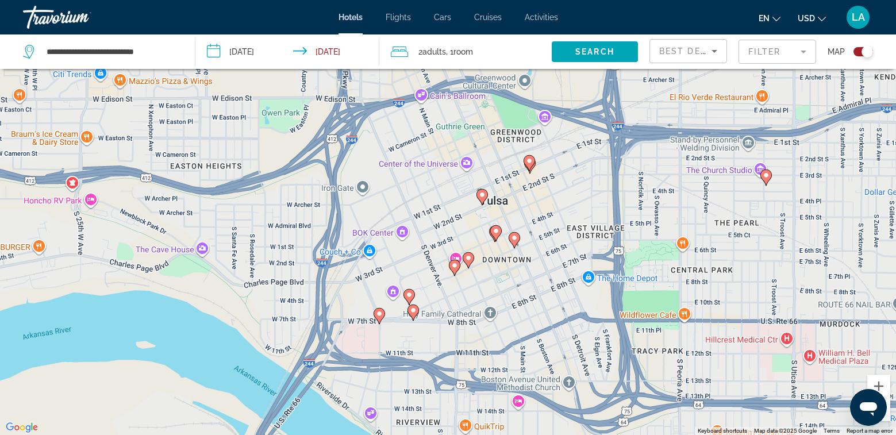
drag, startPoint x: 621, startPoint y: 379, endPoint x: 678, endPoint y: 108, distance: 277.1
click at [678, 108] on div "To activate drag with keyboard, press Alt + Enter. Once in keyboard drag state,…" at bounding box center [448, 217] width 896 height 435
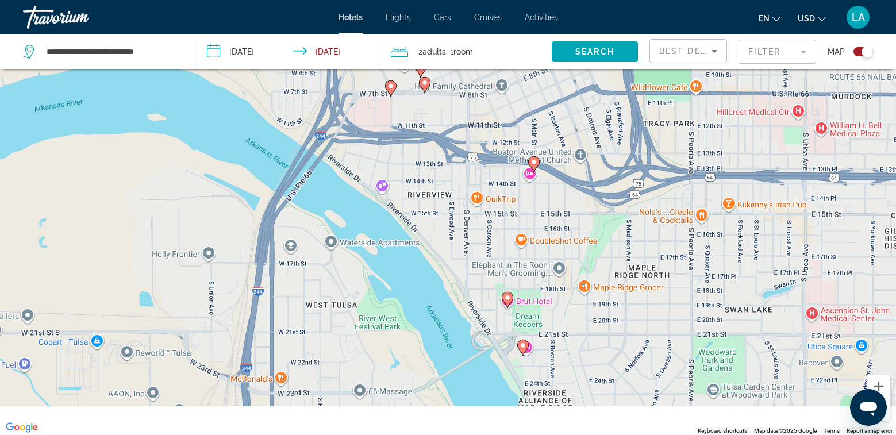
drag, startPoint x: 557, startPoint y: 340, endPoint x: 557, endPoint y: 204, distance: 136.2
click at [557, 204] on div "To activate drag with keyboard, press Alt + Enter. Once in keyboard drag state,…" at bounding box center [448, 217] width 896 height 435
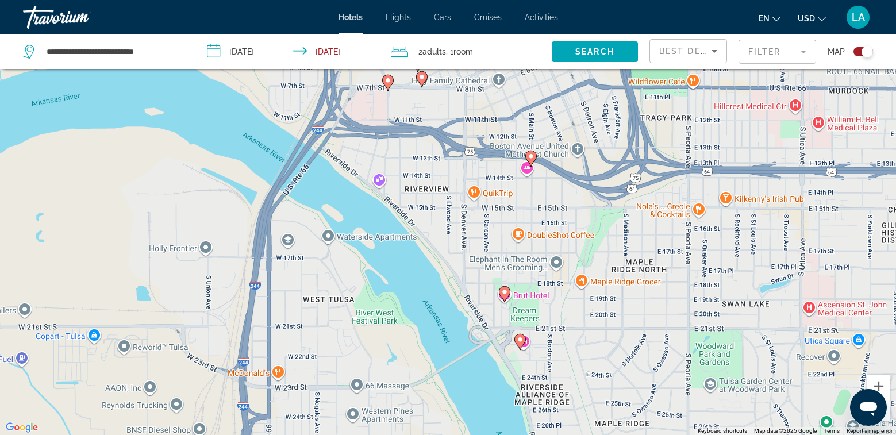
drag, startPoint x: 503, startPoint y: 292, endPoint x: 510, endPoint y: 296, distance: 7.7
click at [504, 292] on image "Main content" at bounding box center [504, 291] width 7 height 7
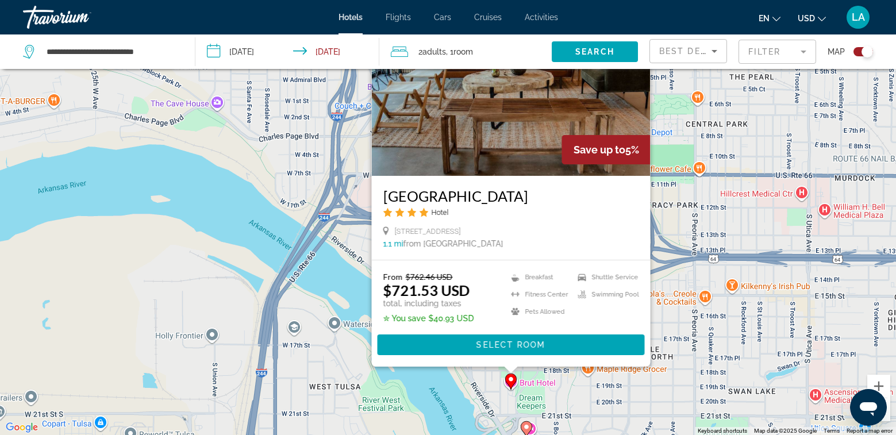
drag, startPoint x: 719, startPoint y: 397, endPoint x: 732, endPoint y: 301, distance: 96.9
click at [732, 301] on div "To activate drag with keyboard, press Alt + Enter. Once in keyboard drag state,…" at bounding box center [448, 217] width 896 height 435
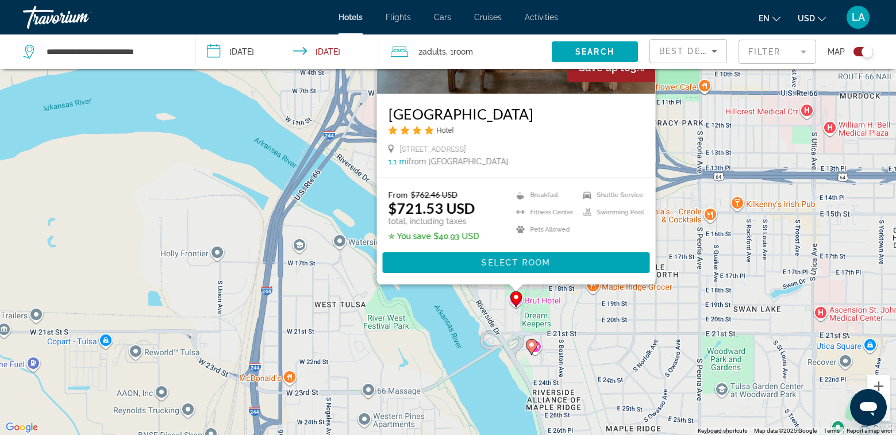
click at [532, 345] on image "Main content" at bounding box center [531, 344] width 7 height 7
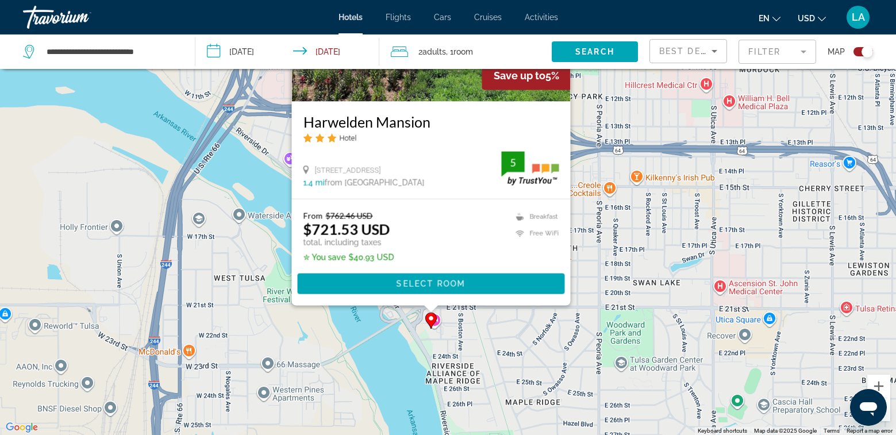
drag, startPoint x: 738, startPoint y: 397, endPoint x: 638, endPoint y: 307, distance: 134.6
click at [638, 307] on div "To activate drag with keyboard, press Alt + Enter. Once in keyboard drag state,…" at bounding box center [448, 217] width 896 height 435
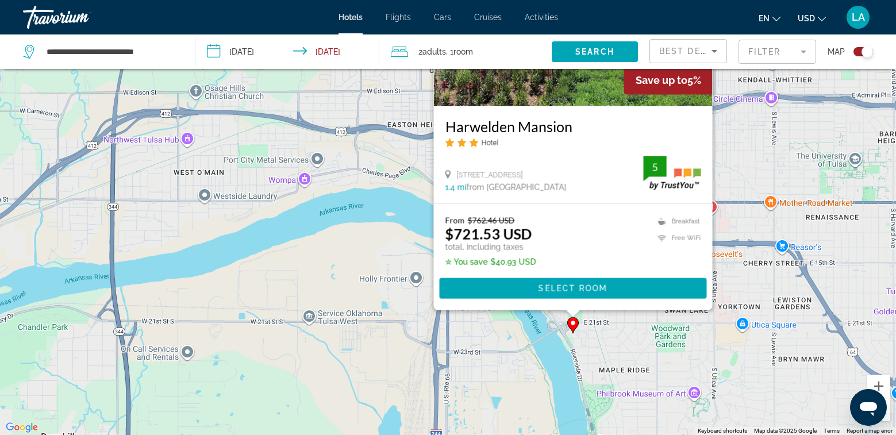
click at [699, 333] on div "To activate drag with keyboard, press Alt + Enter. Once in keyboard drag state,…" at bounding box center [448, 217] width 896 height 435
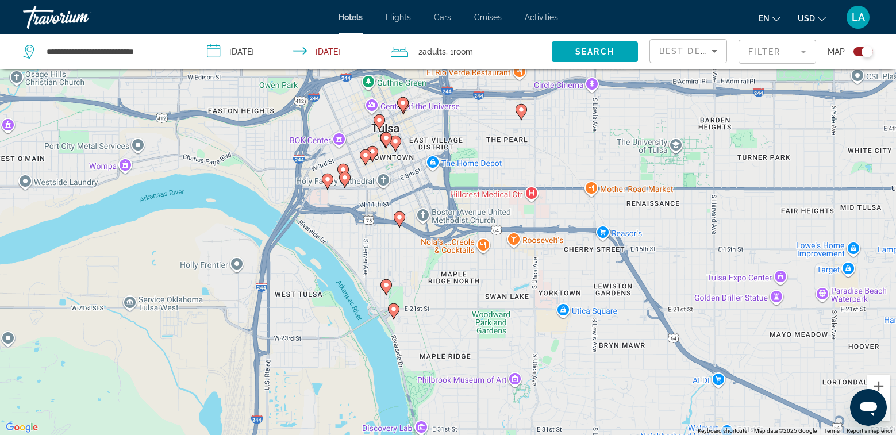
drag, startPoint x: 707, startPoint y: 346, endPoint x: 542, endPoint y: 335, distance: 165.3
click at [536, 335] on div "To activate drag with keyboard, press Alt + Enter. Once in keyboard drag state,…" at bounding box center [448, 217] width 896 height 435
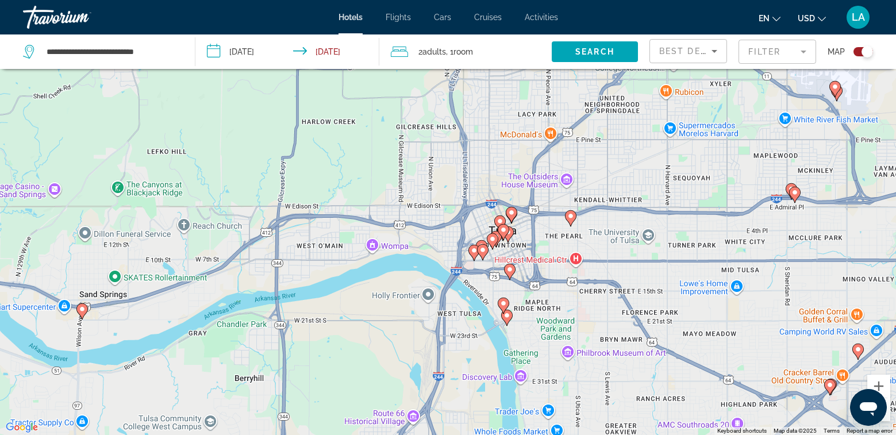
click at [787, 185] on icon "Main content" at bounding box center [790, 191] width 11 height 16
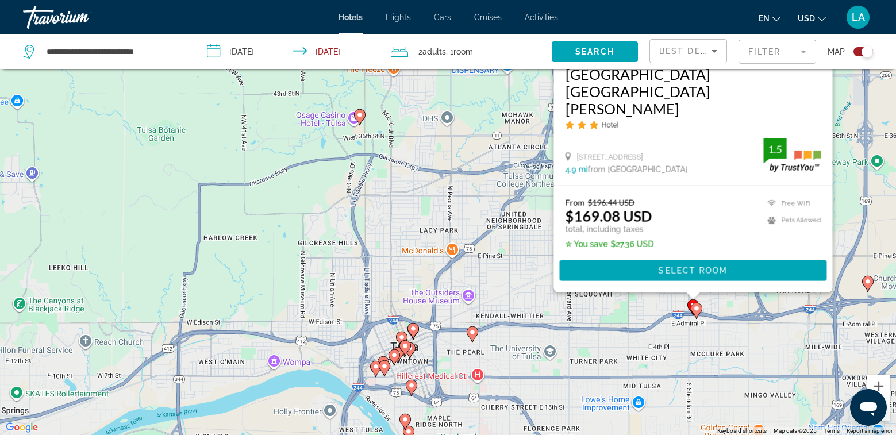
drag, startPoint x: 557, startPoint y: 377, endPoint x: 530, endPoint y: 269, distance: 110.8
click at [530, 269] on div "To activate drag with keyboard, press Alt + Enter. Once in keyboard drag state,…" at bounding box center [448, 217] width 896 height 435
click at [696, 310] on image "Main content" at bounding box center [696, 308] width 7 height 7
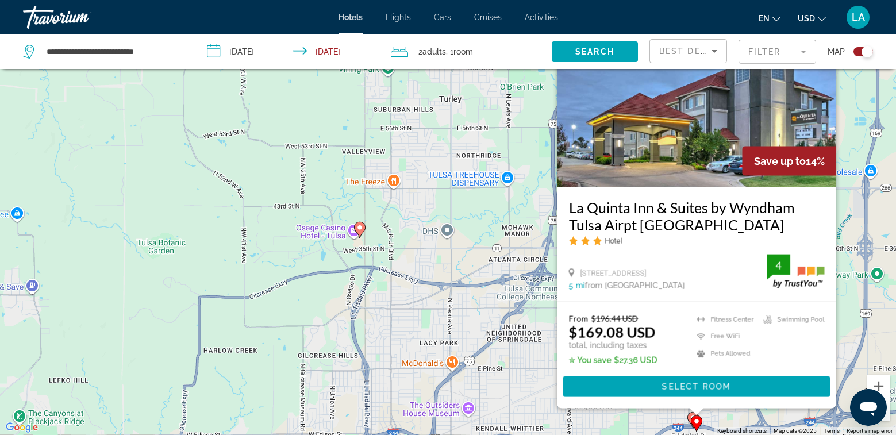
click at [533, 383] on div "To activate drag with keyboard, press Alt + Enter. Once in keyboard drag state,…" at bounding box center [448, 217] width 896 height 435
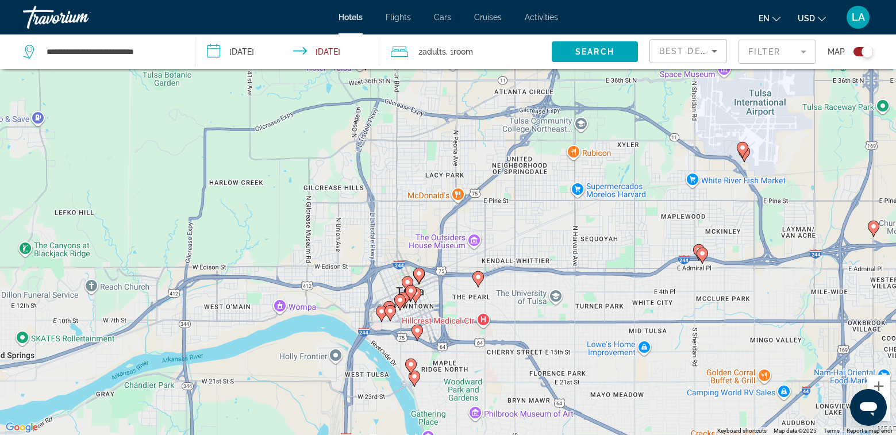
drag, startPoint x: 551, startPoint y: 397, endPoint x: 557, endPoint y: 225, distance: 171.9
click at [557, 225] on div "To activate drag with keyboard, press Alt + Enter. Once in keyboard drag state,…" at bounding box center [448, 217] width 896 height 435
click at [741, 151] on icon "Main content" at bounding box center [742, 149] width 10 height 15
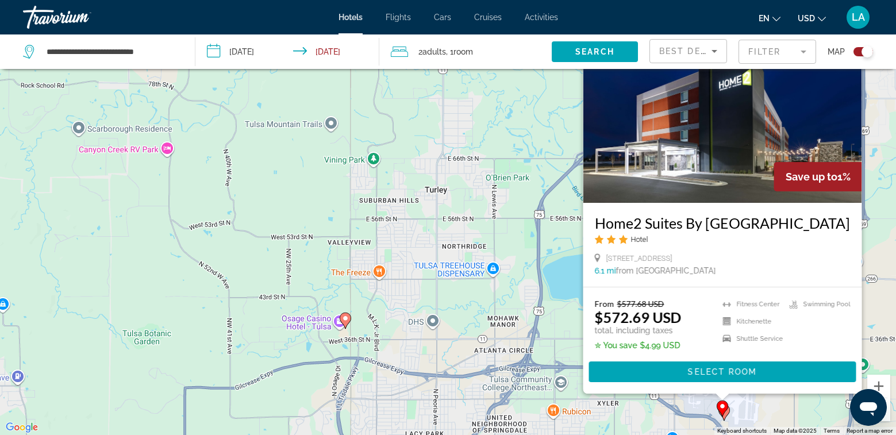
click at [727, 412] on gmp-advanced-marker "Main content" at bounding box center [721, 408] width 11 height 17
click at [726, 411] on gmp-advanced-marker "Main content" at bounding box center [721, 408] width 11 height 17
click at [563, 325] on div "To activate drag with keyboard, press Alt + Enter. Once in keyboard drag state,…" at bounding box center [448, 217] width 896 height 435
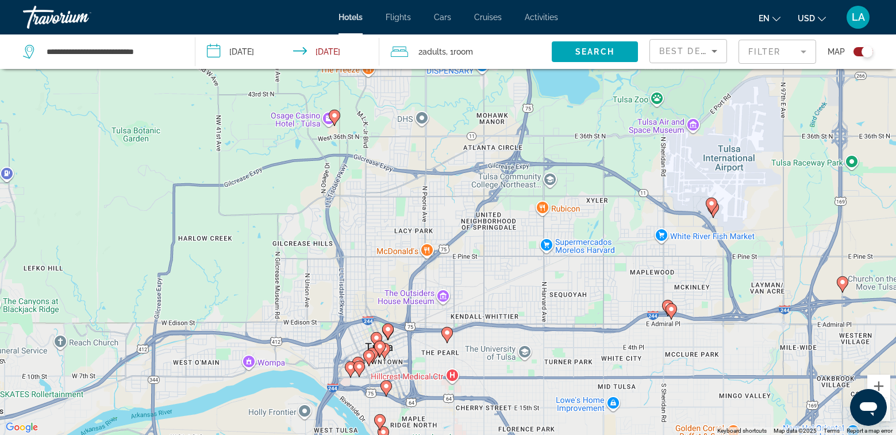
drag, startPoint x: 614, startPoint y: 377, endPoint x: 600, endPoint y: 126, distance: 251.4
click at [600, 126] on div "To activate drag with keyboard, press Alt + Enter. Once in keyboard drag state,…" at bounding box center [448, 217] width 896 height 435
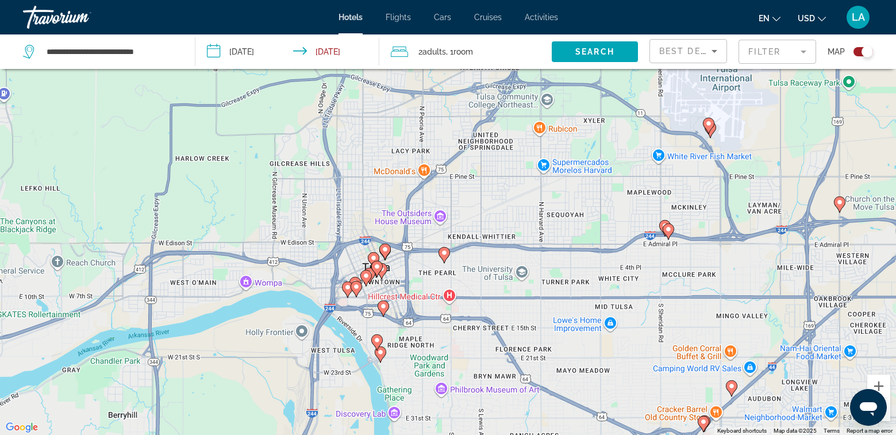
click at [839, 204] on image "Main content" at bounding box center [839, 202] width 7 height 7
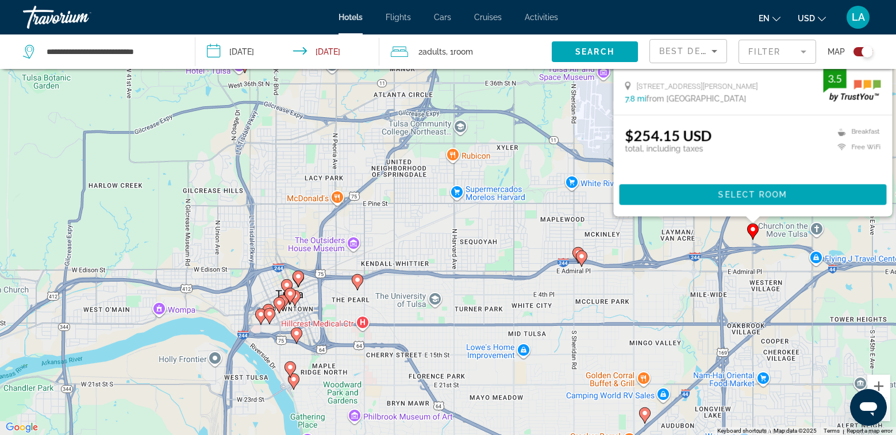
drag, startPoint x: 483, startPoint y: 221, endPoint x: 500, endPoint y: 73, distance: 149.3
click at [500, 73] on div "To activate drag with keyboard, press Alt + Enter. Once in keyboard drag state,…" at bounding box center [448, 217] width 896 height 435
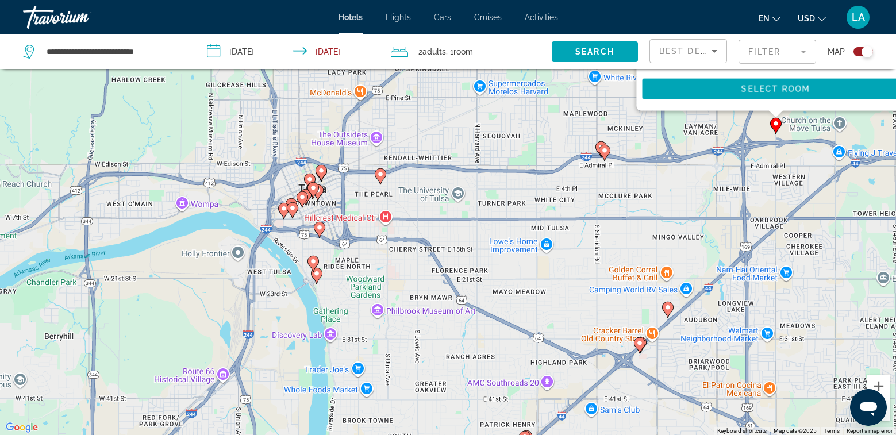
drag, startPoint x: 623, startPoint y: 291, endPoint x: 641, endPoint y: 210, distance: 82.9
click at [641, 210] on div "To activate drag with keyboard, press Alt + Enter. Once in keyboard drag state,…" at bounding box center [448, 217] width 896 height 435
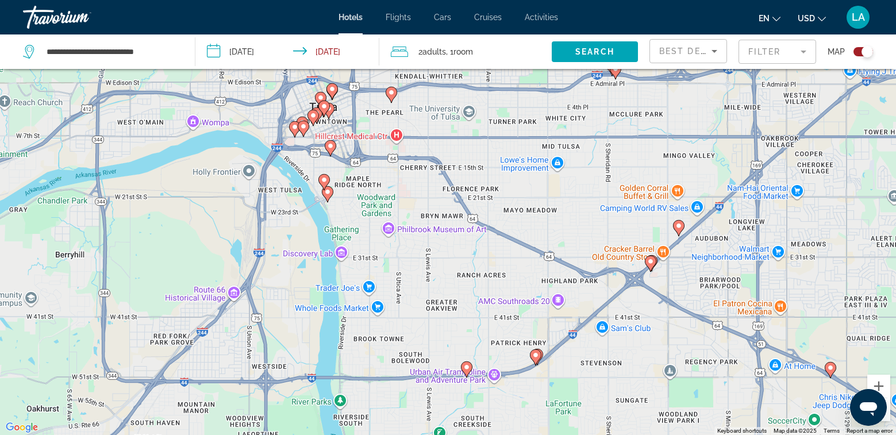
drag, startPoint x: 687, startPoint y: 245, endPoint x: 699, endPoint y: 175, distance: 71.1
click at [699, 171] on div "To activate drag with keyboard, press Alt + Enter. Once in keyboard drag state,…" at bounding box center [448, 217] width 896 height 435
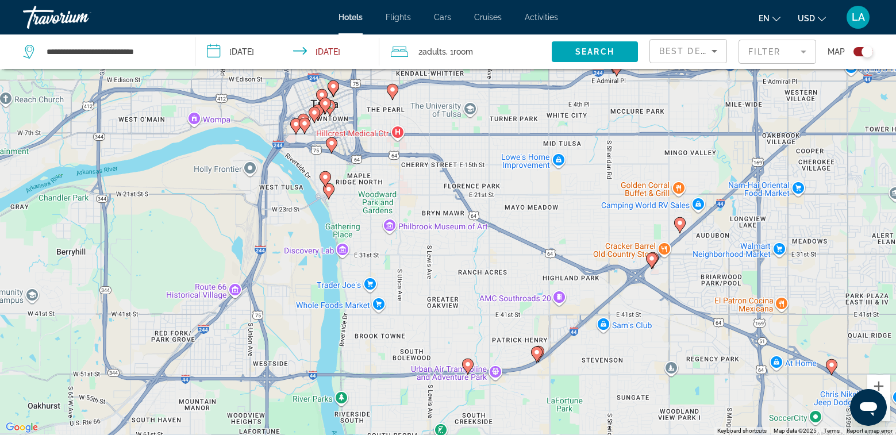
click at [681, 226] on image "Main content" at bounding box center [679, 222] width 7 height 7
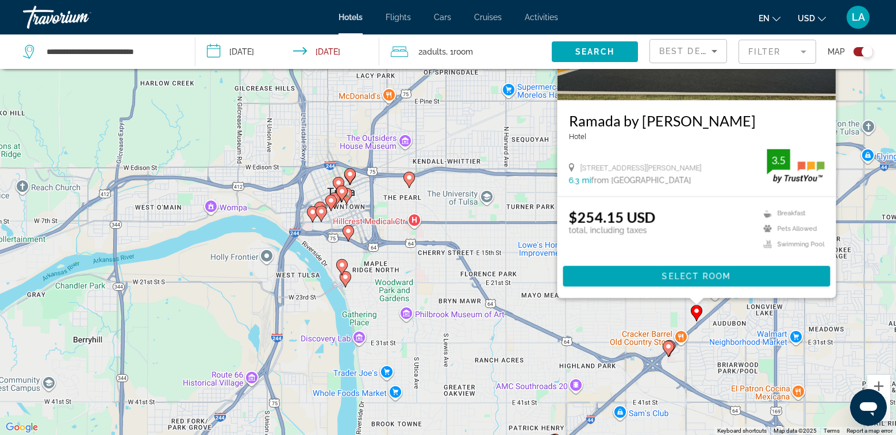
drag, startPoint x: 508, startPoint y: 314, endPoint x: 522, endPoint y: 182, distance: 132.3
click at [520, 183] on div "To activate drag with keyboard, press Alt + Enter. Once in keyboard drag state,…" at bounding box center [448, 217] width 896 height 435
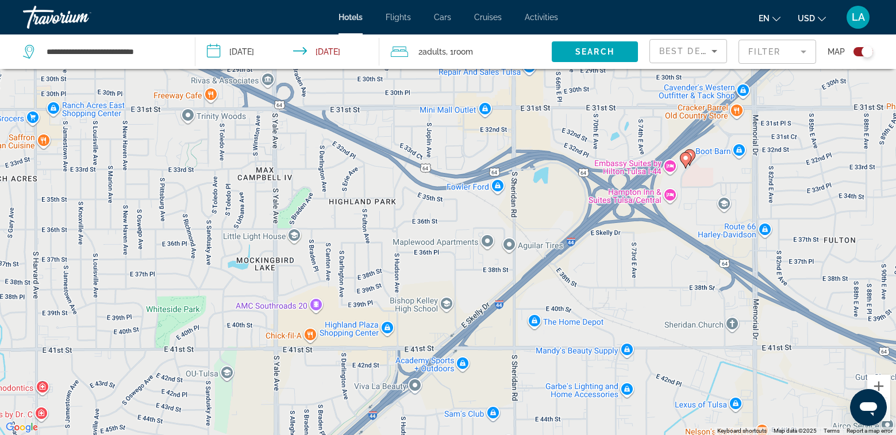
click at [695, 159] on gmp-advanced-marker "Main content" at bounding box center [689, 157] width 11 height 17
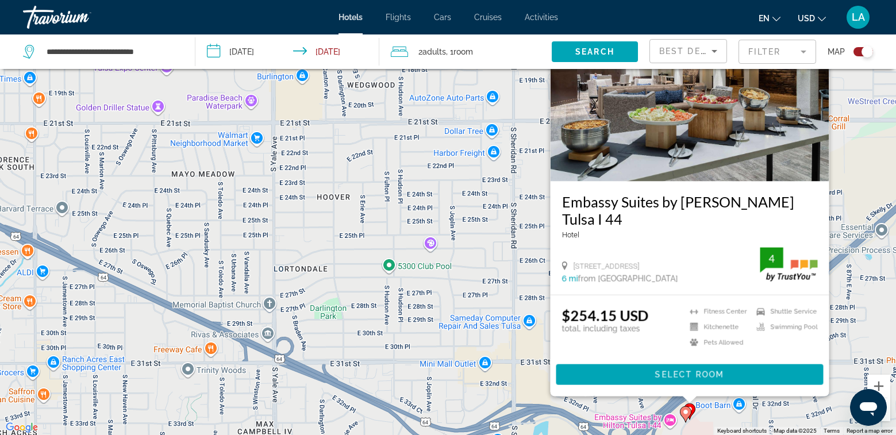
click at [684, 415] on icon "Main content" at bounding box center [685, 413] width 10 height 15
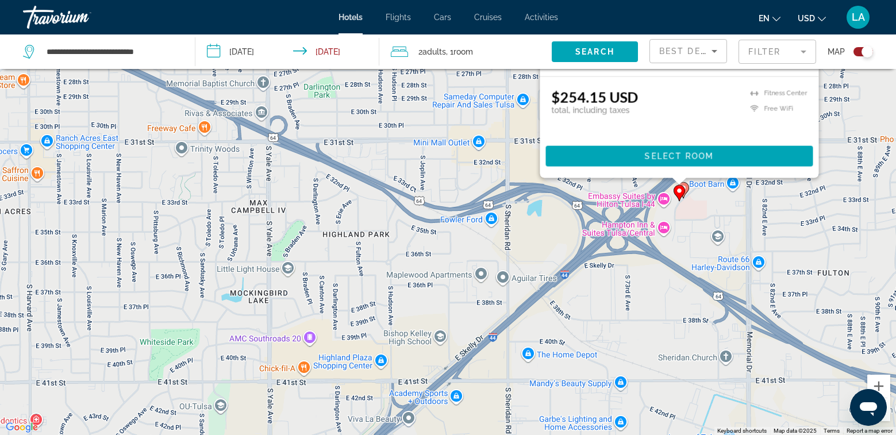
drag, startPoint x: 509, startPoint y: 371, endPoint x: 504, endPoint y: 151, distance: 220.1
click at [504, 151] on div "To activate drag with keyboard, press Alt + Enter. Once in keyboard drag state,…" at bounding box center [448, 217] width 896 height 435
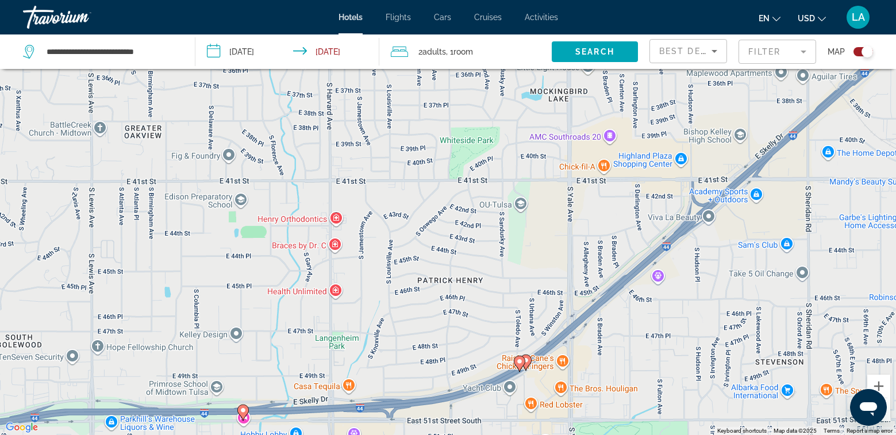
click at [529, 360] on image "Main content" at bounding box center [525, 360] width 7 height 7
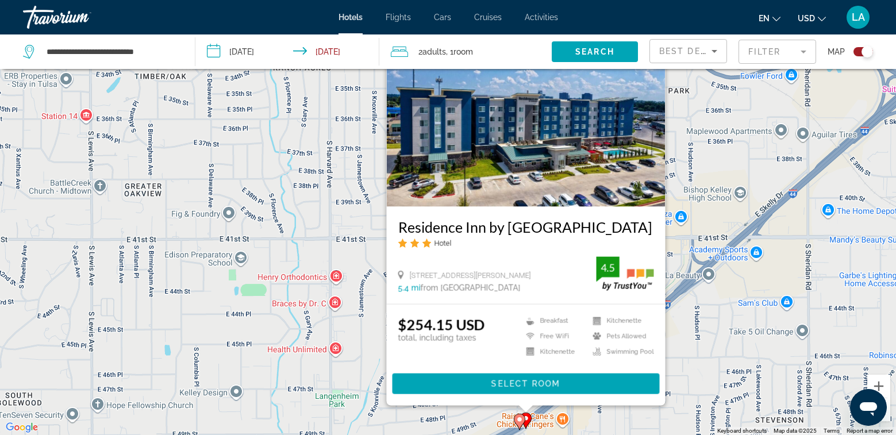
click at [518, 418] on image "Main content" at bounding box center [519, 419] width 7 height 7
click at [516, 419] on image "Main content" at bounding box center [519, 419] width 7 height 7
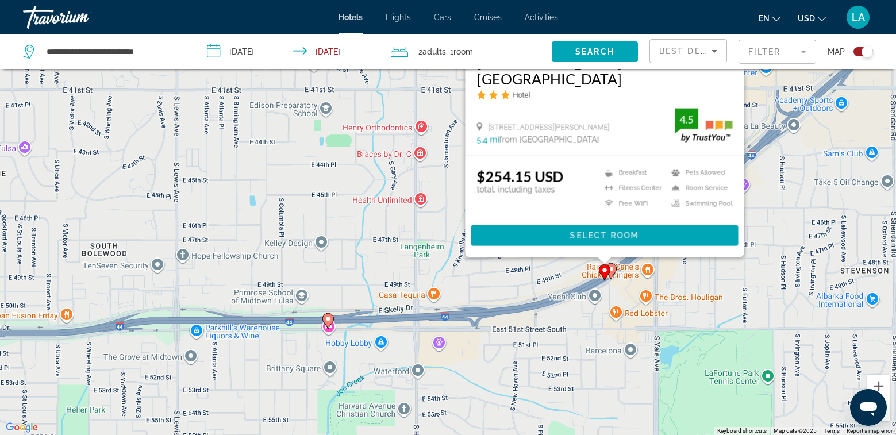
drag, startPoint x: 427, startPoint y: 423, endPoint x: 512, endPoint y: 283, distance: 164.4
click at [512, 283] on div "To activate drag with keyboard, press Alt + Enter. Once in keyboard drag state,…" at bounding box center [448, 217] width 896 height 435
click at [329, 323] on icon "Main content" at bounding box center [327, 320] width 10 height 15
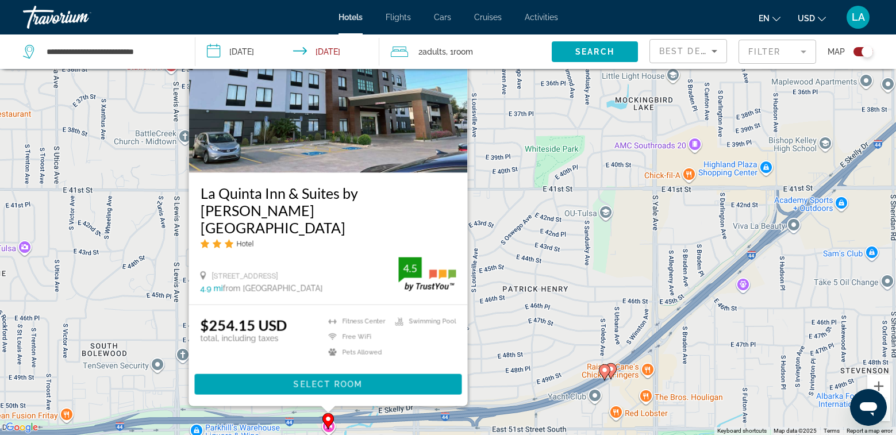
click at [598, 290] on div "To activate drag with keyboard, press Alt + Enter. Once in keyboard drag state,…" at bounding box center [448, 217] width 896 height 435
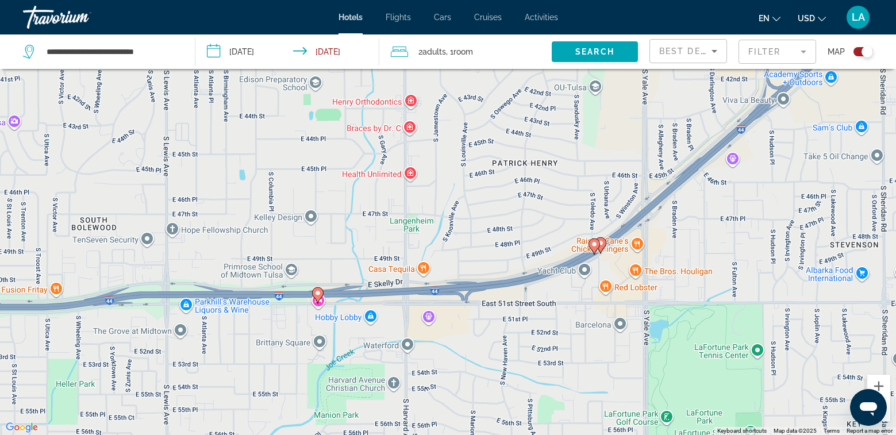
drag, startPoint x: 569, startPoint y: 341, endPoint x: 559, endPoint y: 211, distance: 130.2
click at [559, 211] on div "To activate drag with keyboard, press Alt + Enter. Once in keyboard drag state,…" at bounding box center [448, 217] width 896 height 435
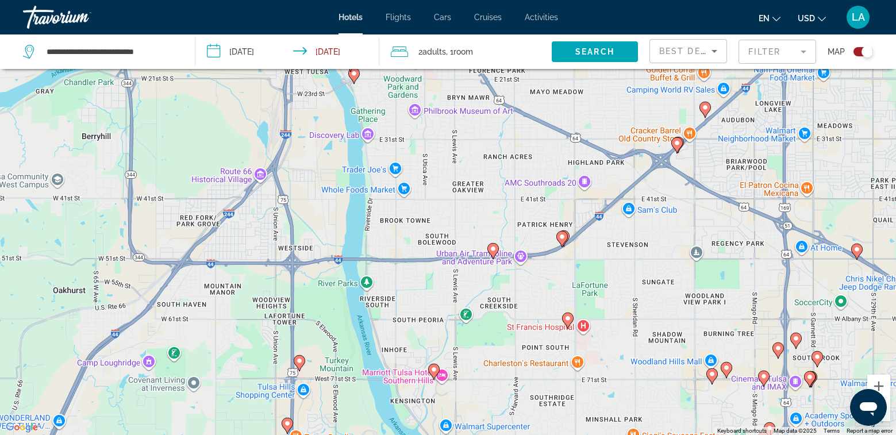
drag, startPoint x: 623, startPoint y: 323, endPoint x: 595, endPoint y: 287, distance: 45.4
click at [607, 281] on div "To activate drag with keyboard, press Alt + Enter. Once in keyboard drag state,…" at bounding box center [448, 217] width 896 height 435
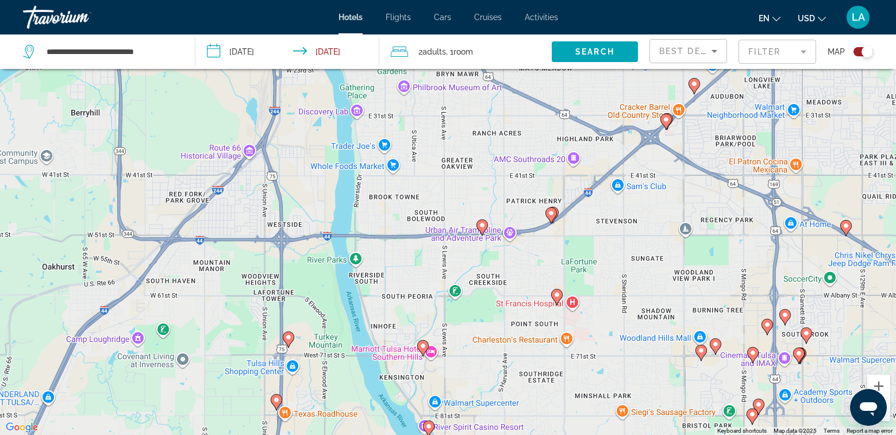
click at [423, 346] on image "Main content" at bounding box center [422, 345] width 7 height 7
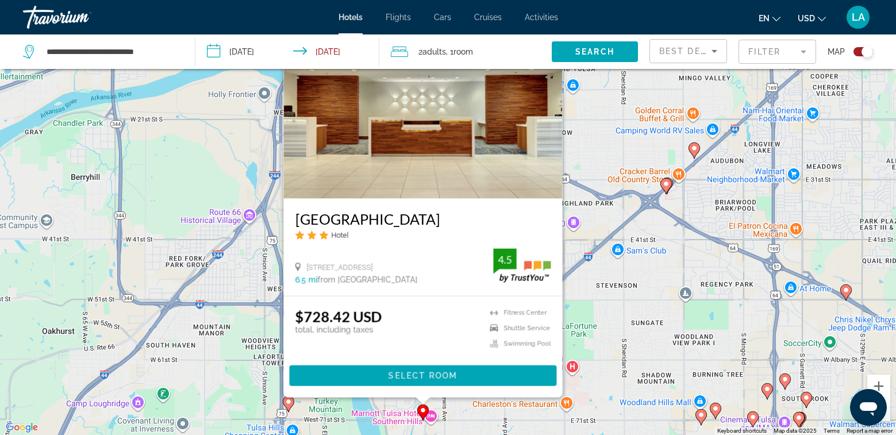
click at [626, 344] on div "To activate drag with keyboard, press Alt + Enter. Once in keyboard drag state,…" at bounding box center [448, 217] width 896 height 435
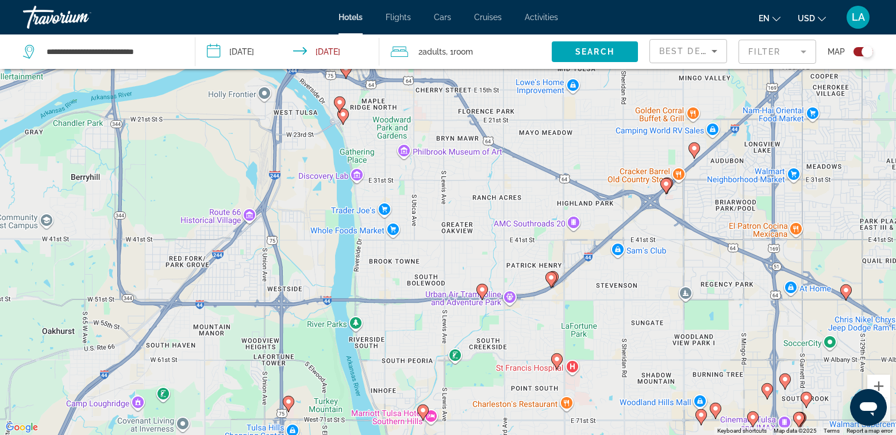
click at [557, 360] on image "Main content" at bounding box center [556, 359] width 7 height 7
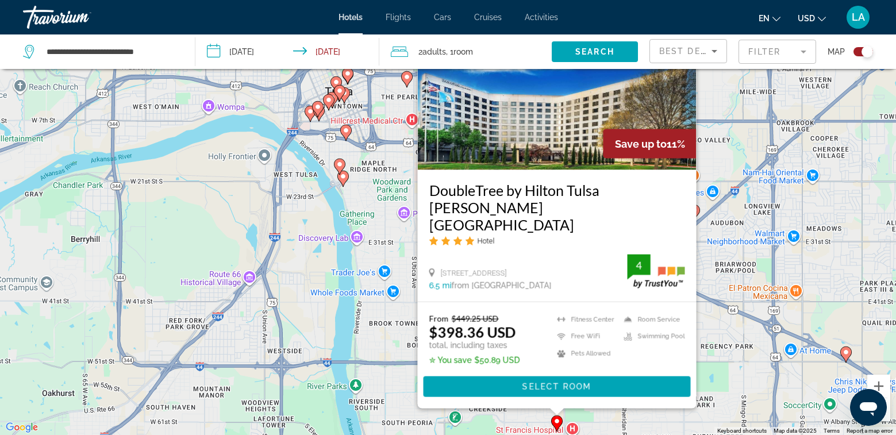
click at [737, 348] on div "To activate drag with keyboard, press Alt + Enter. Once in keyboard drag state,…" at bounding box center [448, 217] width 896 height 435
click at [746, 382] on div "To activate drag with keyboard, press Alt + Enter. Once in keyboard drag state,…" at bounding box center [448, 217] width 896 height 435
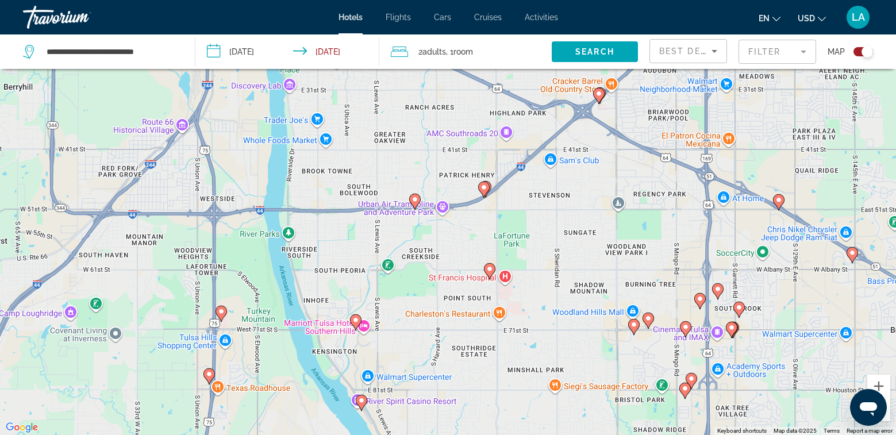
drag, startPoint x: 738, startPoint y: 370, endPoint x: 667, endPoint y: 200, distance: 183.8
click at [667, 200] on div "To activate drag with keyboard, press Alt + Enter. Once in keyboard drag state,…" at bounding box center [448, 217] width 896 height 435
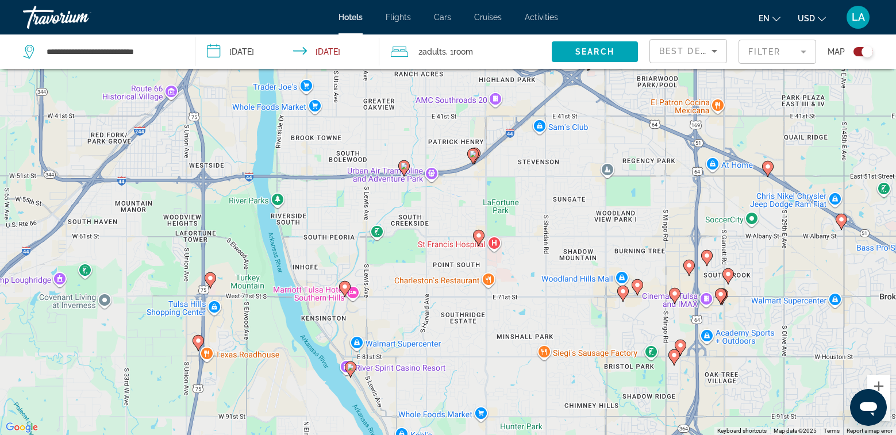
click at [623, 298] on icon "Main content" at bounding box center [622, 293] width 10 height 15
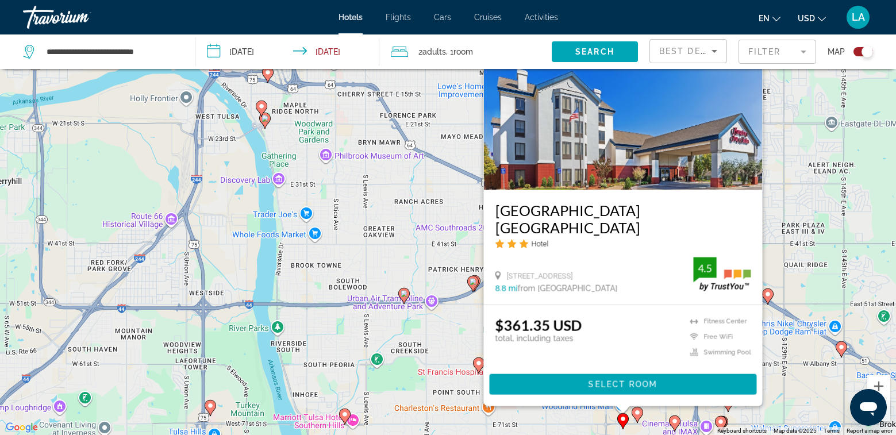
click at [836, 192] on div "To activate drag with keyboard, press Alt + Enter. Once in keyboard drag state,…" at bounding box center [448, 217] width 896 height 435
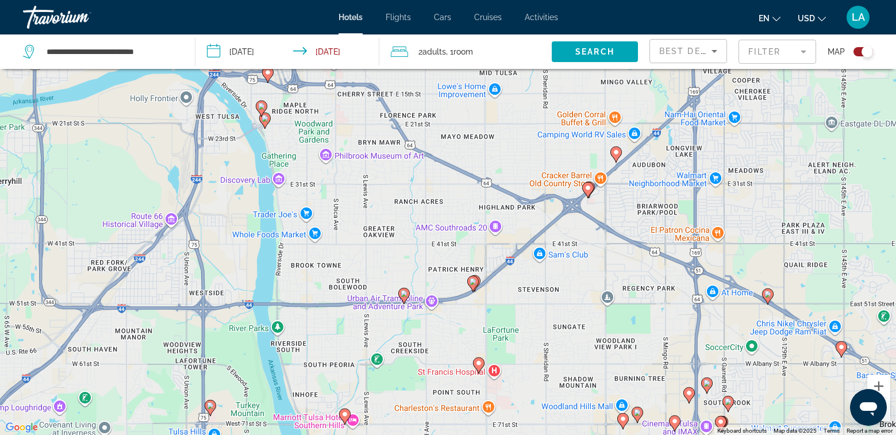
click at [624, 418] on image "Main content" at bounding box center [622, 418] width 7 height 7
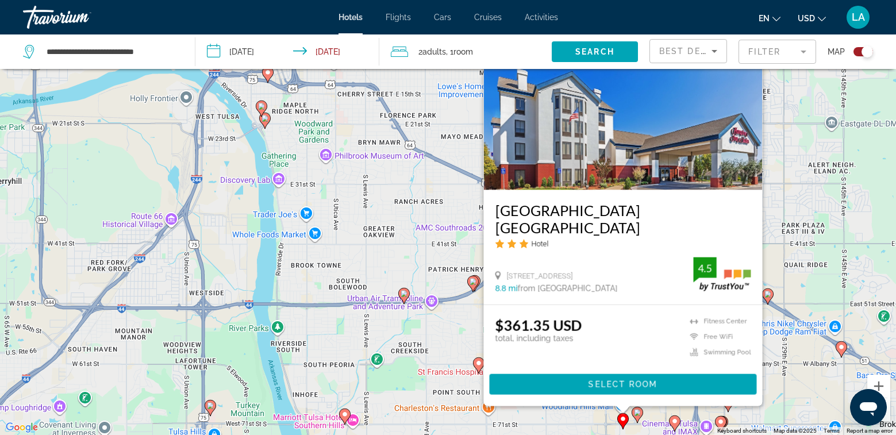
click at [641, 265] on div "[STREET_ADDRESS] 8.8 mi from [GEOGRAPHIC_DATA] from hotel 4.5" at bounding box center [623, 275] width 256 height 36
click at [644, 346] on div "$361.35 USD total, including taxes [GEOGRAPHIC_DATA] Free WiFi Swimming Pool 4.5" at bounding box center [623, 340] width 256 height 46
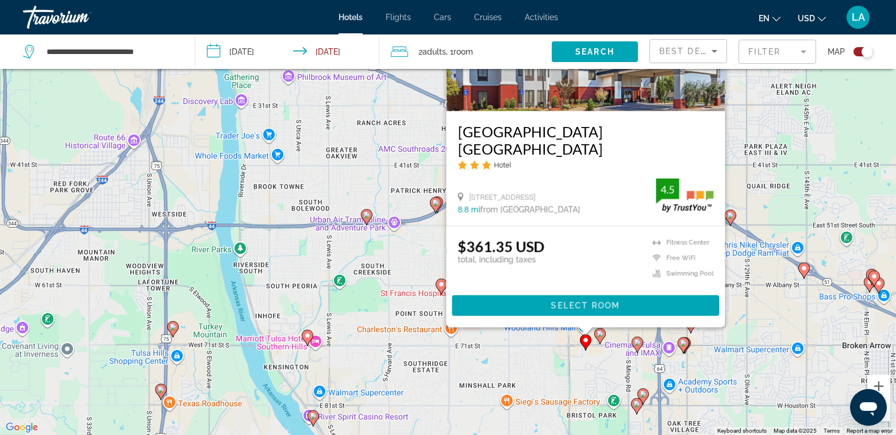
drag, startPoint x: 775, startPoint y: 208, endPoint x: 736, endPoint y: 95, distance: 119.2
click at [736, 95] on div "To activate drag with keyboard, press Alt + Enter. Once in keyboard drag state,…" at bounding box center [448, 217] width 896 height 435
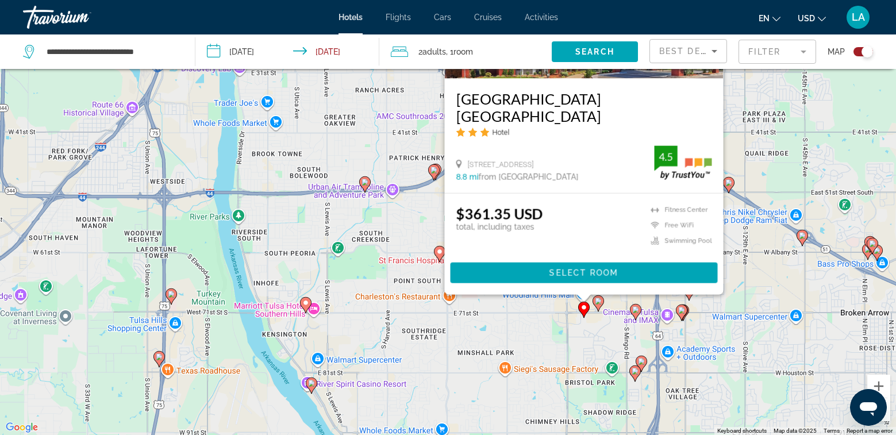
click at [535, 331] on div "To activate drag with keyboard, press Alt + Enter. Once in keyboard drag state,…" at bounding box center [448, 217] width 896 height 435
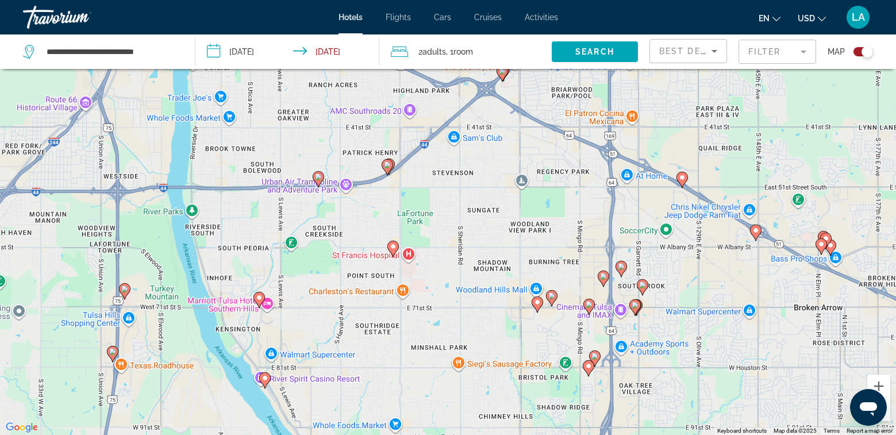
click at [547, 17] on span "Activities" at bounding box center [541, 17] width 33 height 9
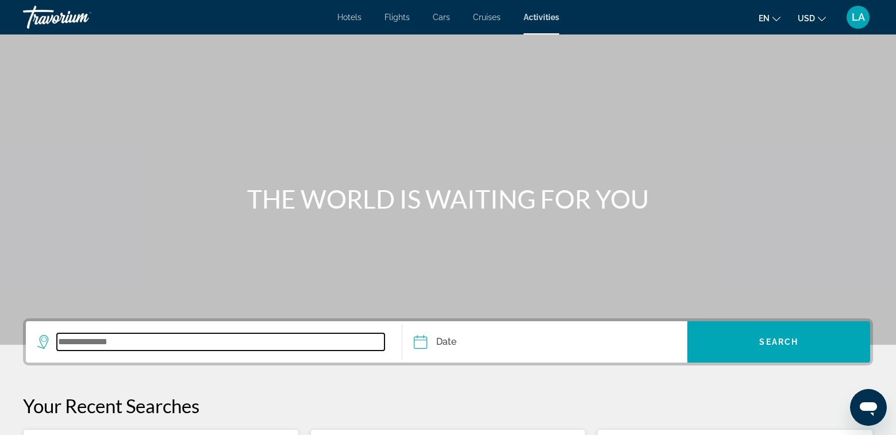
click at [148, 338] on input "Search widget" at bounding box center [220, 341] width 327 height 17
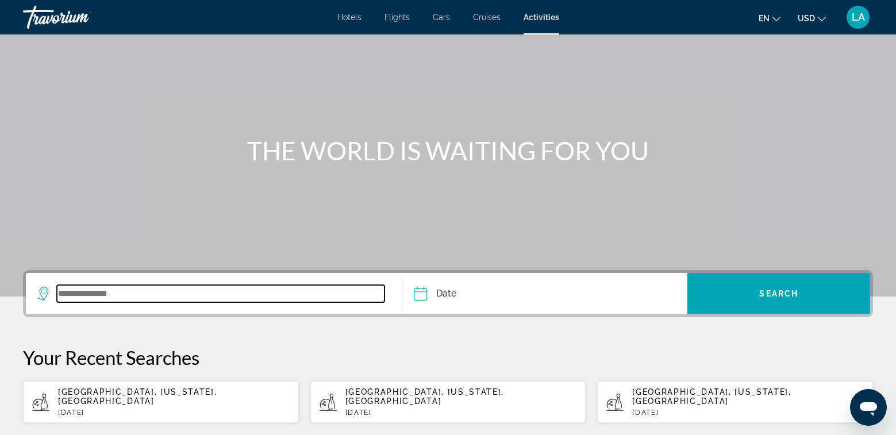
scroll to position [62, 0]
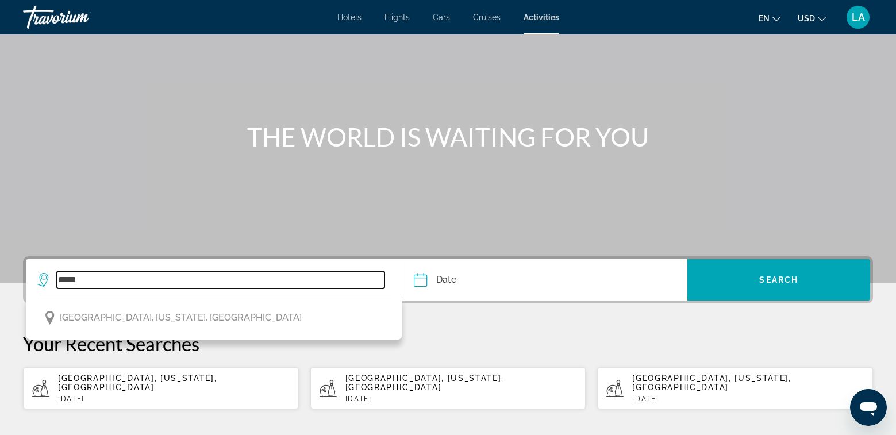
type input "*****"
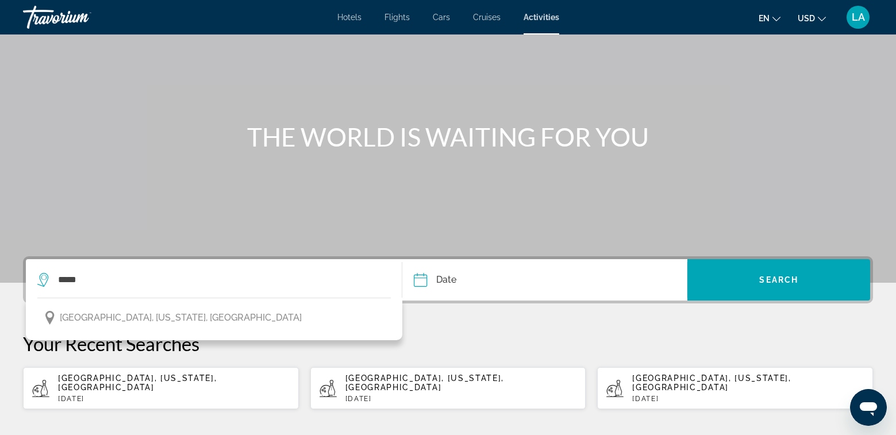
click at [452, 280] on input "Date" at bounding box center [481, 281] width 141 height 45
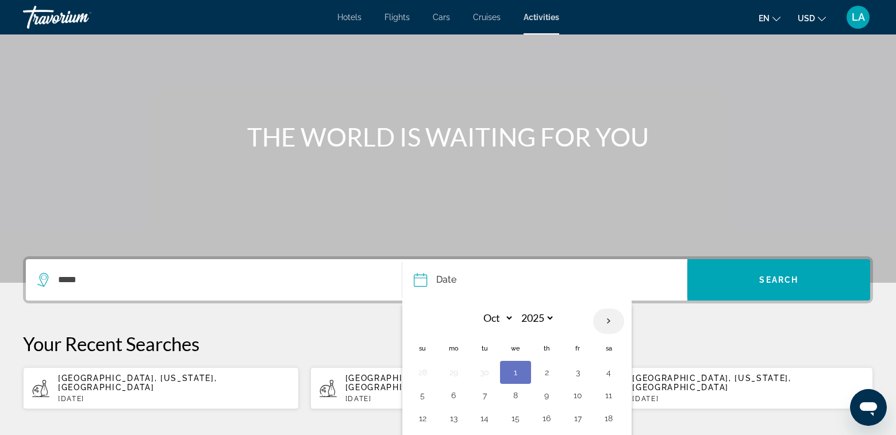
click at [611, 325] on th "Next month" at bounding box center [608, 321] width 31 height 25
select select "*"
select select "****"
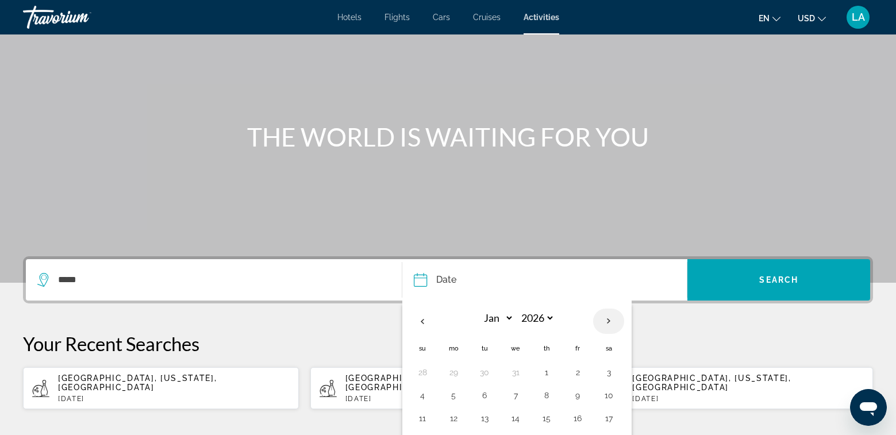
click at [611, 325] on th "Next month" at bounding box center [608, 321] width 31 height 25
select select "*"
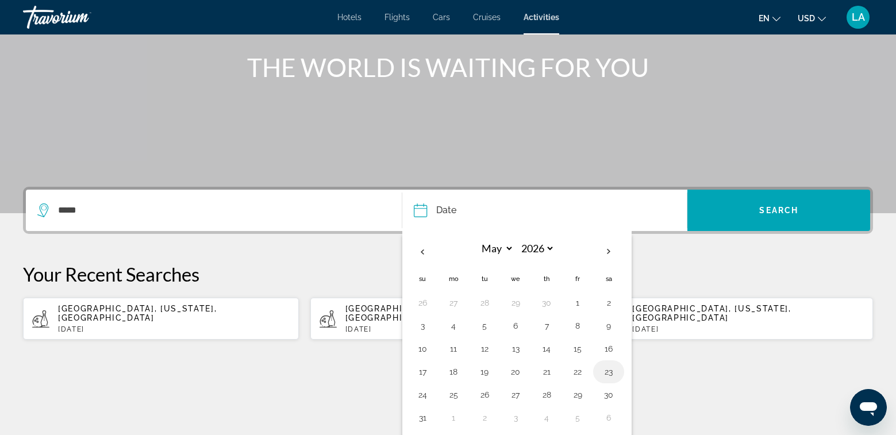
scroll to position [133, 0]
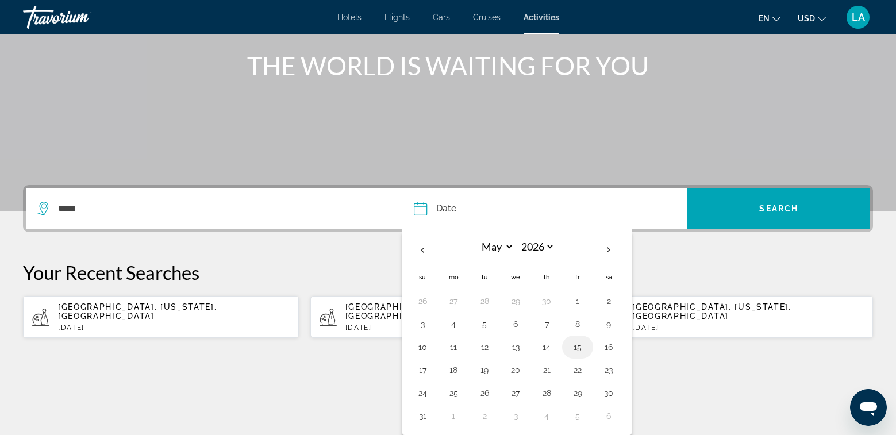
click at [580, 350] on button "15" at bounding box center [577, 347] width 18 height 16
type input "**********"
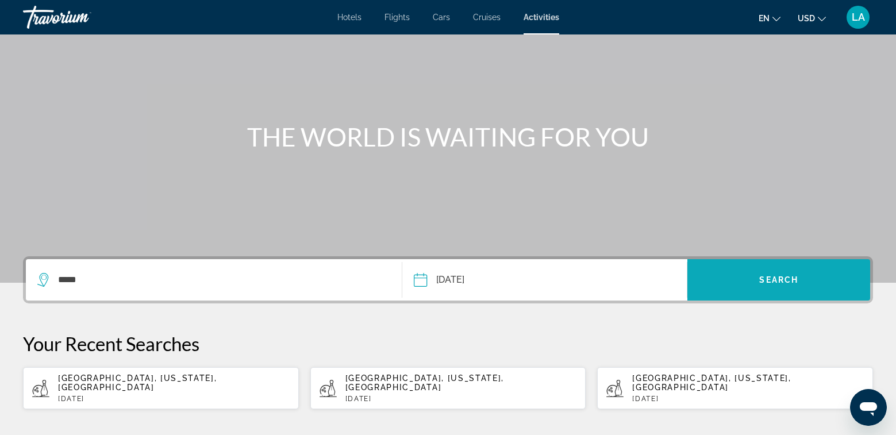
drag, startPoint x: 775, startPoint y: 281, endPoint x: 781, endPoint y: 282, distance: 6.3
click at [776, 281] on span "Search" at bounding box center [778, 279] width 39 height 9
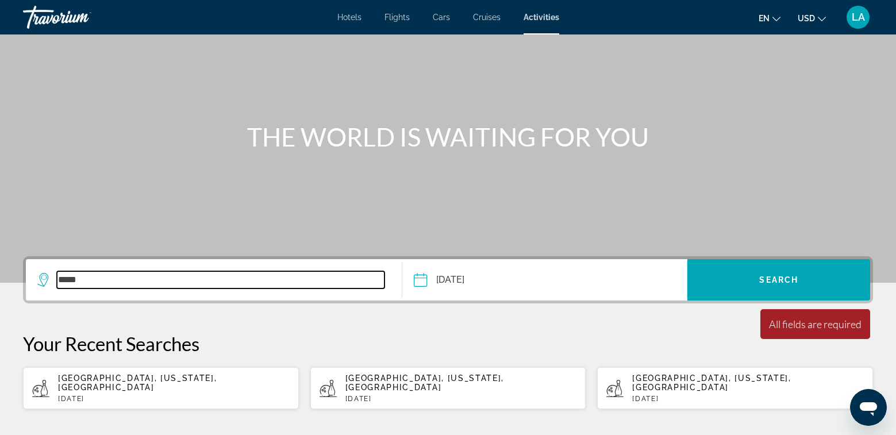
click at [159, 286] on input "*****" at bounding box center [220, 279] width 327 height 17
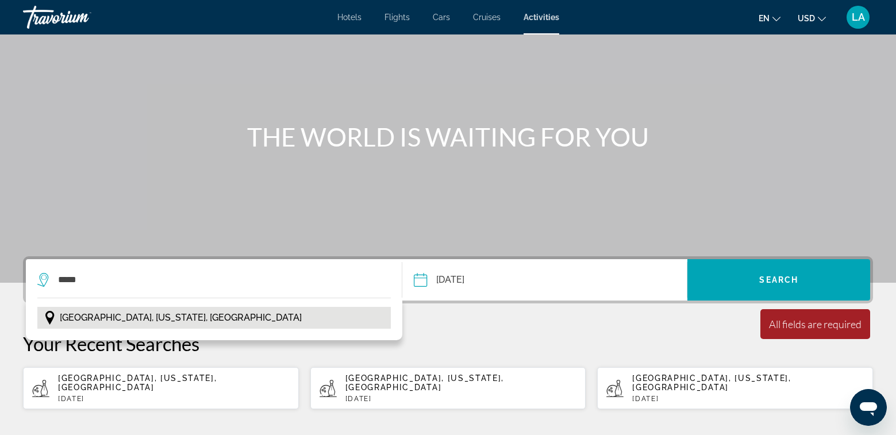
click at [134, 316] on span "[GEOGRAPHIC_DATA], [US_STATE], [GEOGRAPHIC_DATA]" at bounding box center [181, 318] width 242 height 16
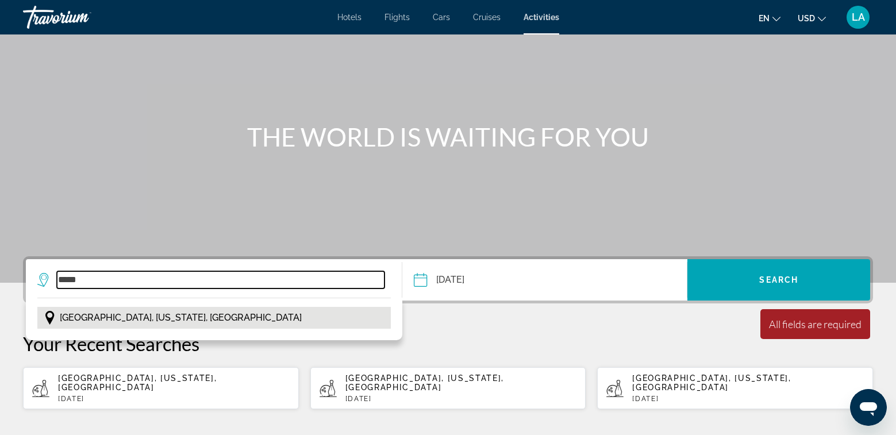
type input "**********"
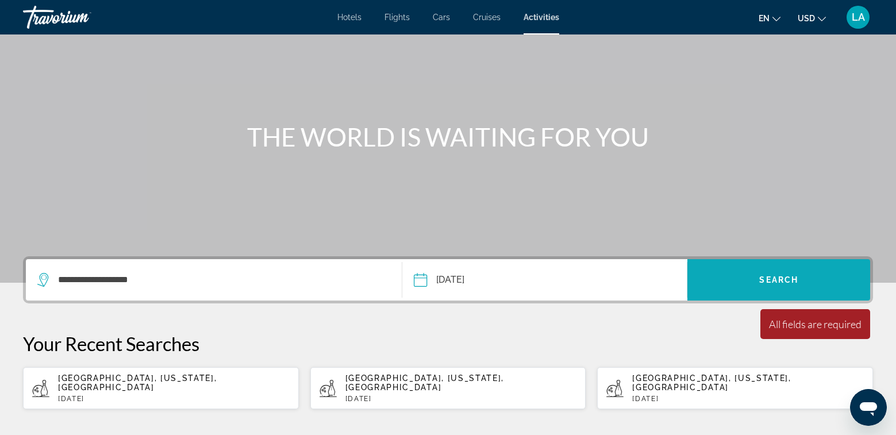
click at [784, 276] on span "Search" at bounding box center [778, 279] width 39 height 9
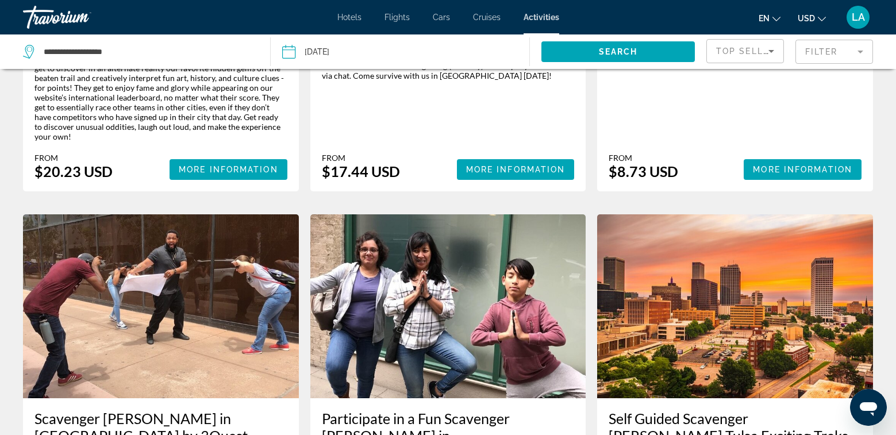
scroll to position [943, 0]
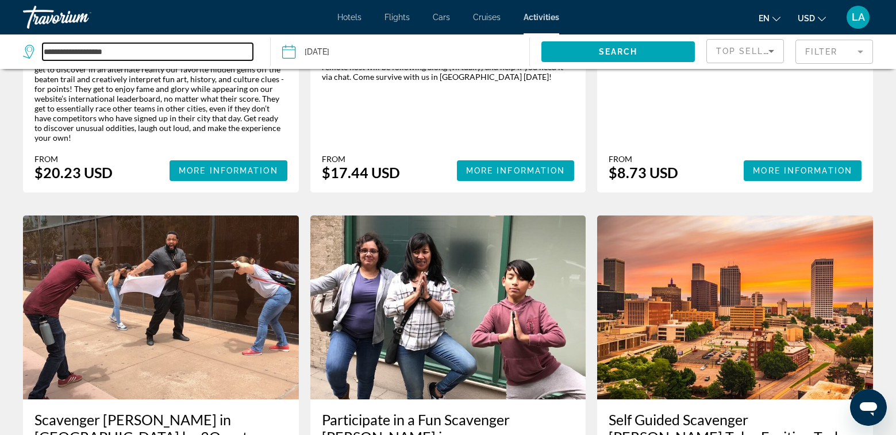
click at [142, 54] on input "**********" at bounding box center [148, 51] width 210 height 17
click at [143, 54] on input "**********" at bounding box center [148, 51] width 210 height 17
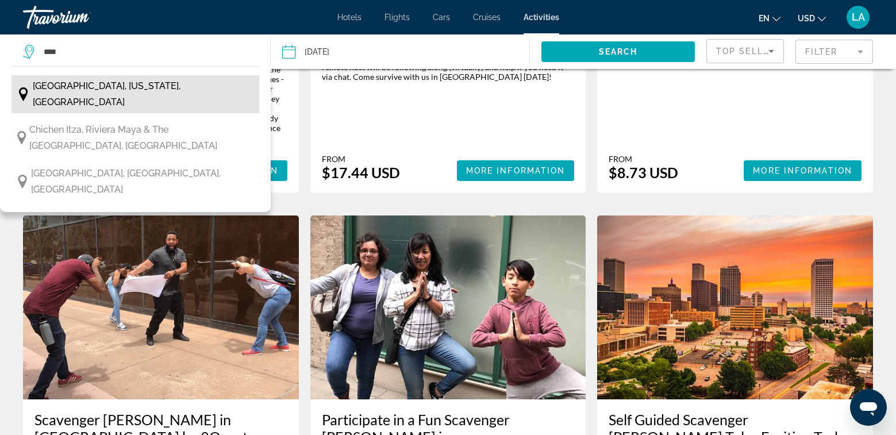
click at [85, 89] on span "[GEOGRAPHIC_DATA], [US_STATE], [GEOGRAPHIC_DATA]" at bounding box center [143, 94] width 221 height 32
type input "**********"
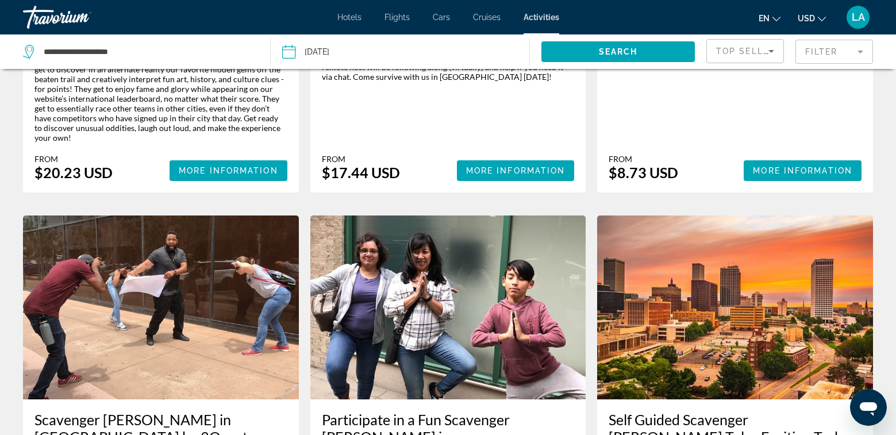
click at [327, 55] on input "Date: May 15, 2026" at bounding box center [343, 53] width 128 height 38
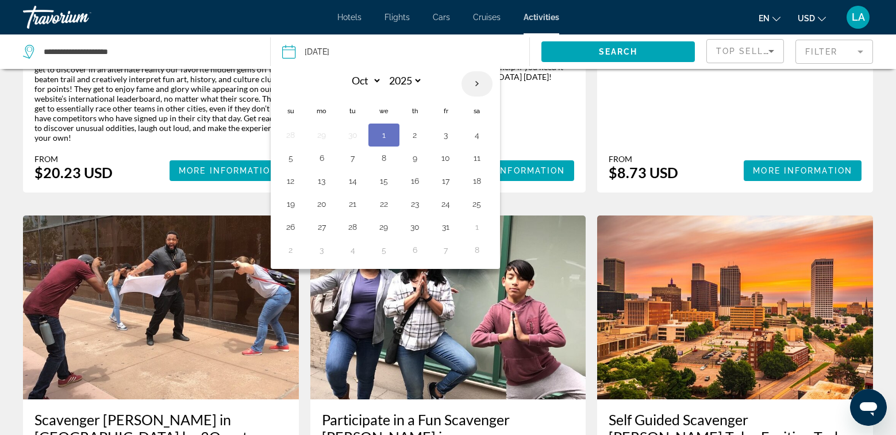
click at [477, 84] on th "Next month" at bounding box center [476, 83] width 31 height 25
select select "**"
click at [444, 205] on button "21" at bounding box center [446, 204] width 18 height 16
type input "**********"
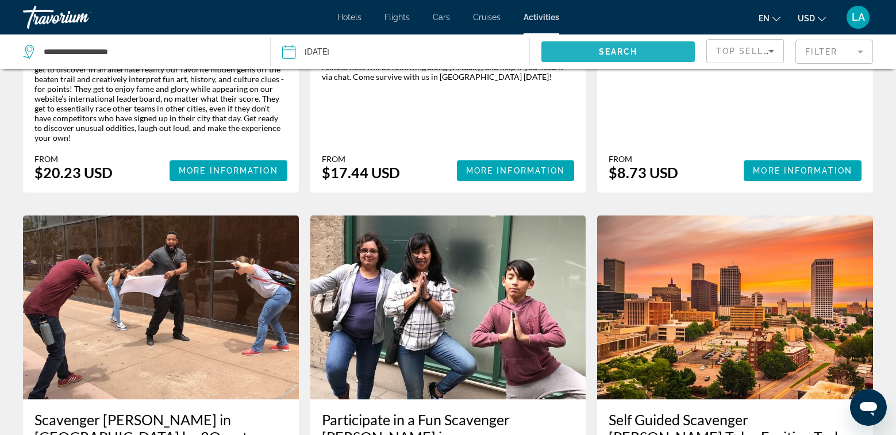
click at [620, 53] on span "Search" at bounding box center [618, 51] width 39 height 9
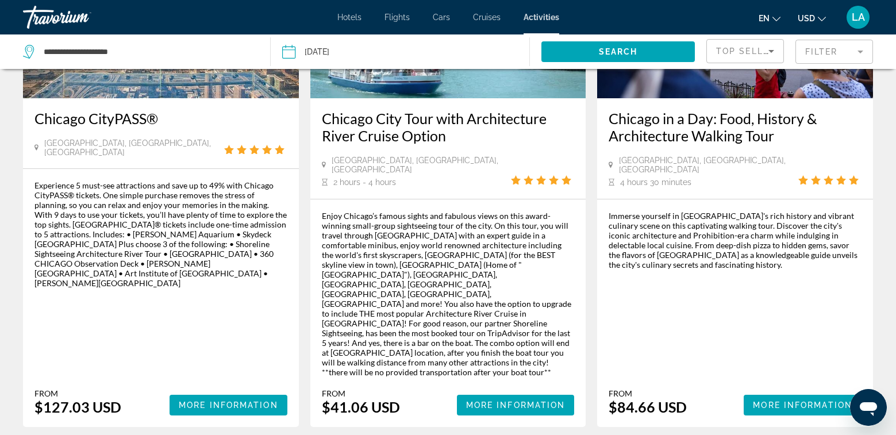
scroll to position [1786, 0]
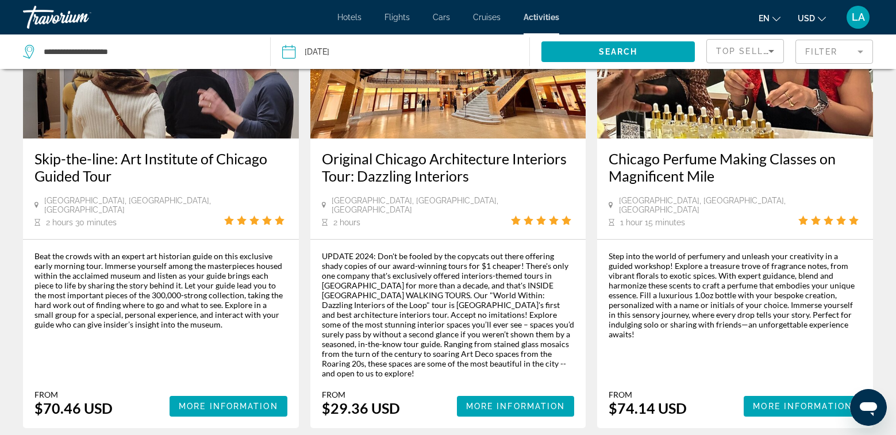
scroll to position [1744, 0]
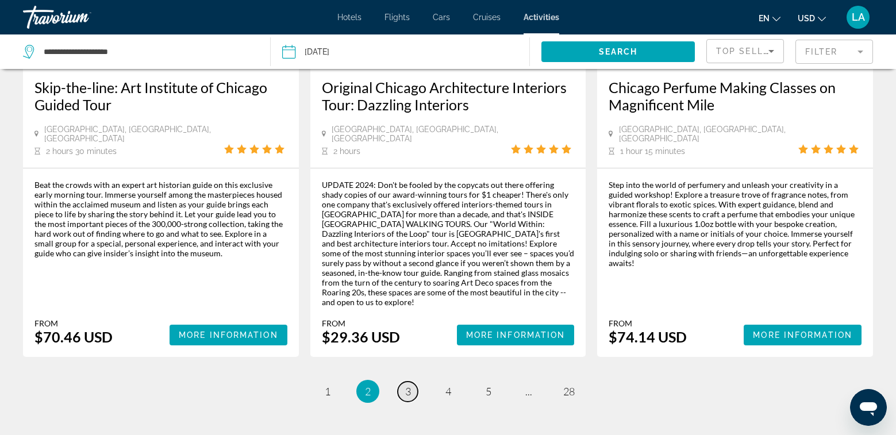
click at [407, 385] on span "3" at bounding box center [408, 391] width 6 height 13
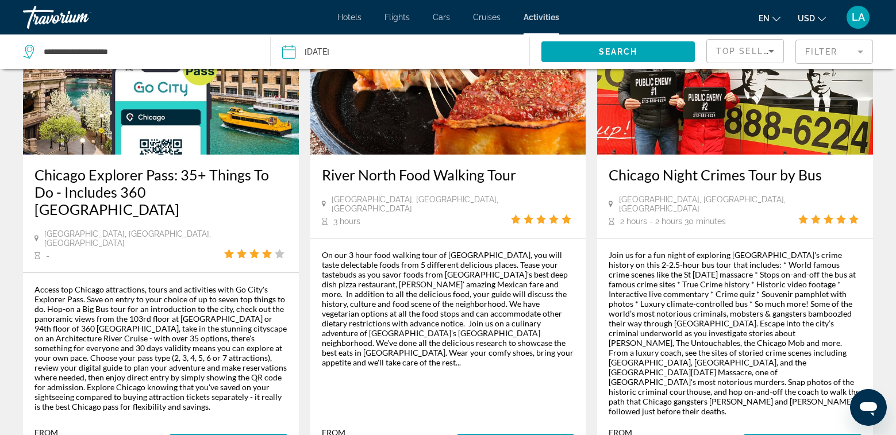
scroll to position [1680, 0]
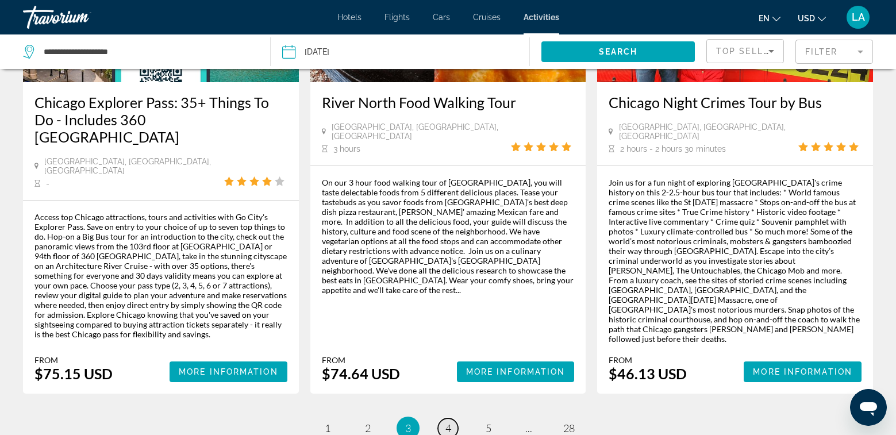
click at [443, 418] on link "page 4" at bounding box center [448, 428] width 20 height 20
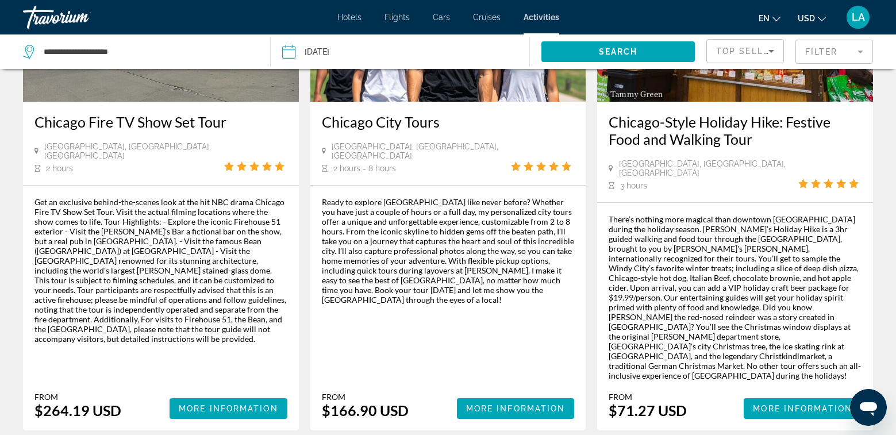
scroll to position [1659, 0]
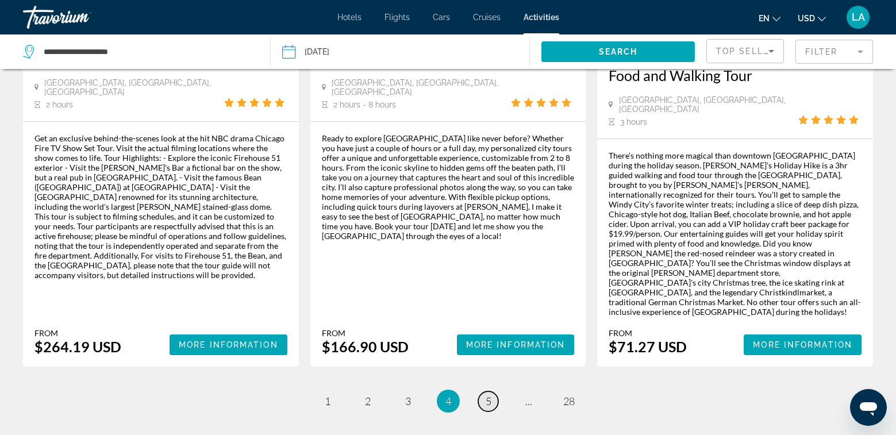
click at [487, 395] on span "5" at bounding box center [488, 401] width 6 height 13
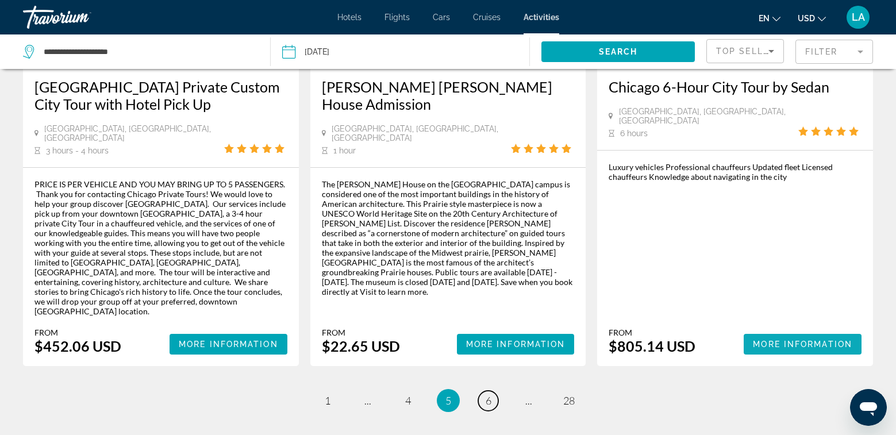
scroll to position [1764, 0]
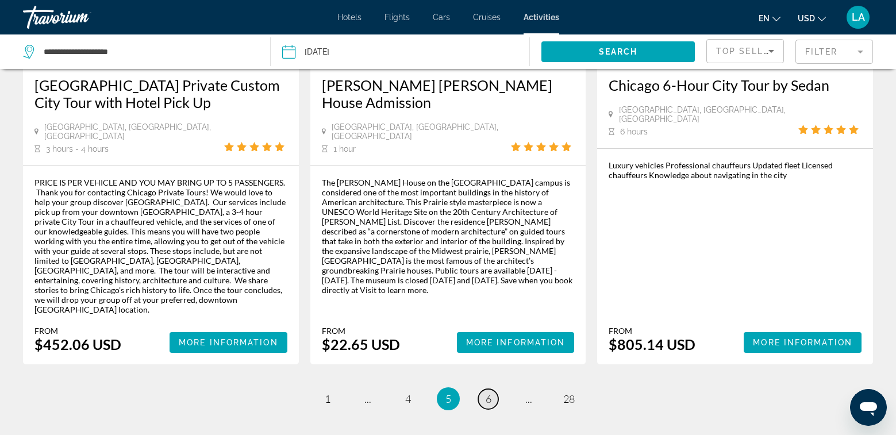
click at [488, 392] on span "6" at bounding box center [488, 398] width 6 height 13
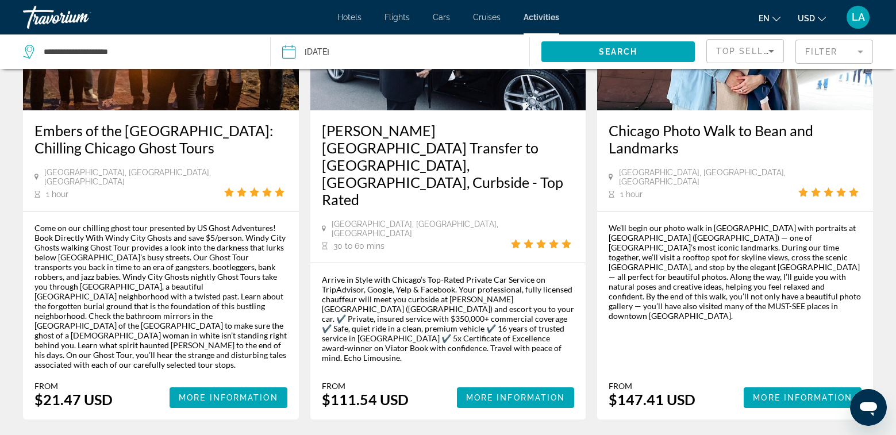
scroll to position [1793, 0]
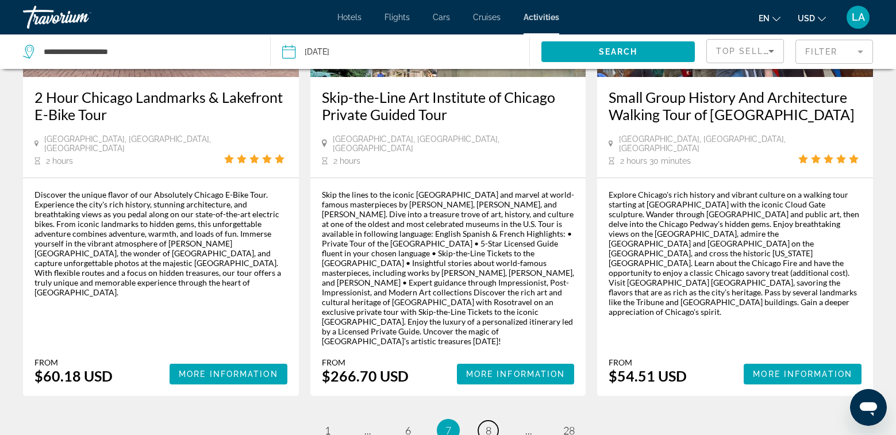
scroll to position [1764, 0]
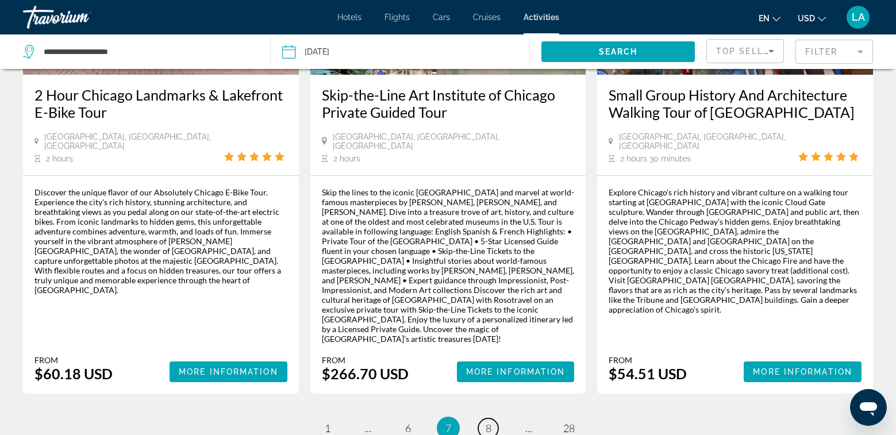
click at [491, 422] on span "8" at bounding box center [488, 428] width 6 height 13
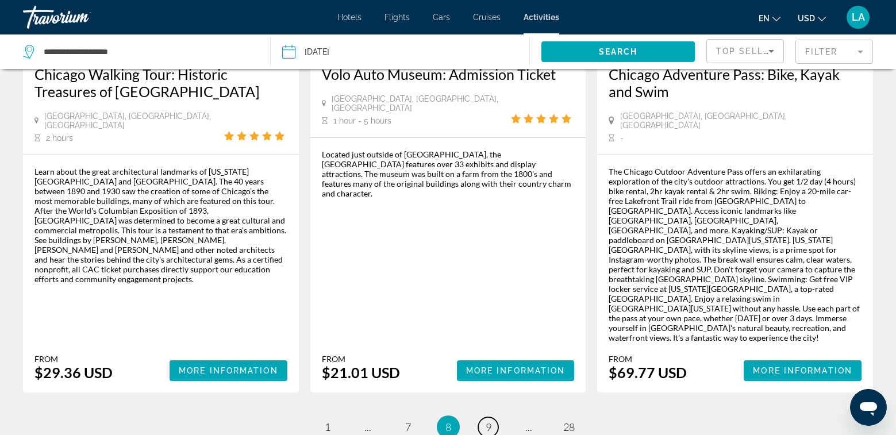
scroll to position [1783, 0]
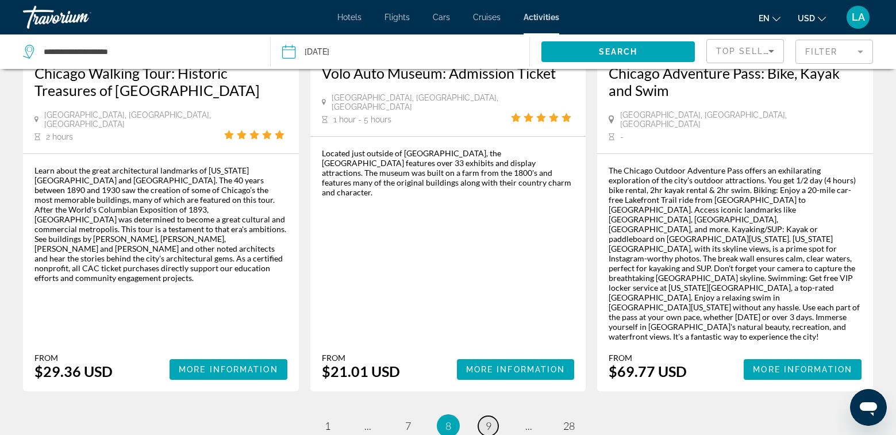
click at [487, 419] on span "9" at bounding box center [488, 425] width 6 height 13
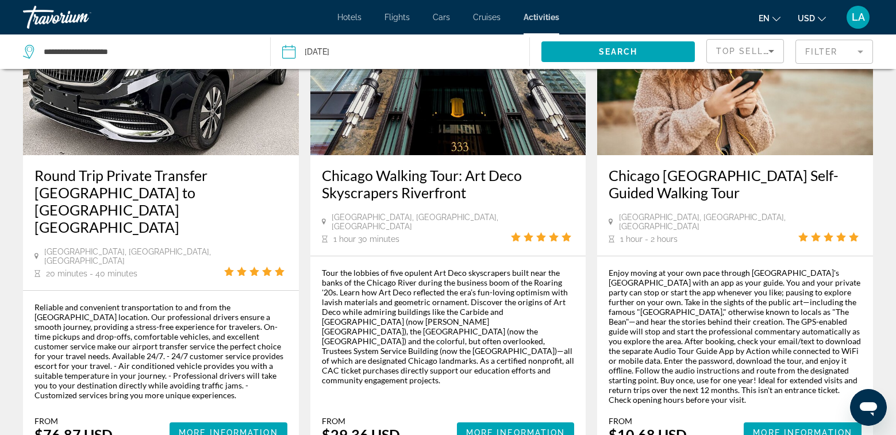
scroll to position [1786, 0]
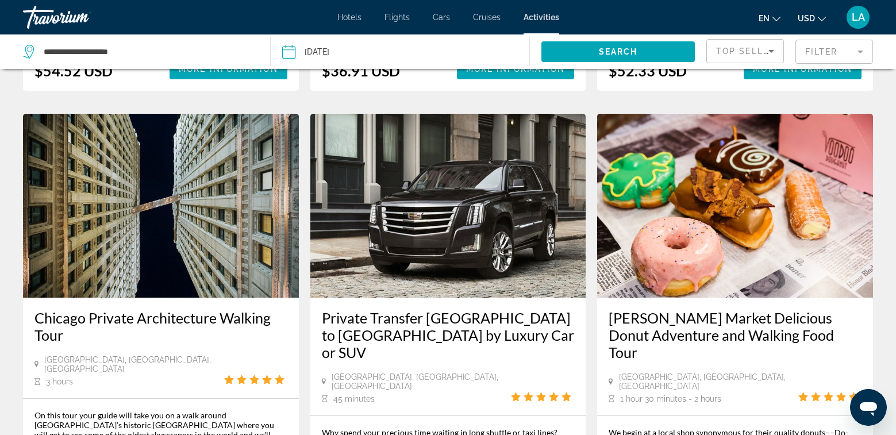
scroll to position [1705, 0]
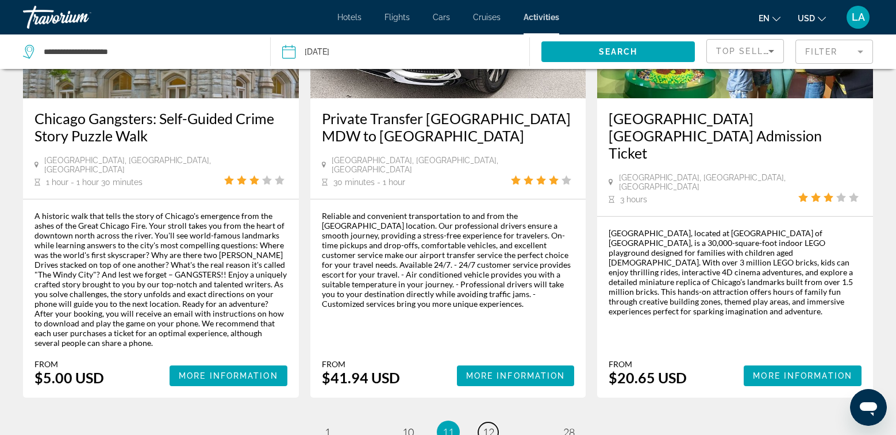
scroll to position [1725, 0]
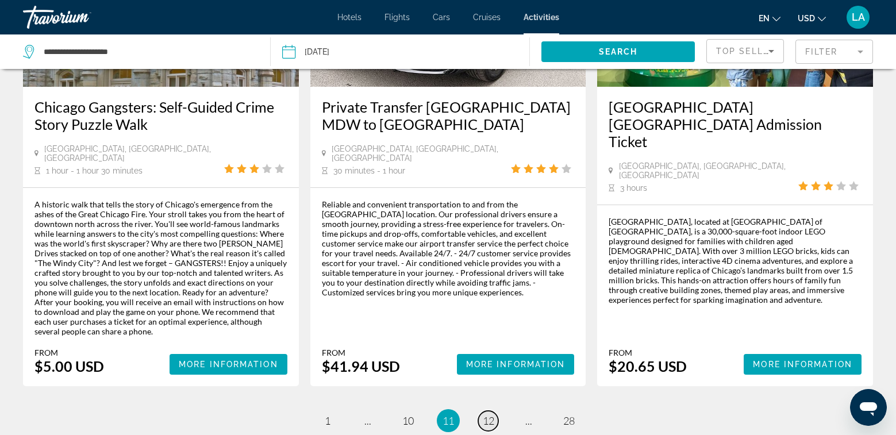
click at [492, 414] on span "12" at bounding box center [488, 420] width 11 height 13
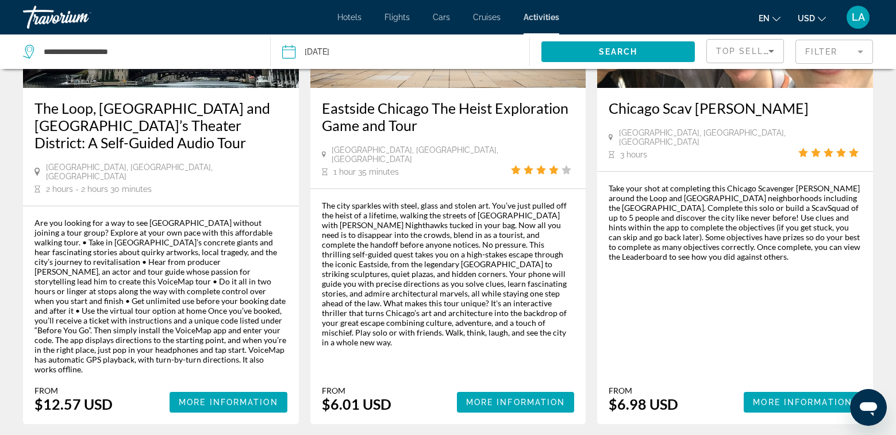
scroll to position [1781, 0]
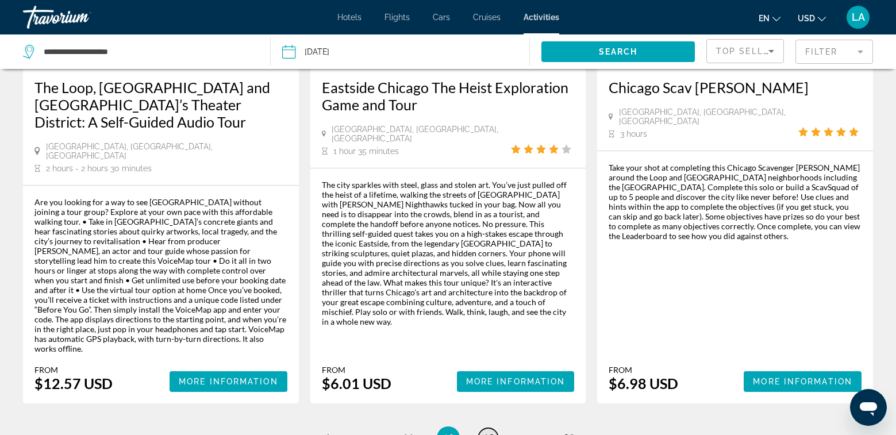
click at [490, 431] on span "13" at bounding box center [488, 437] width 11 height 13
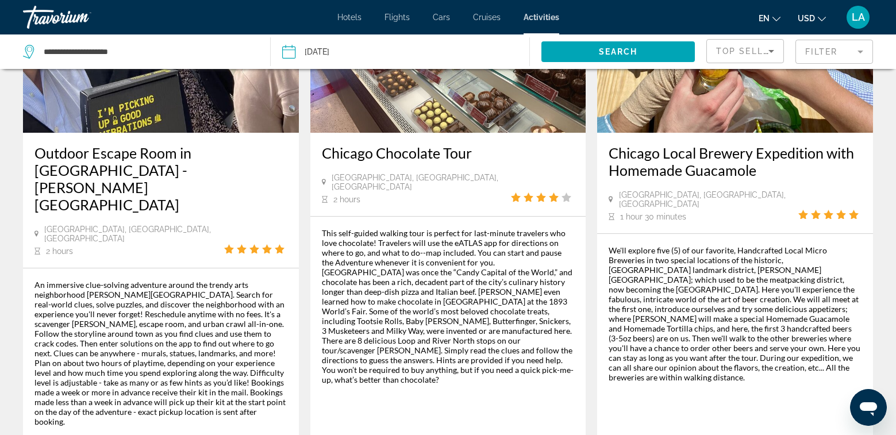
scroll to position [1773, 0]
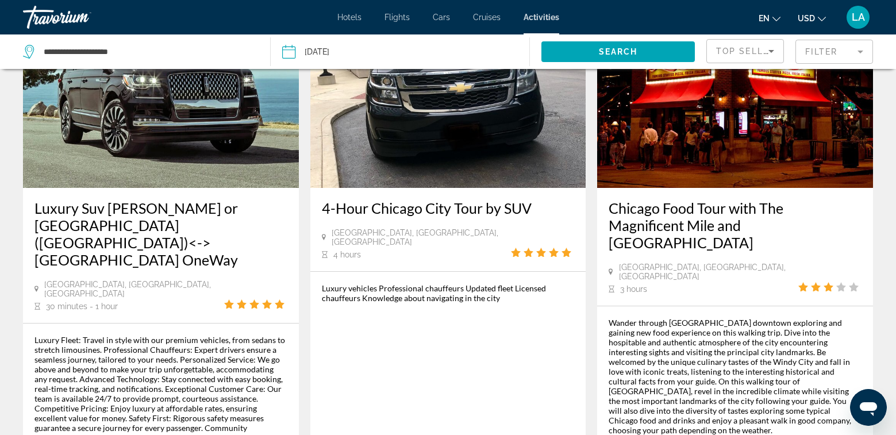
scroll to position [1723, 0]
